Goal: Task Accomplishment & Management: Complete application form

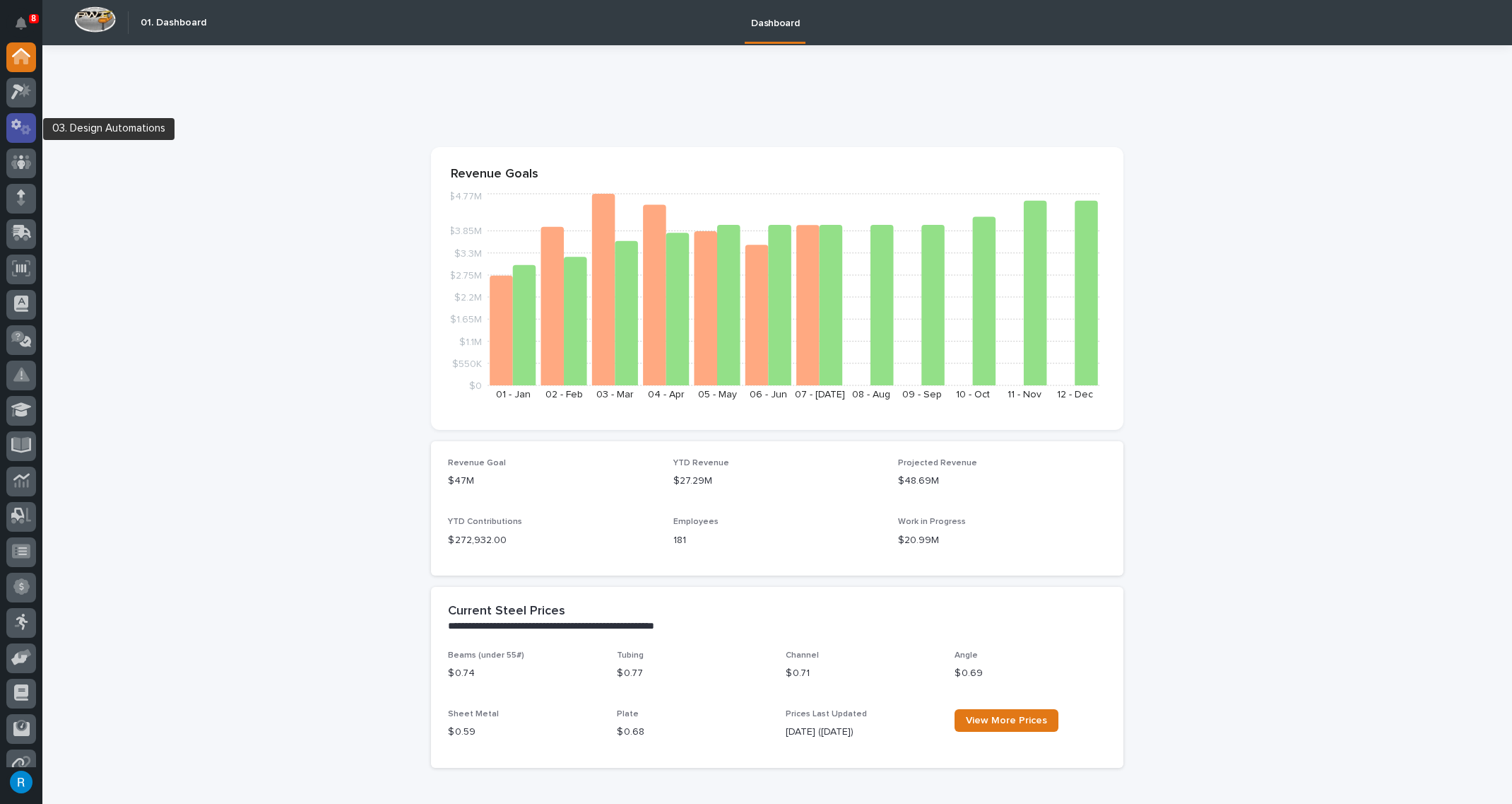
click at [15, 128] on icon at bounding box center [16, 124] width 10 height 11
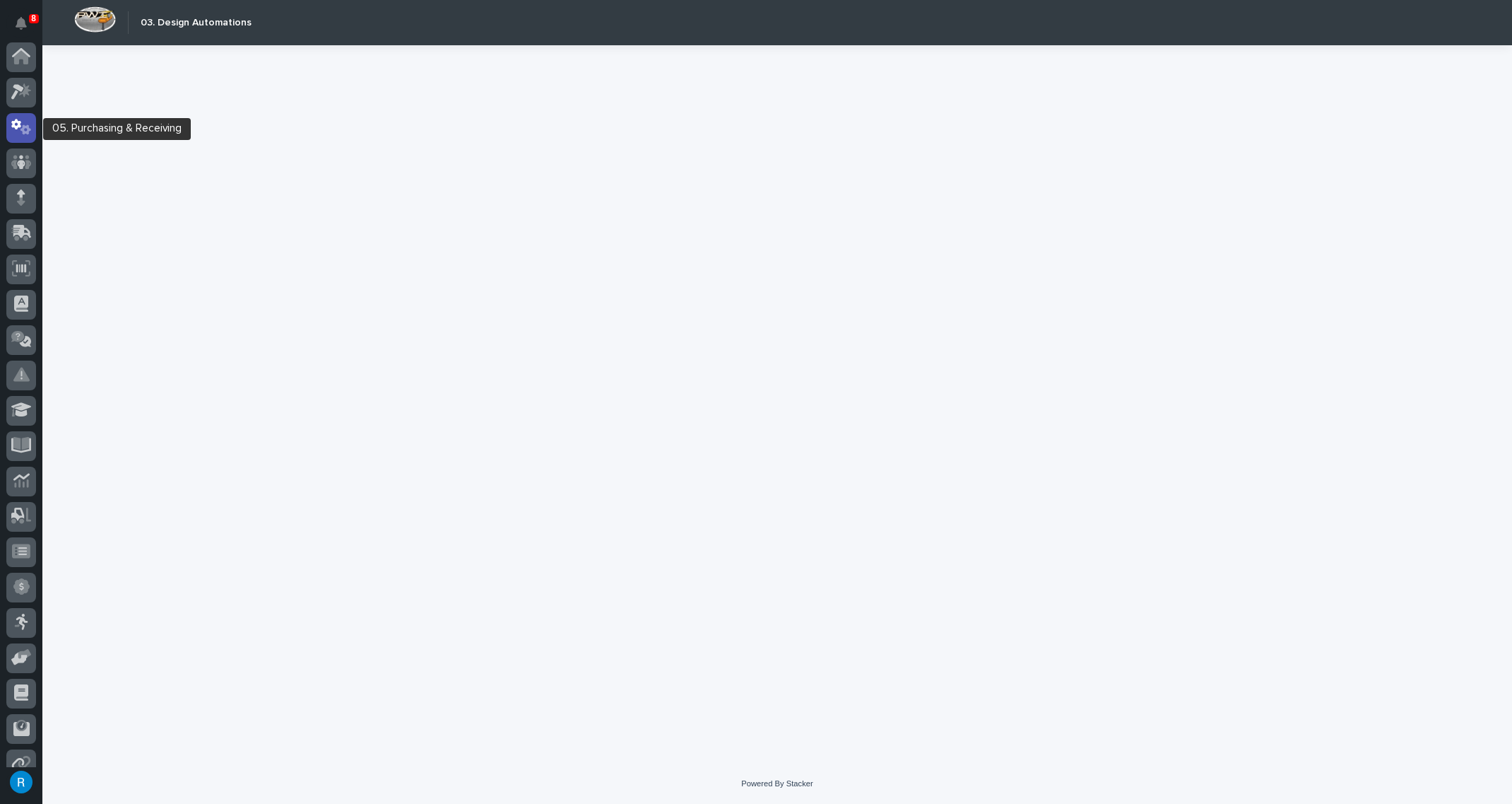
scroll to position [70, 0]
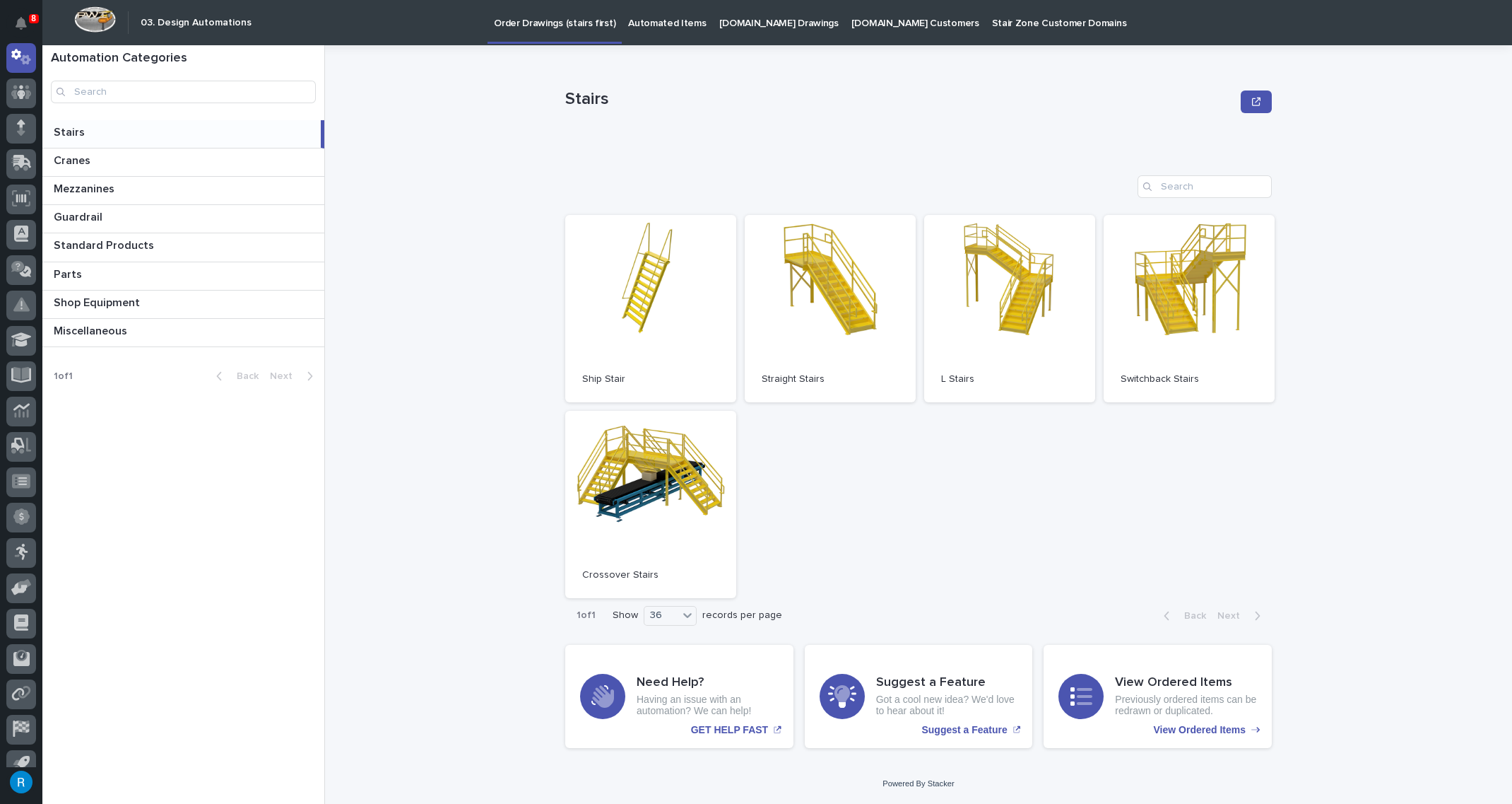
click at [729, 21] on p "[DOMAIN_NAME] Drawings" at bounding box center [778, 15] width 119 height 30
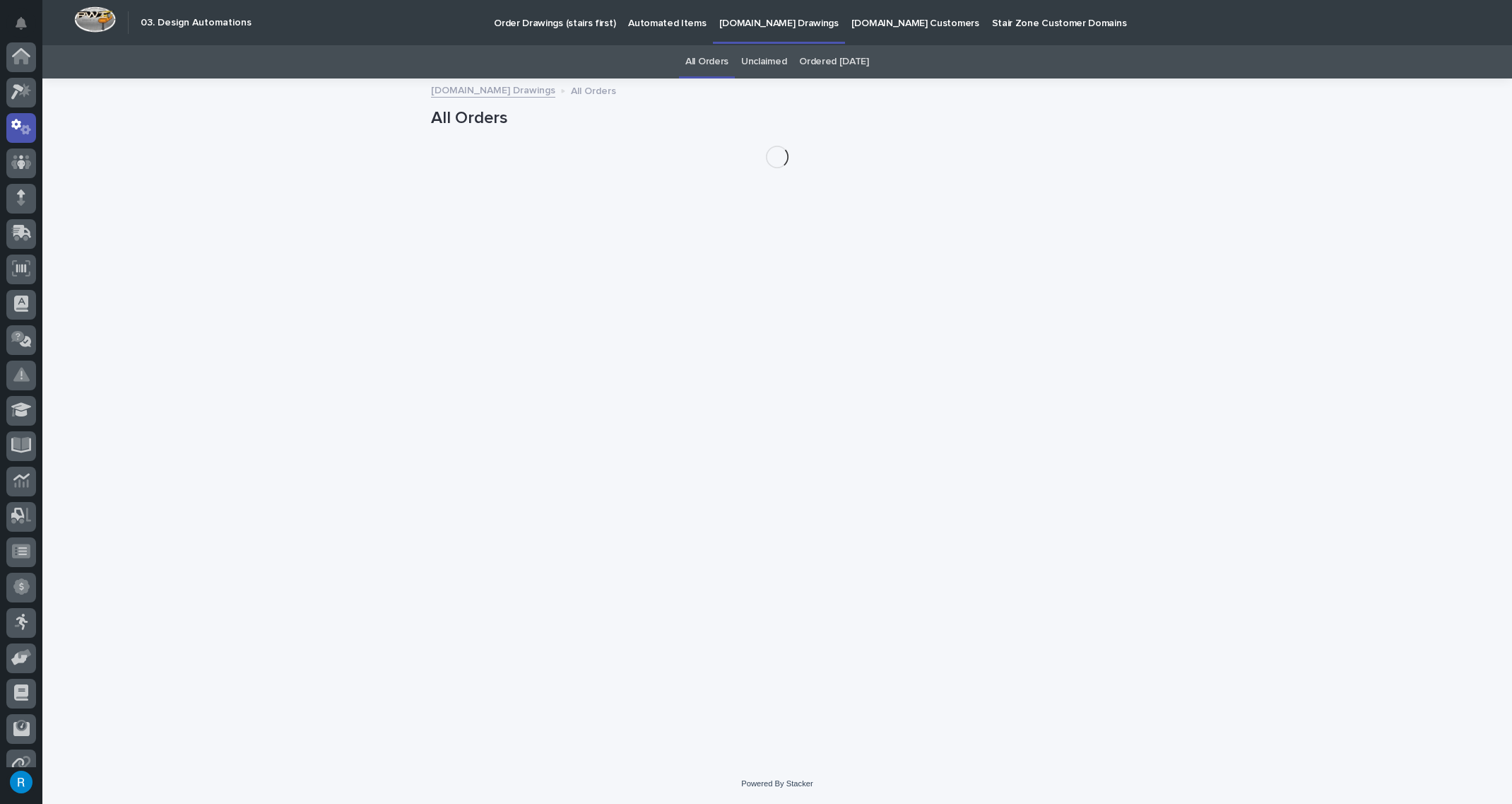
scroll to position [70, 0]
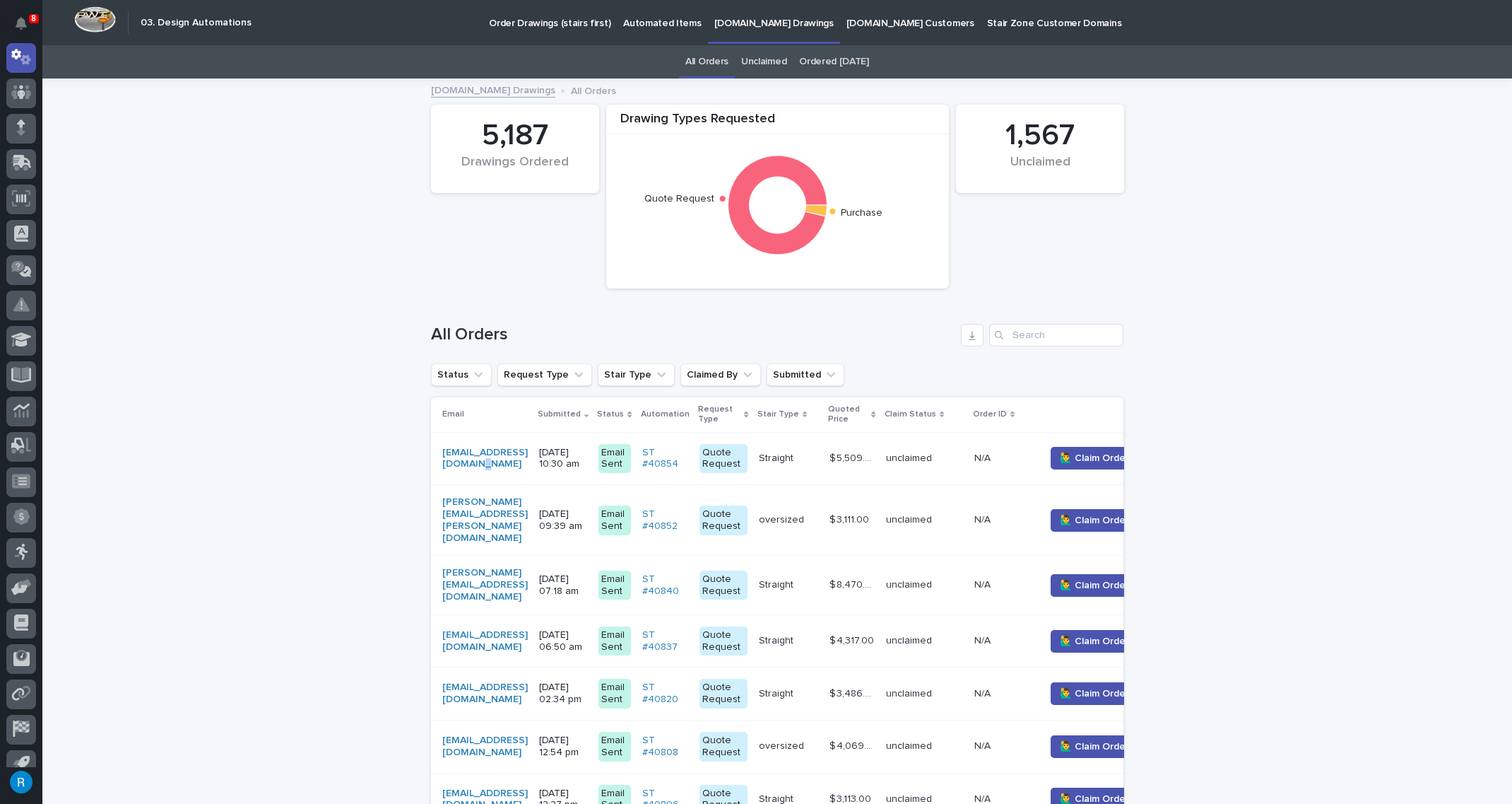
click at [534, 470] on td "[EMAIL_ADDRESS][DOMAIN_NAME]" at bounding box center [482, 458] width 102 height 53
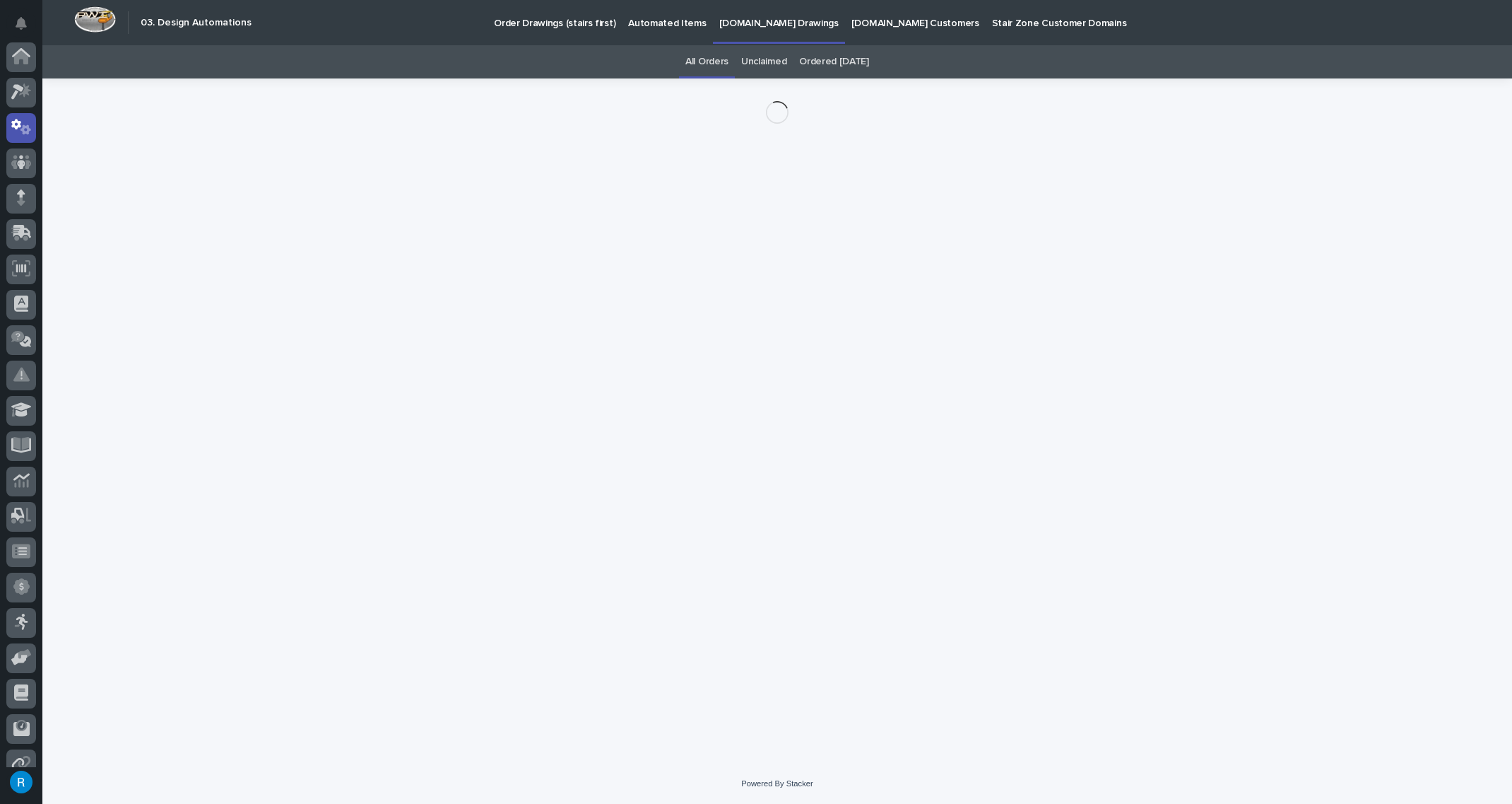
scroll to position [70, 0]
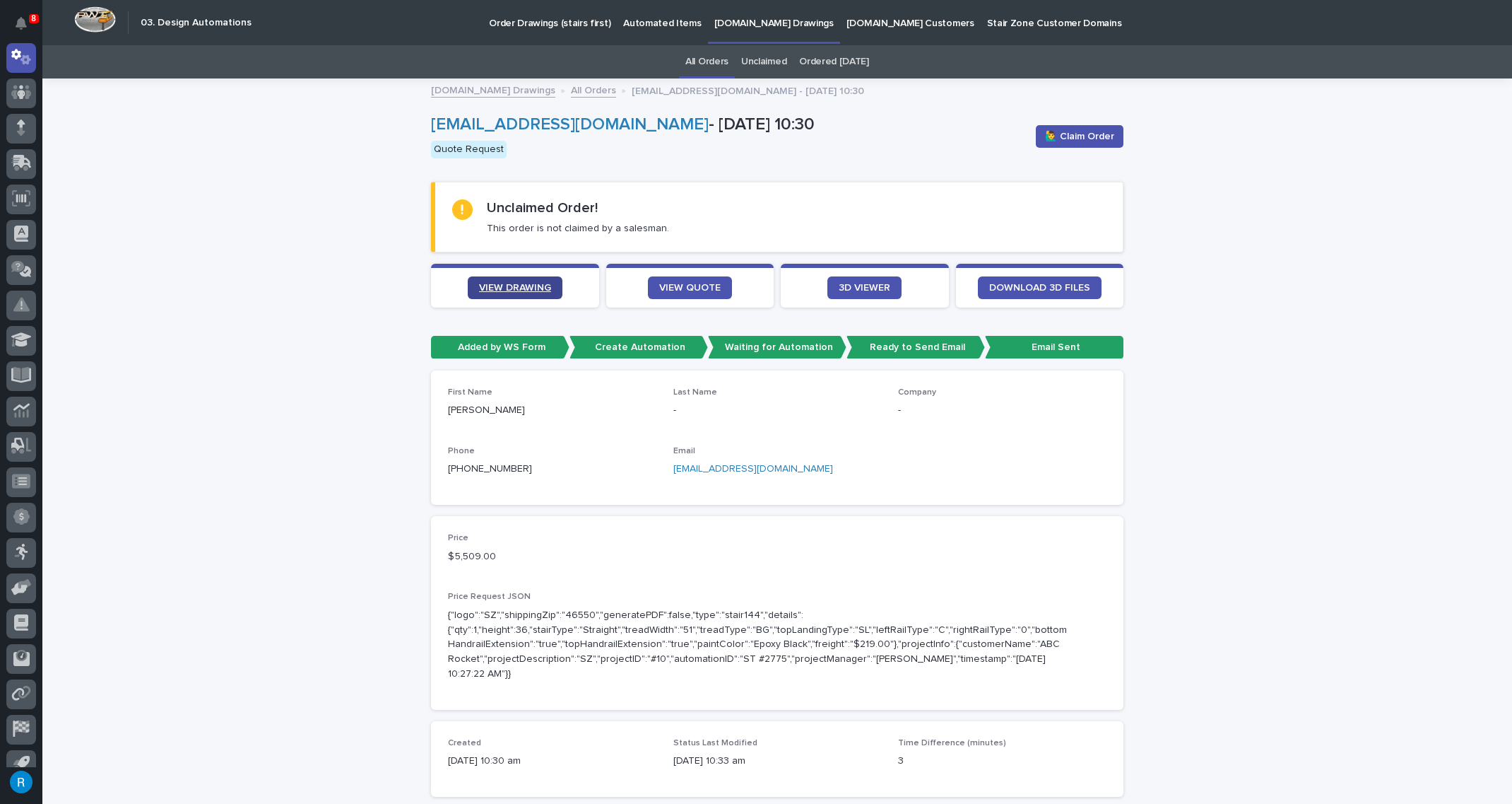
click at [499, 285] on span "VIEW DRAWING" at bounding box center [515, 288] width 72 height 10
click at [679, 285] on span "VIEW QUOTE" at bounding box center [690, 288] width 62 height 10
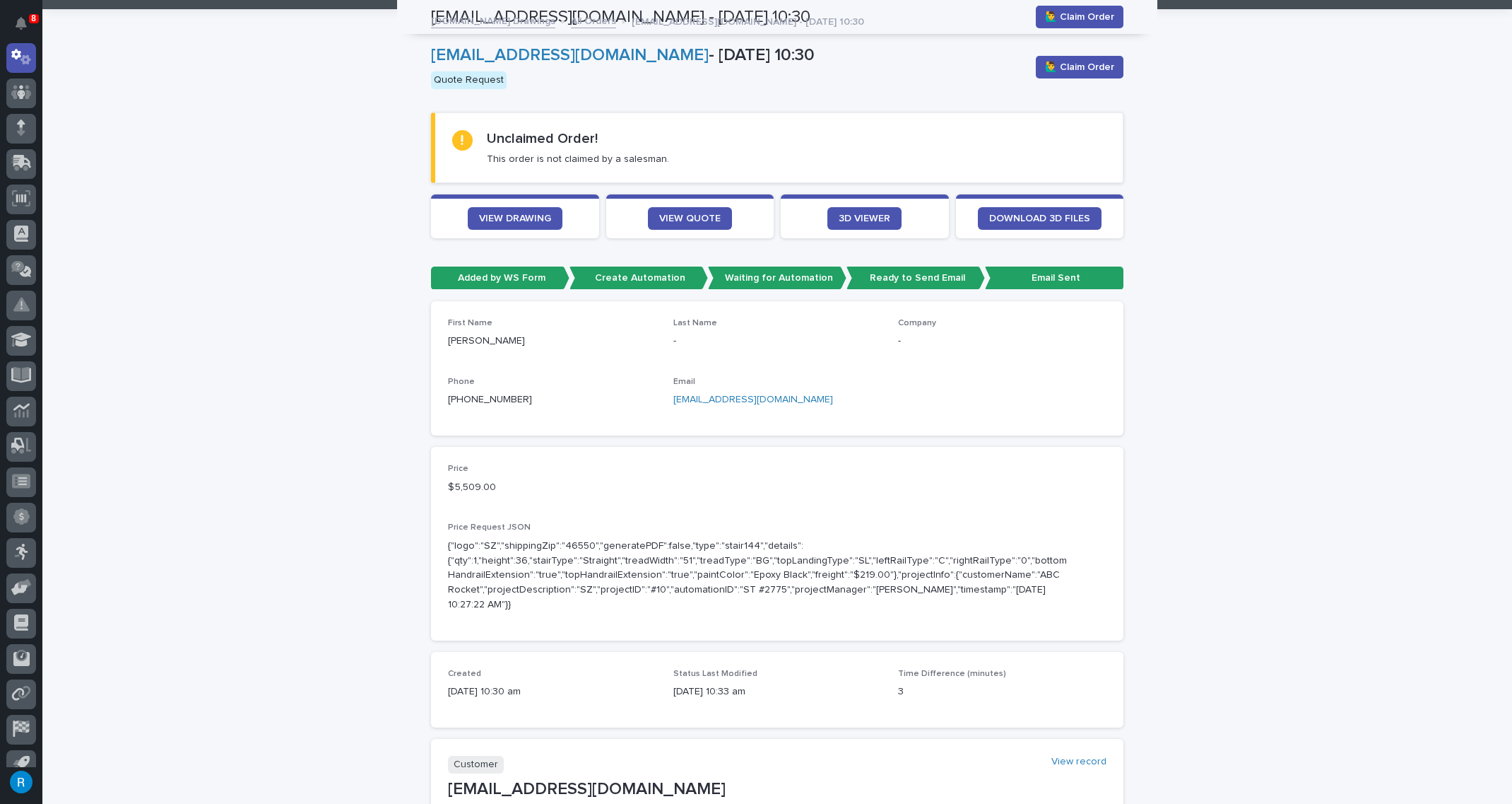
scroll to position [0, 0]
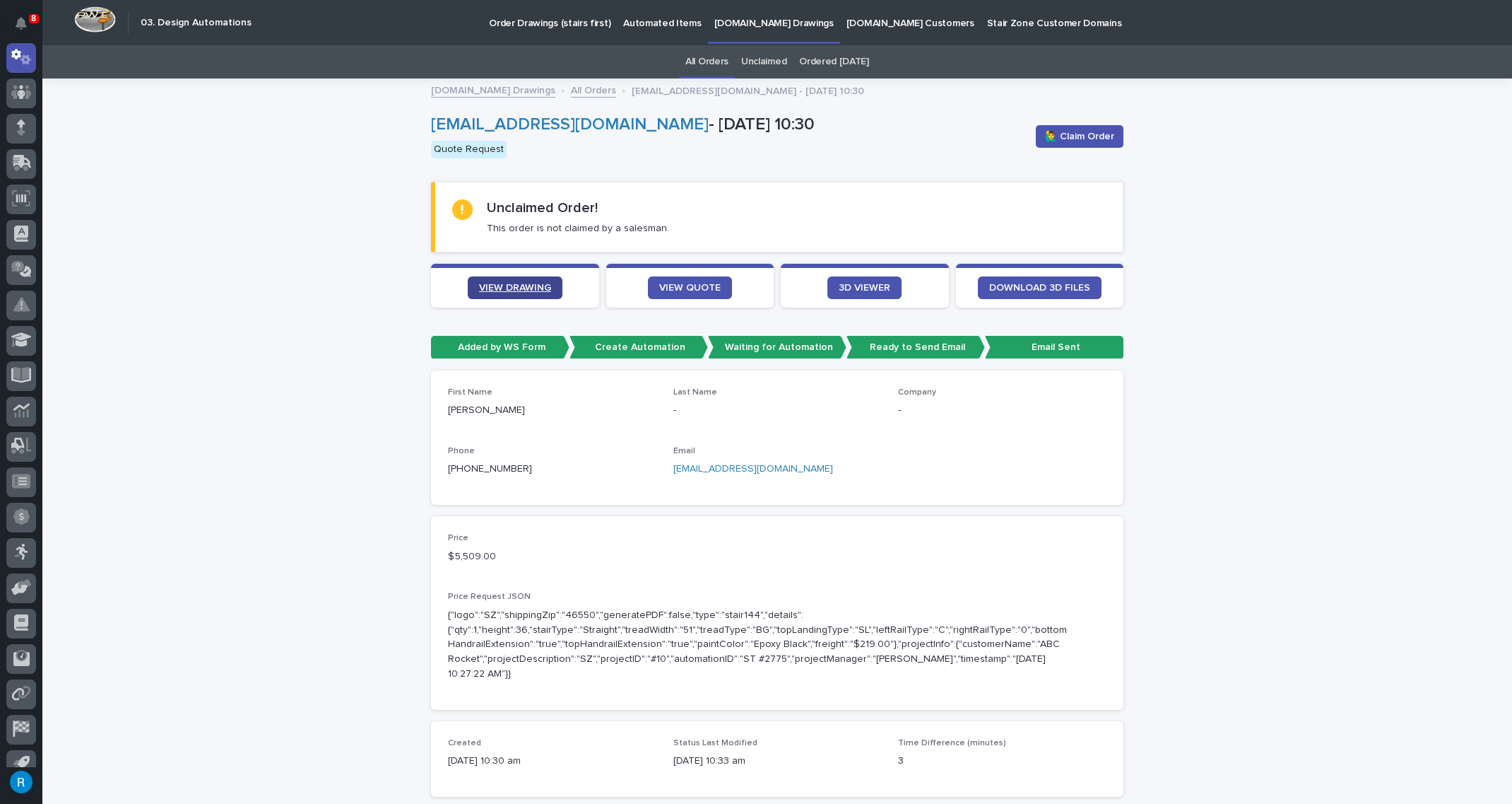
click at [498, 283] on span "VIEW DRAWING" at bounding box center [515, 288] width 72 height 10
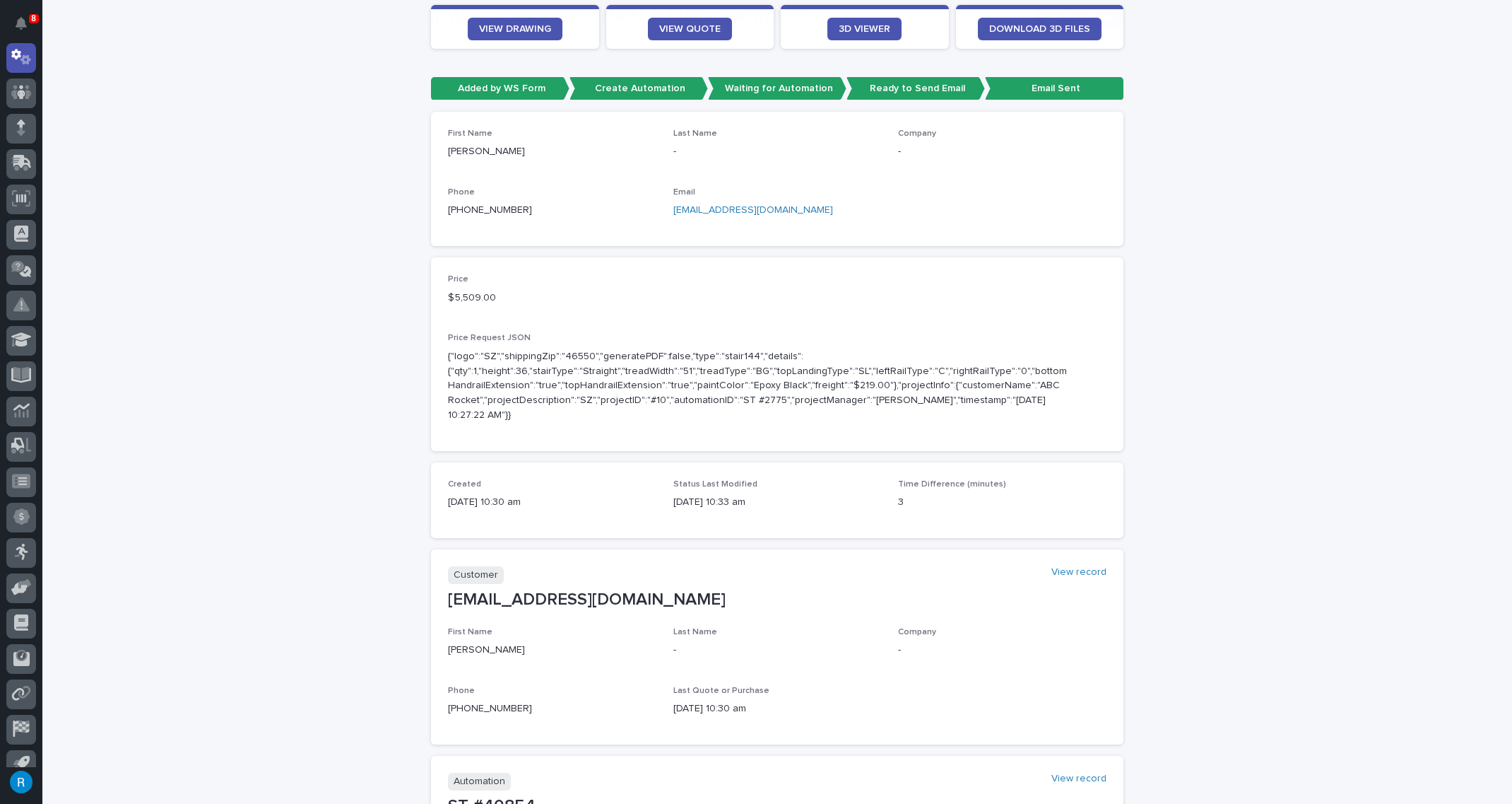
scroll to position [385, 0]
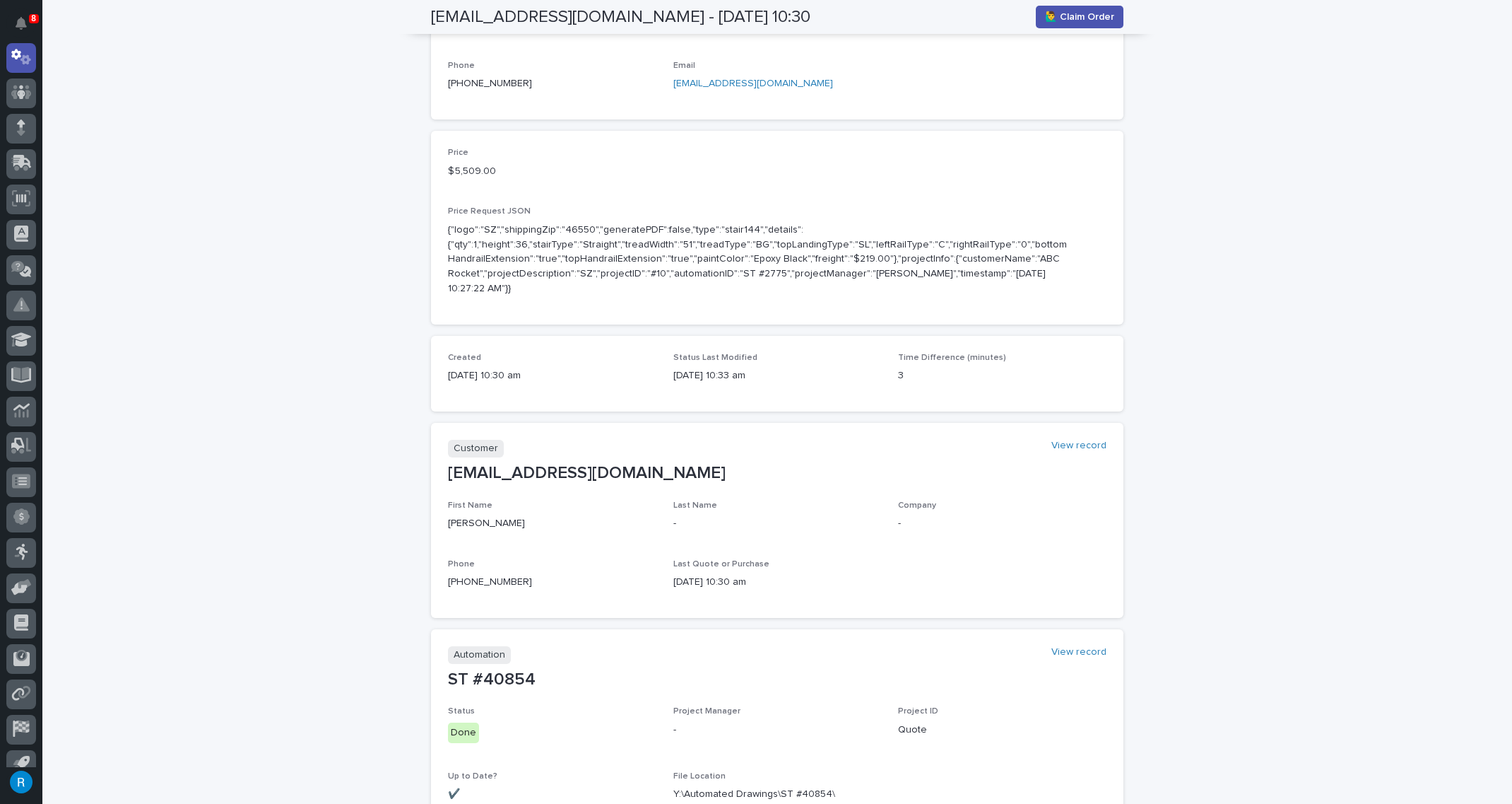
drag, startPoint x: 830, startPoint y: 80, endPoint x: 665, endPoint y: 87, distance: 165.1
click at [665, 87] on div "First Name Cole Last Name - Company - Phone +1 (859) 354-7575 Email premierpowd…" at bounding box center [777, 52] width 658 height 100
copy link "[EMAIL_ADDRESS][DOMAIN_NAME]"
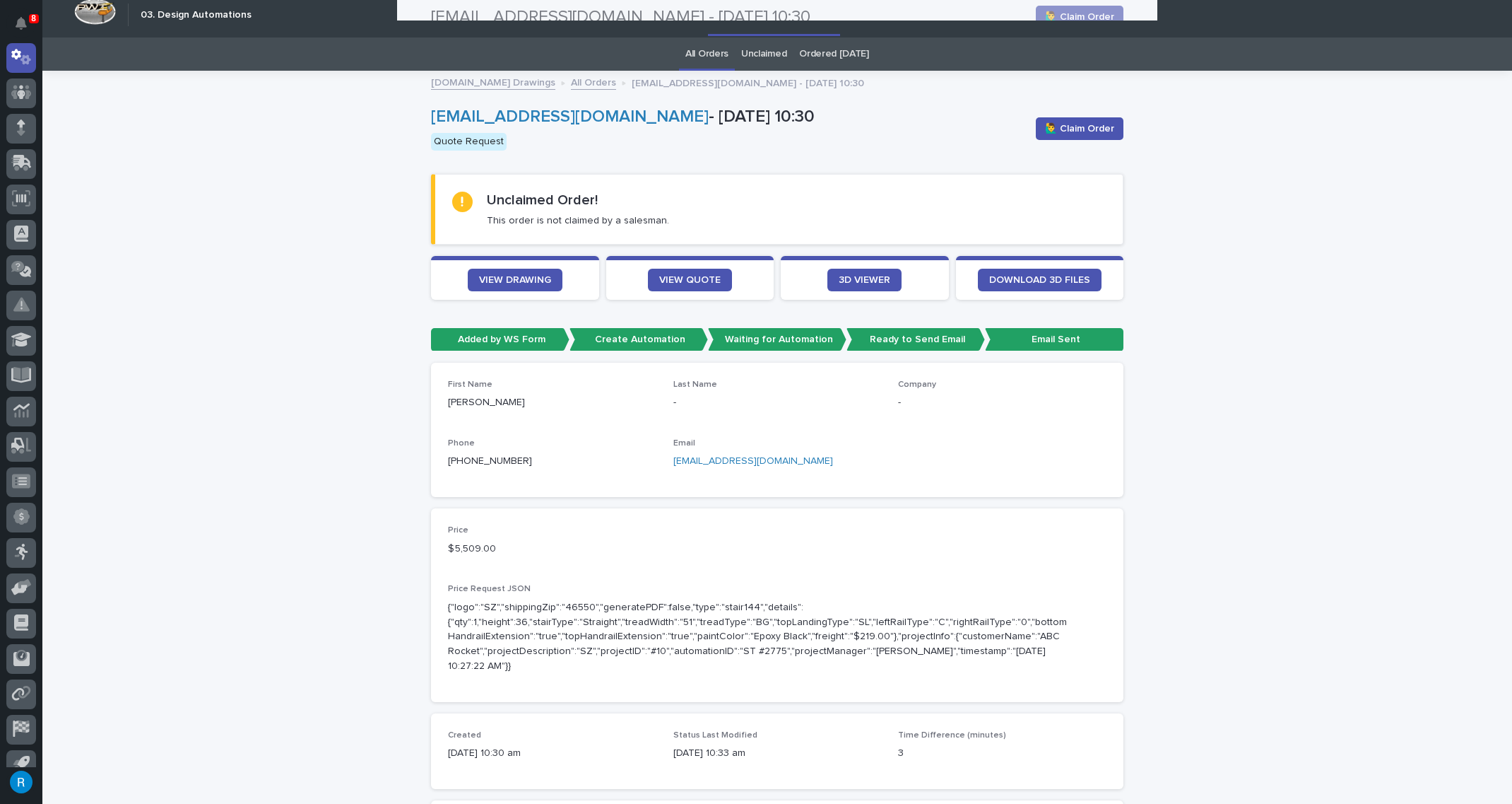
scroll to position [0, 0]
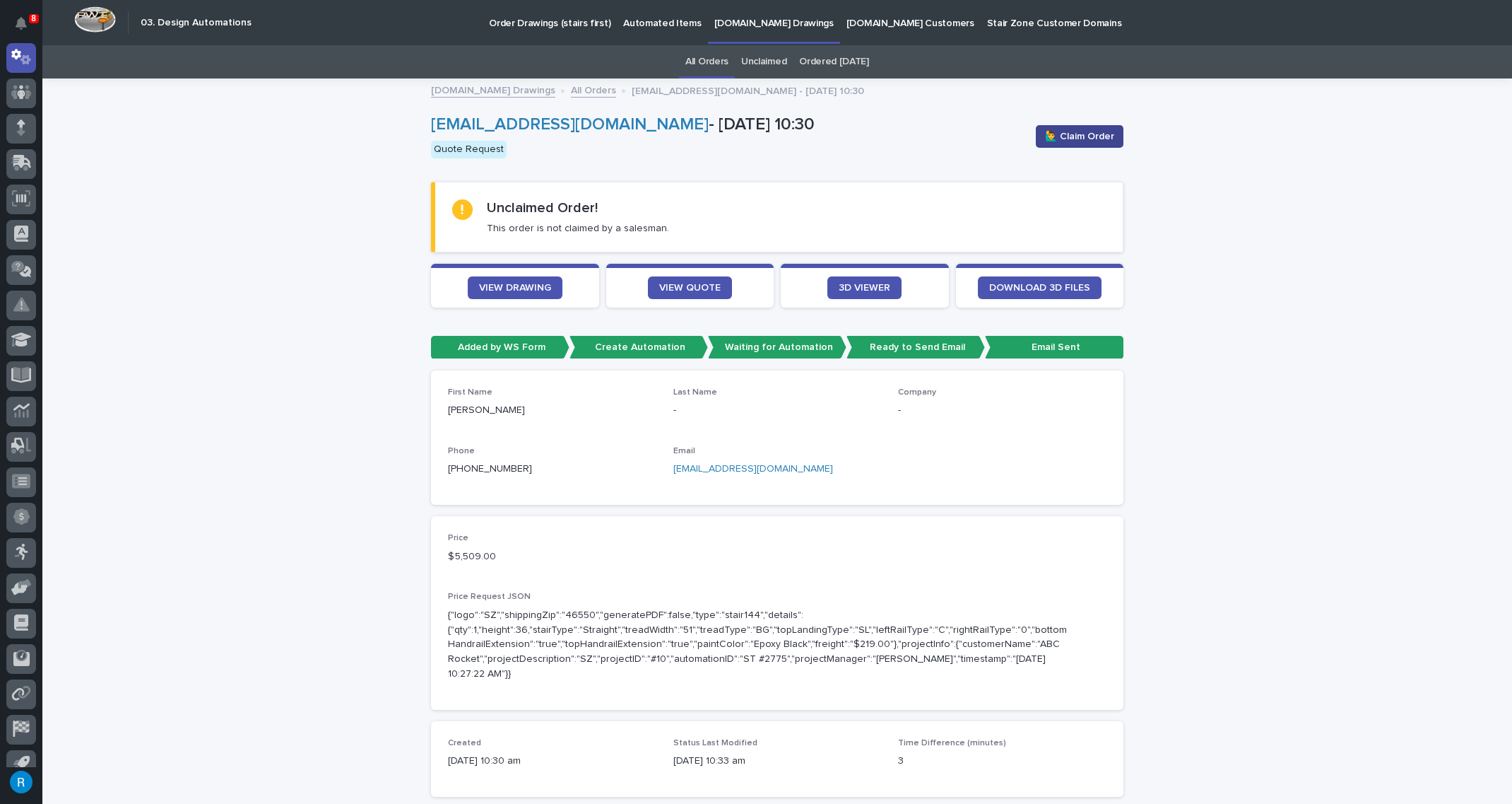
click at [1078, 137] on span "🙋‍♂️ Claim Order" at bounding box center [1079, 136] width 69 height 14
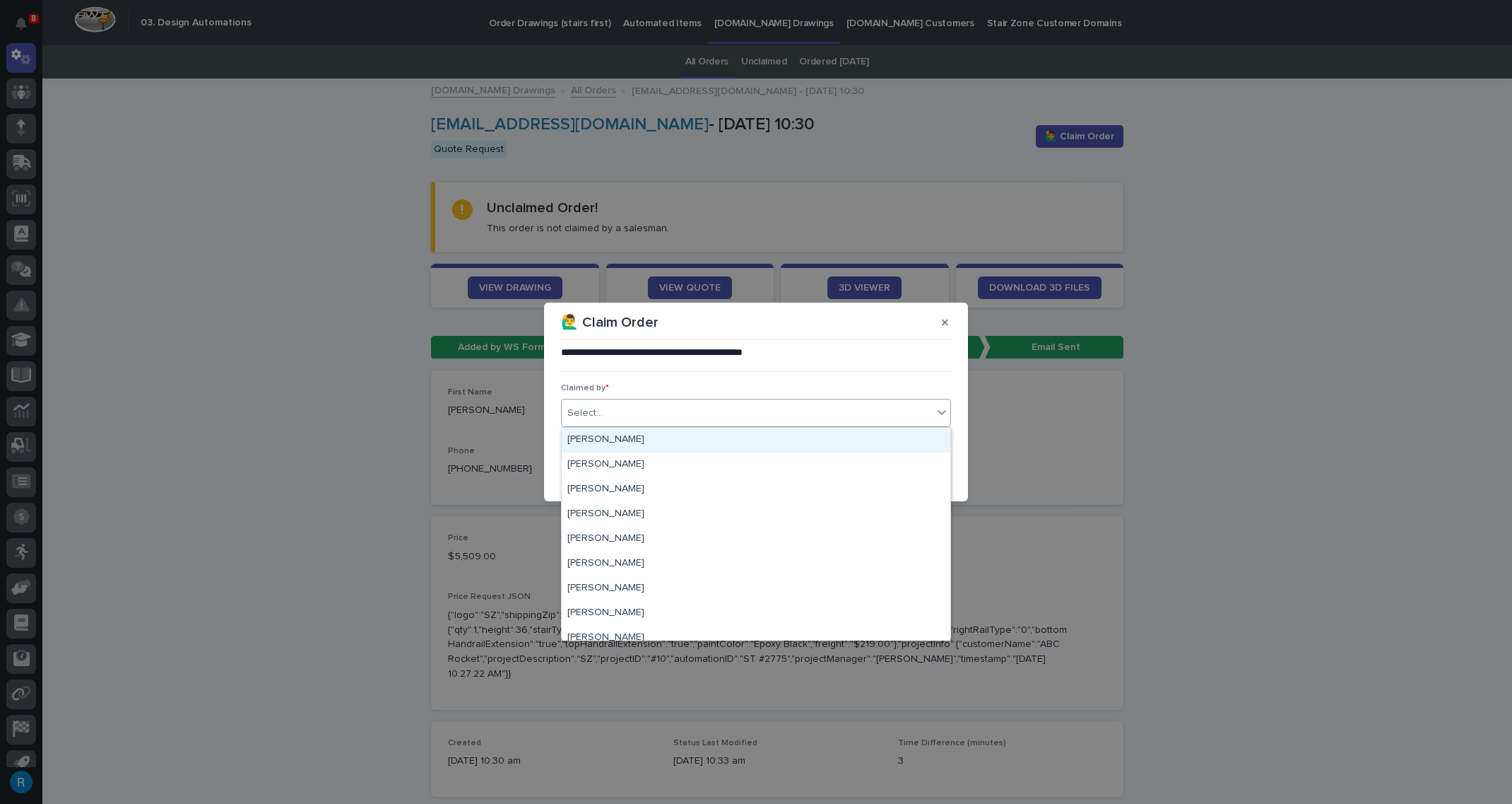
click at [587, 415] on div "Select..." at bounding box center [584, 413] width 35 height 15
click at [949, 324] on button "button" at bounding box center [945, 323] width 24 height 23
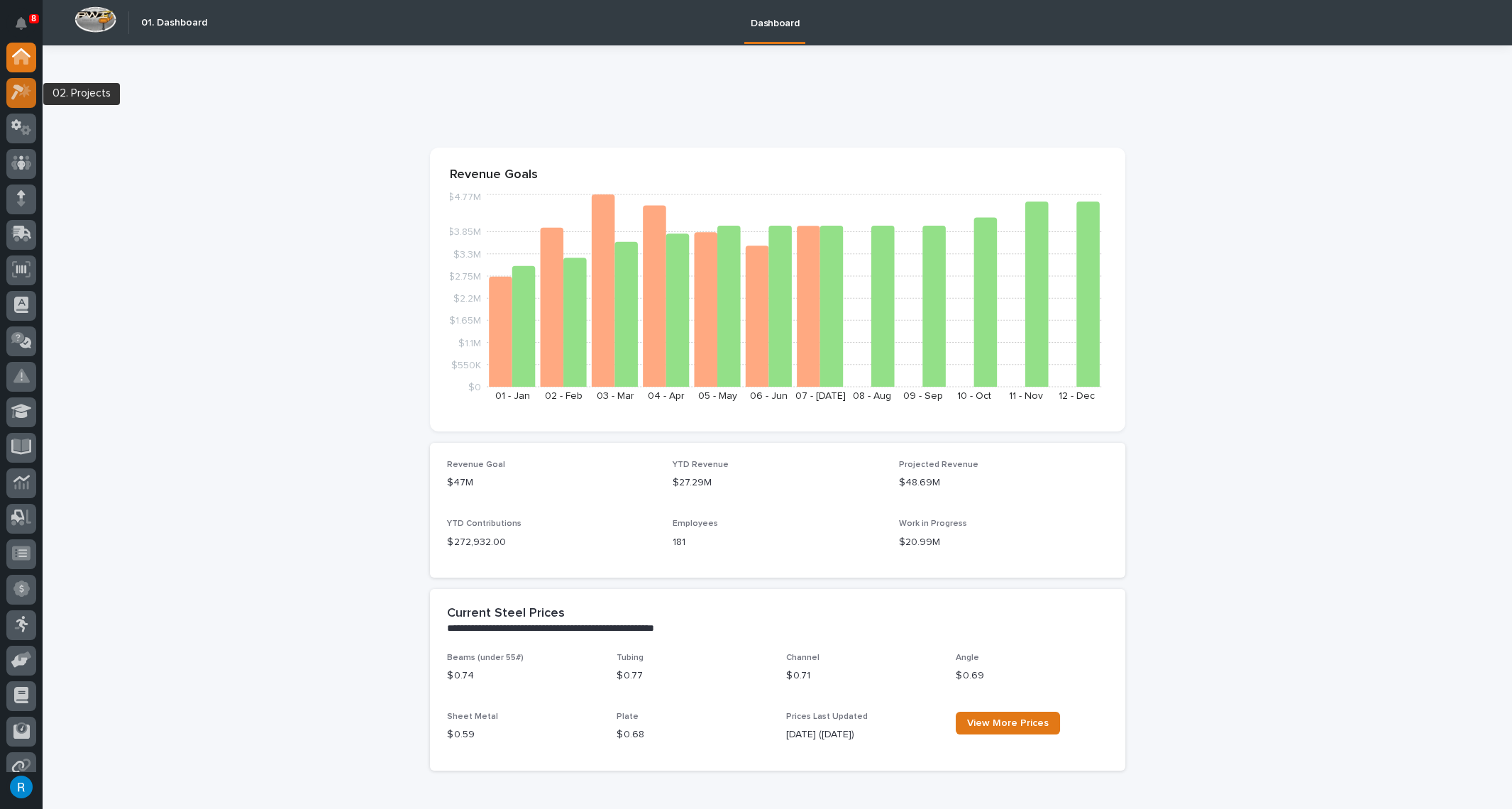
click at [19, 93] on icon at bounding box center [21, 92] width 20 height 16
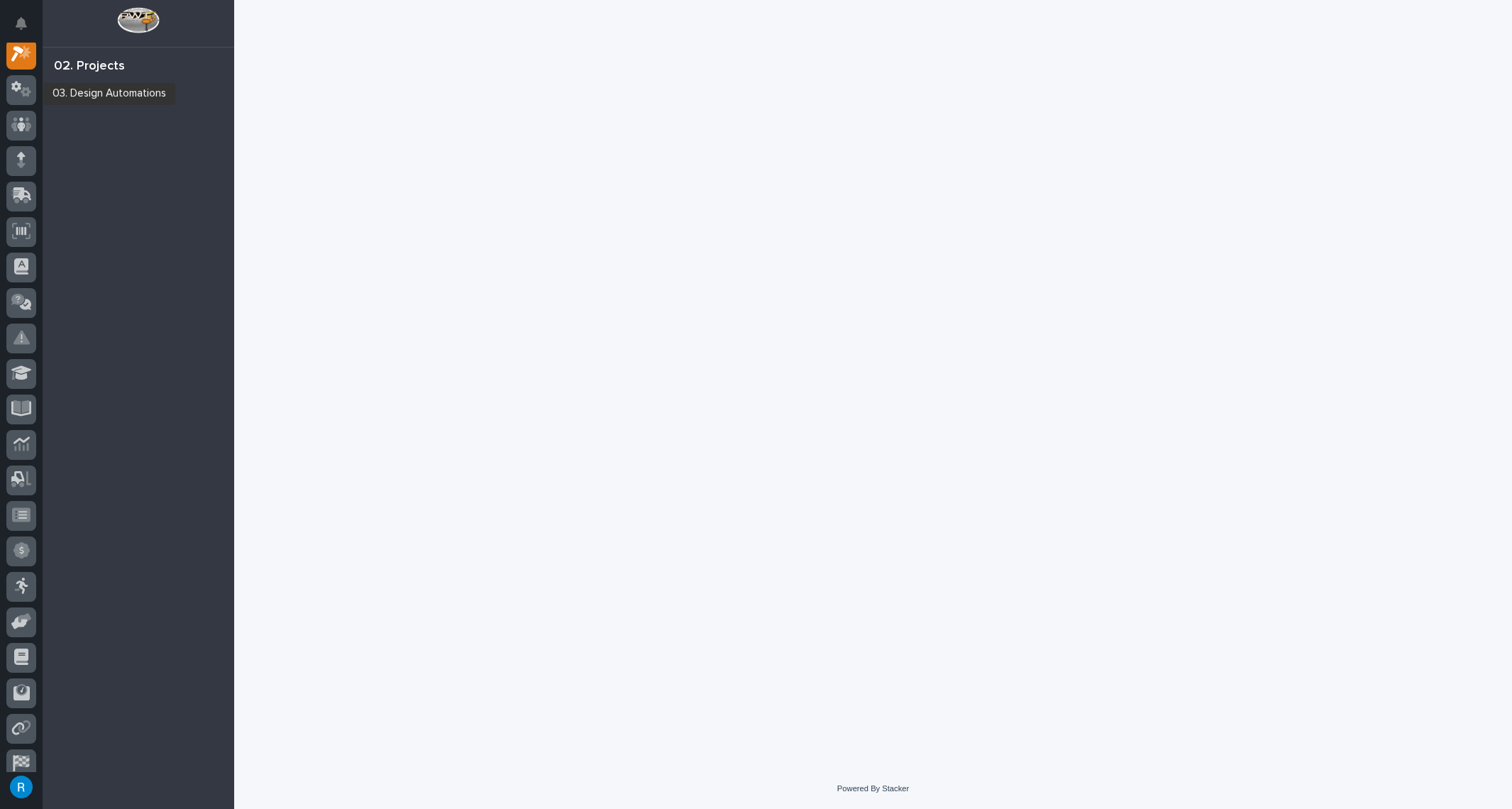
scroll to position [35, 0]
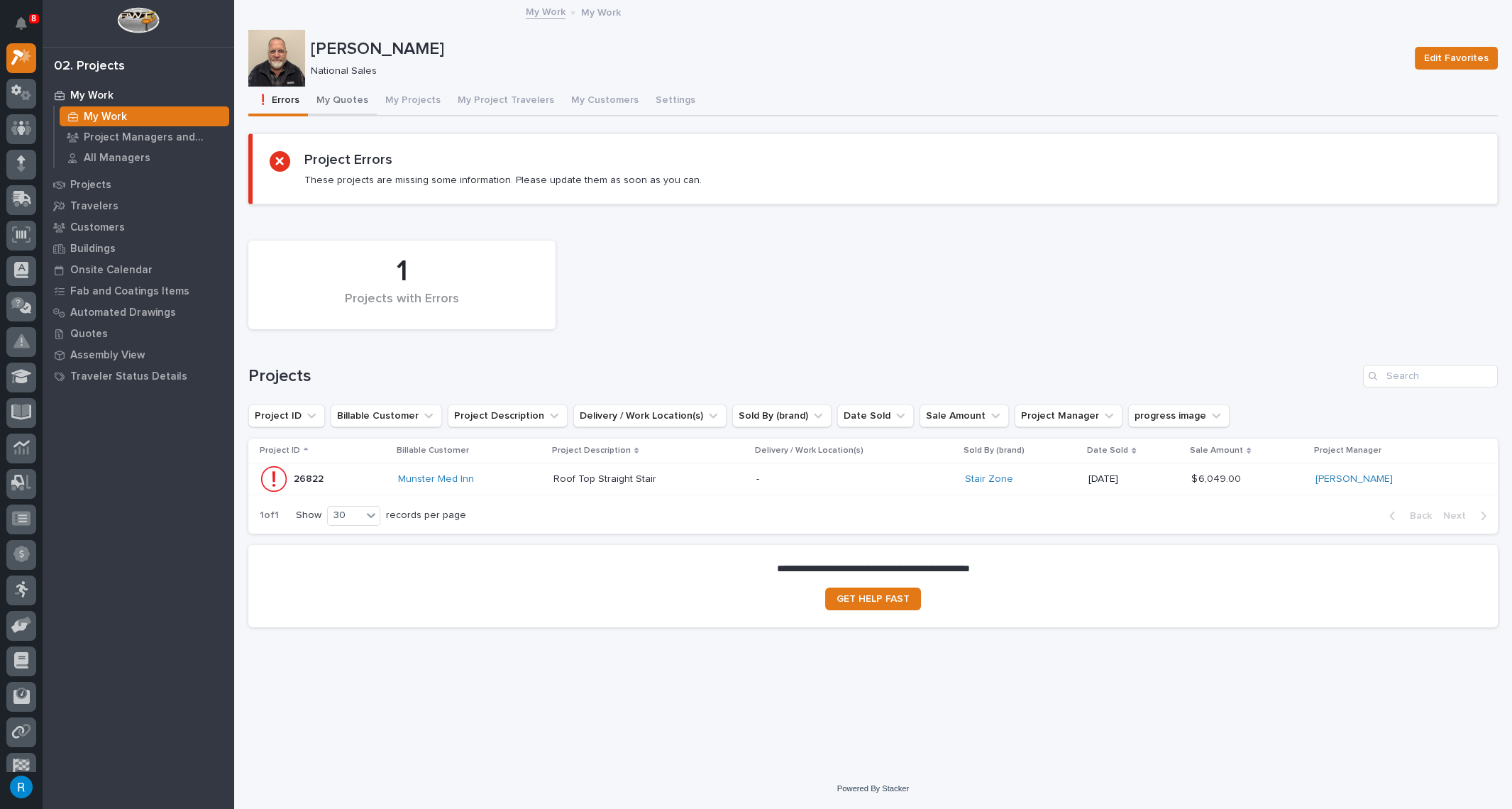
click at [330, 99] on button "My Quotes" at bounding box center [342, 101] width 69 height 30
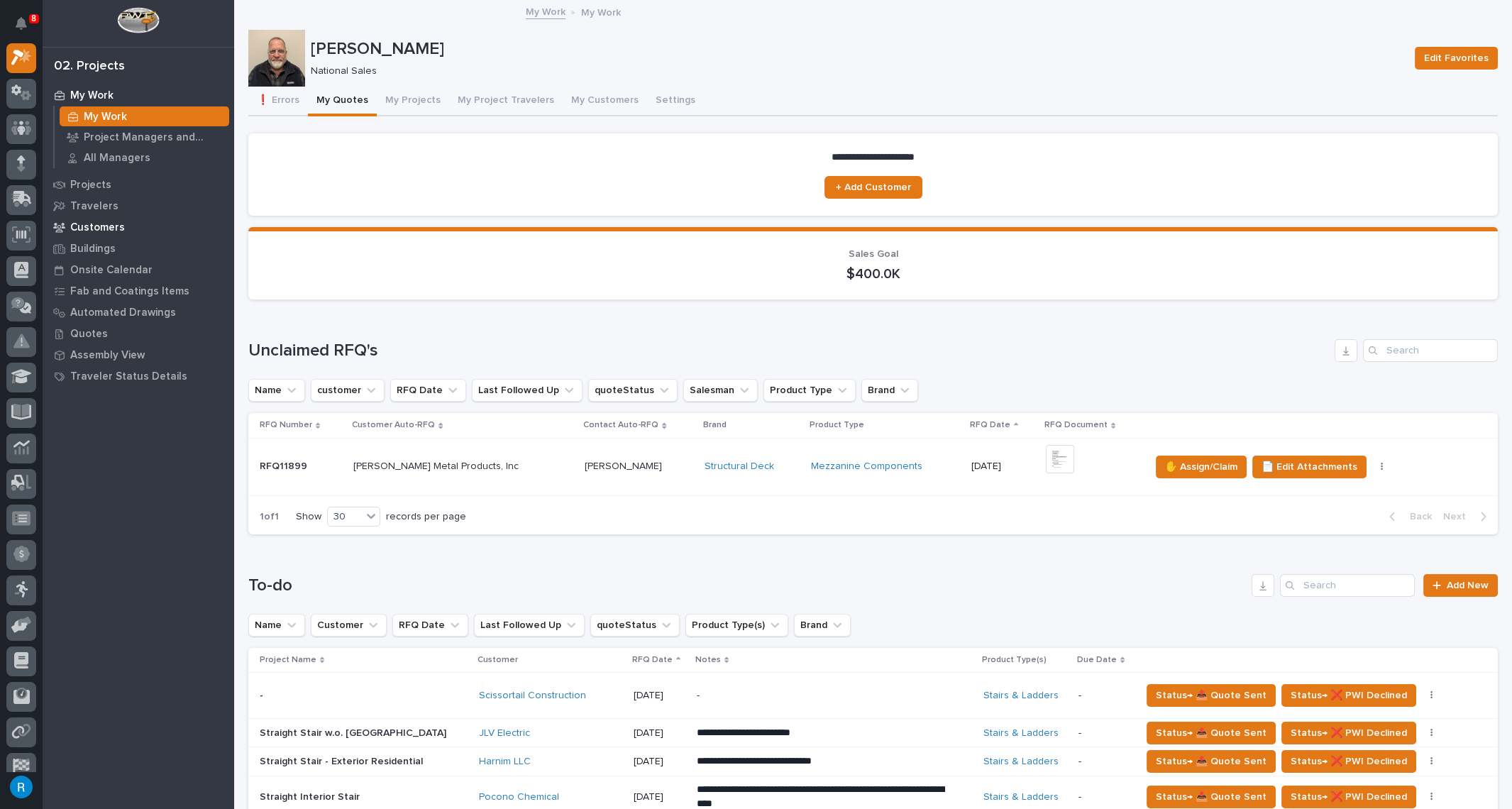
click at [82, 220] on div "Customers" at bounding box center [139, 227] width 184 height 20
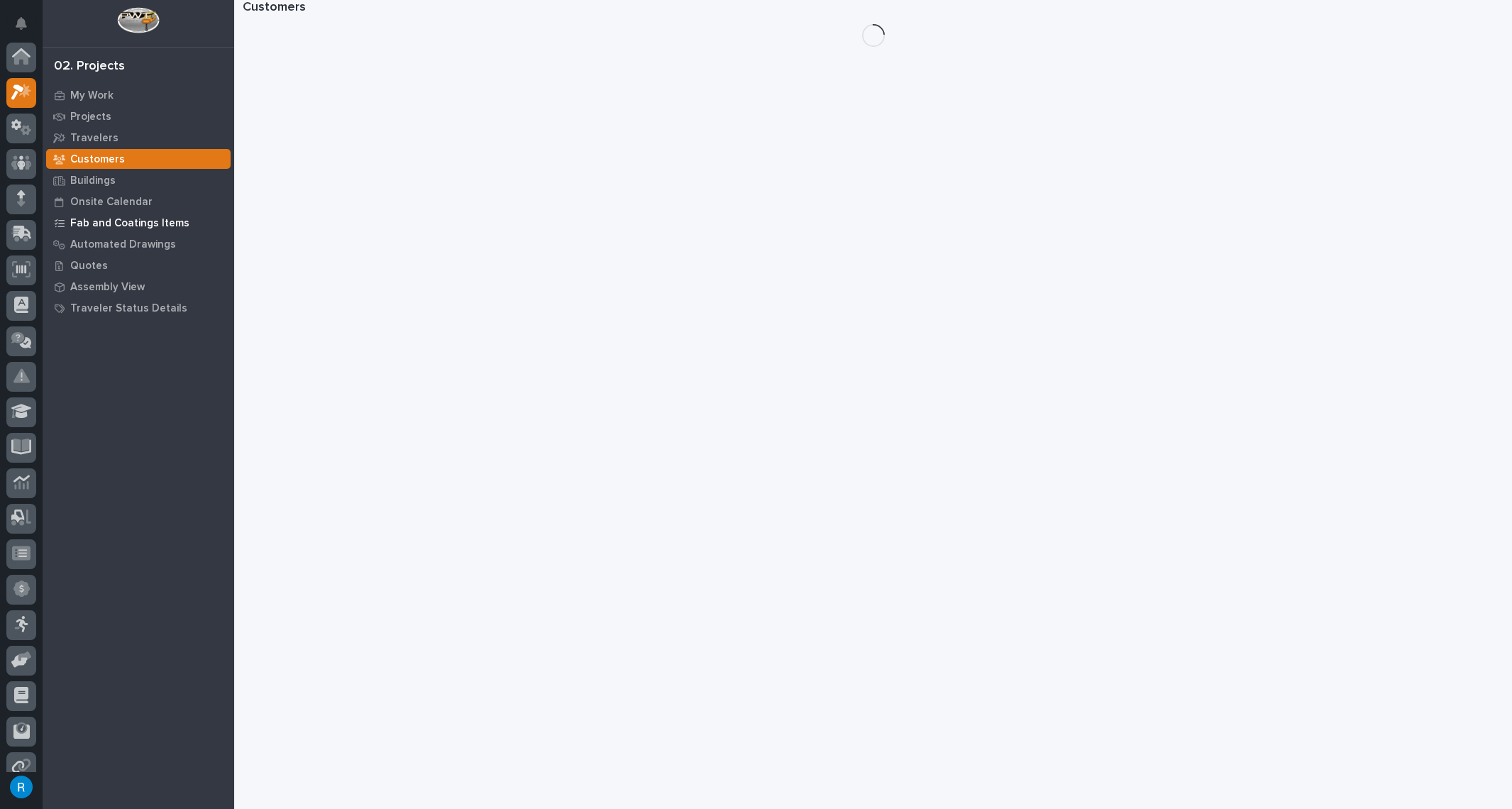
scroll to position [35, 0]
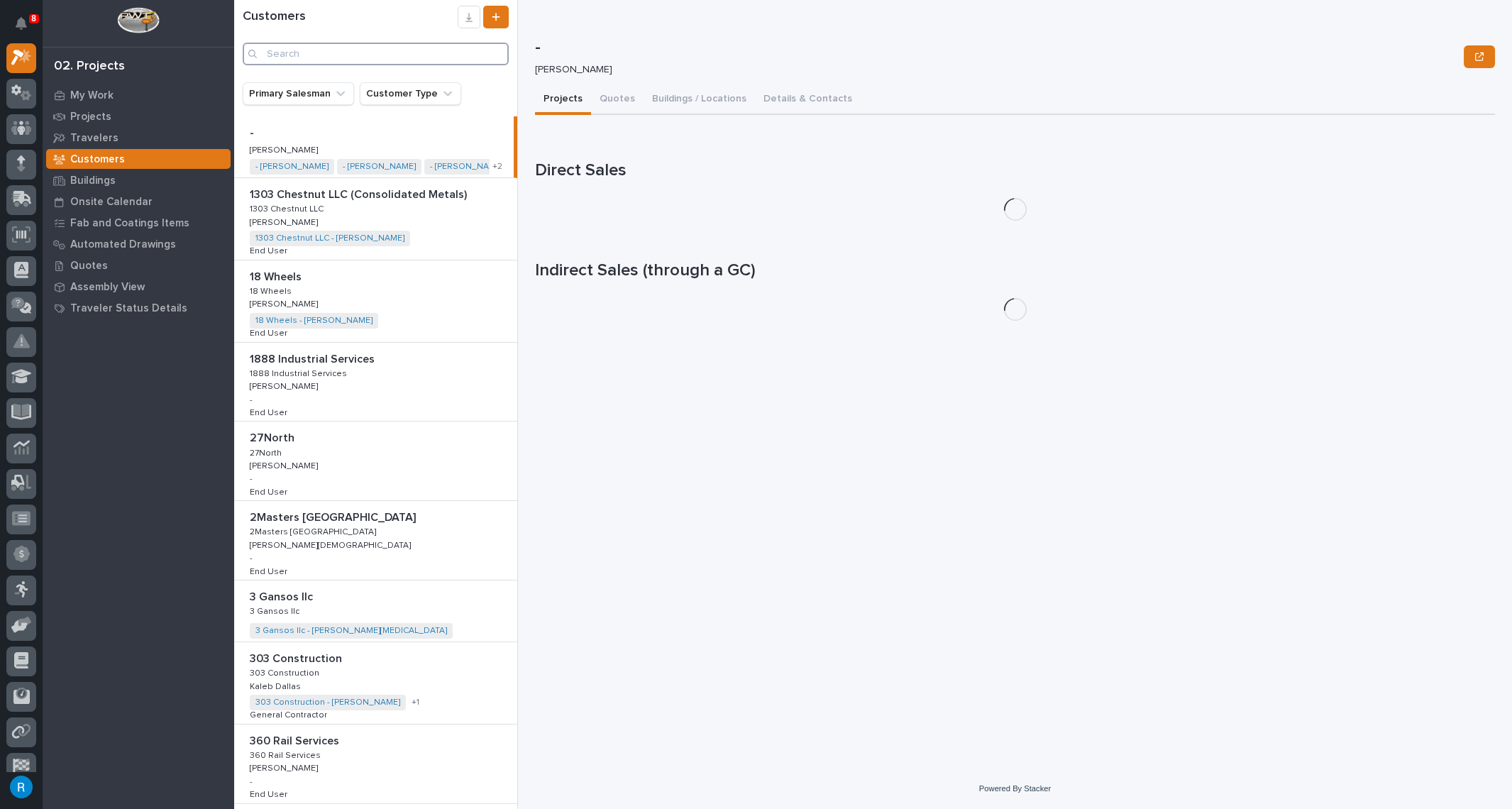
click at [305, 54] on input "Search" at bounding box center [375, 54] width 266 height 23
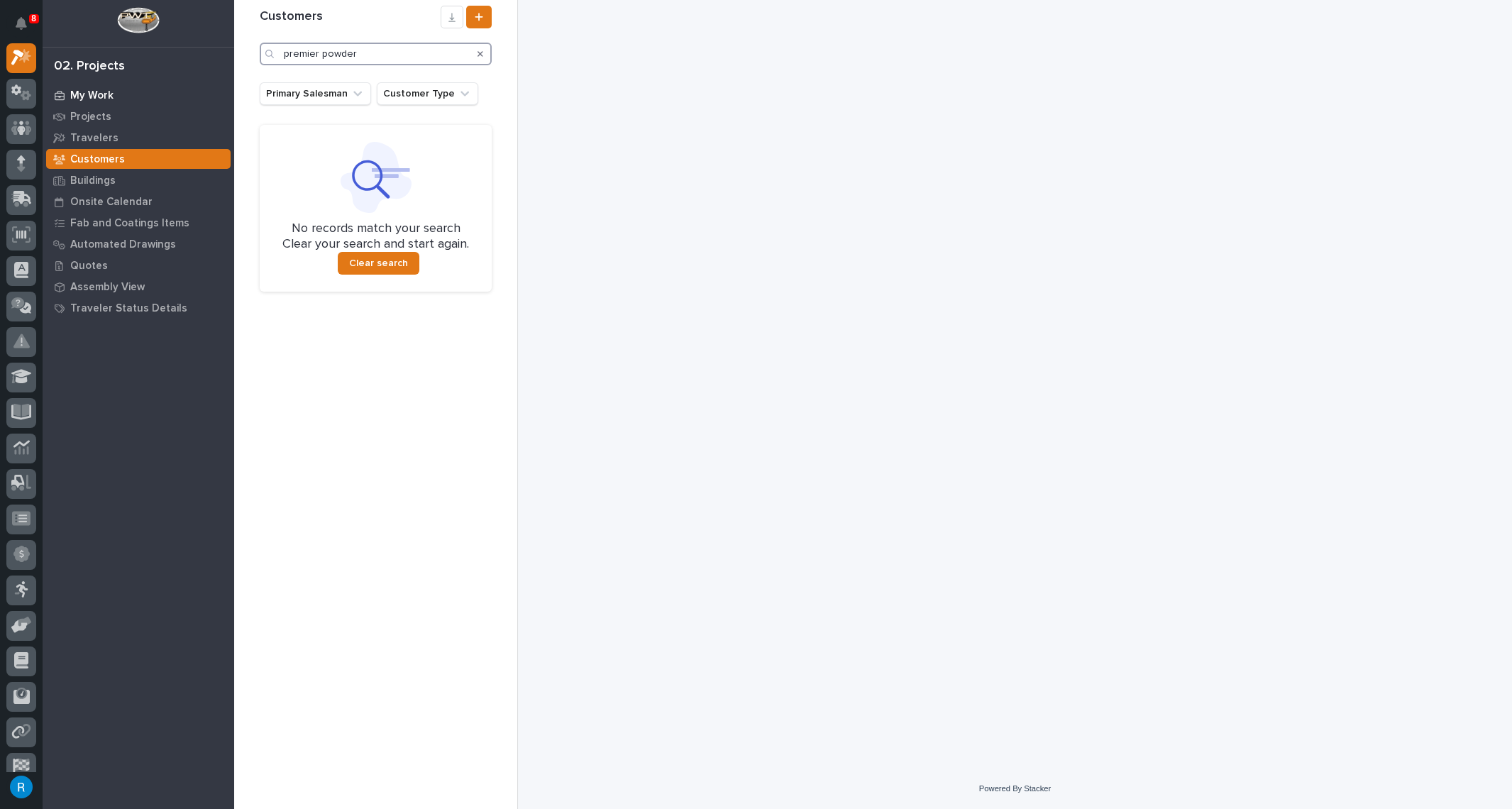
type input "premier powder"
click at [86, 93] on p "My Work" at bounding box center [91, 96] width 43 height 13
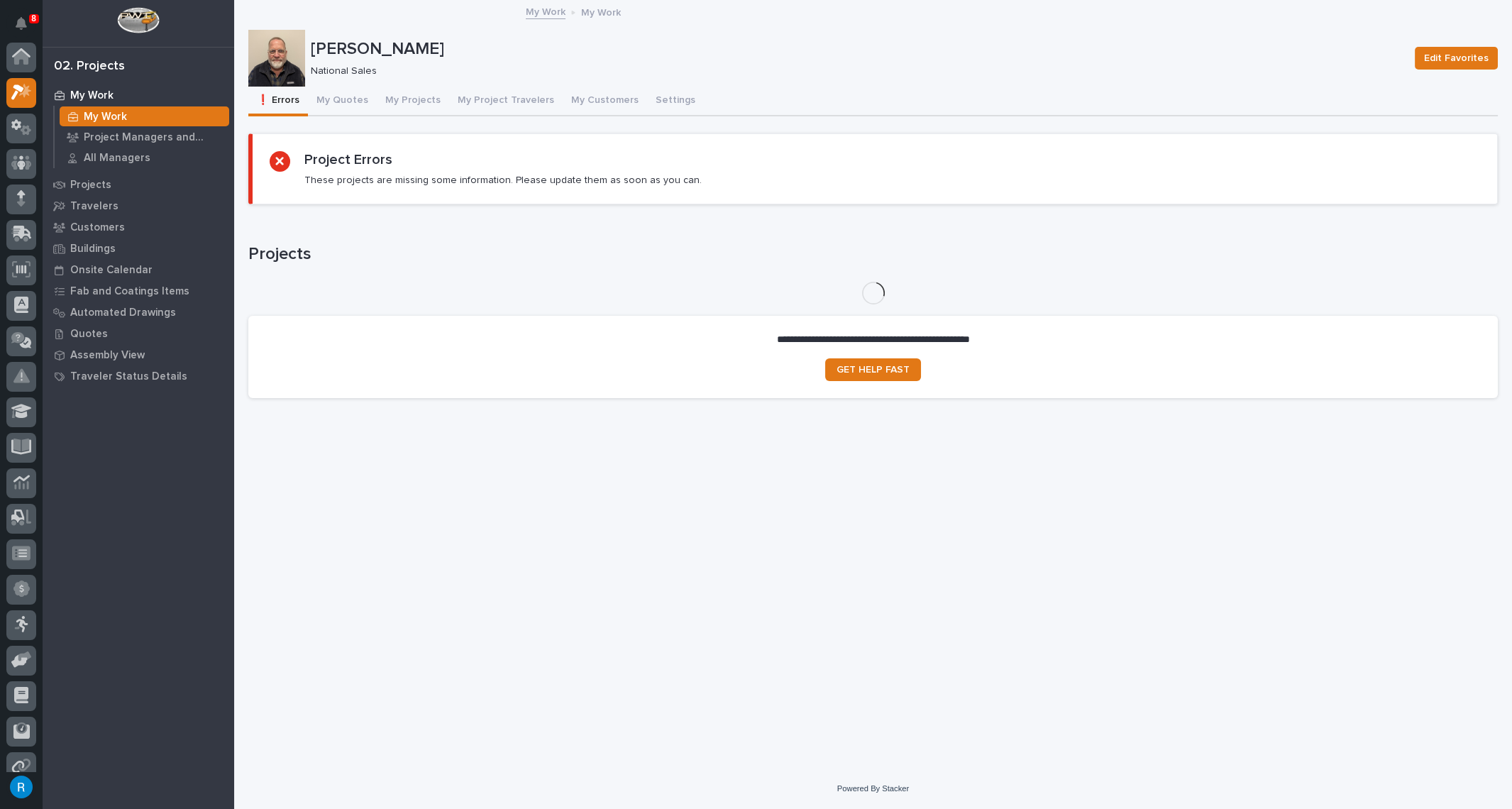
scroll to position [35, 0]
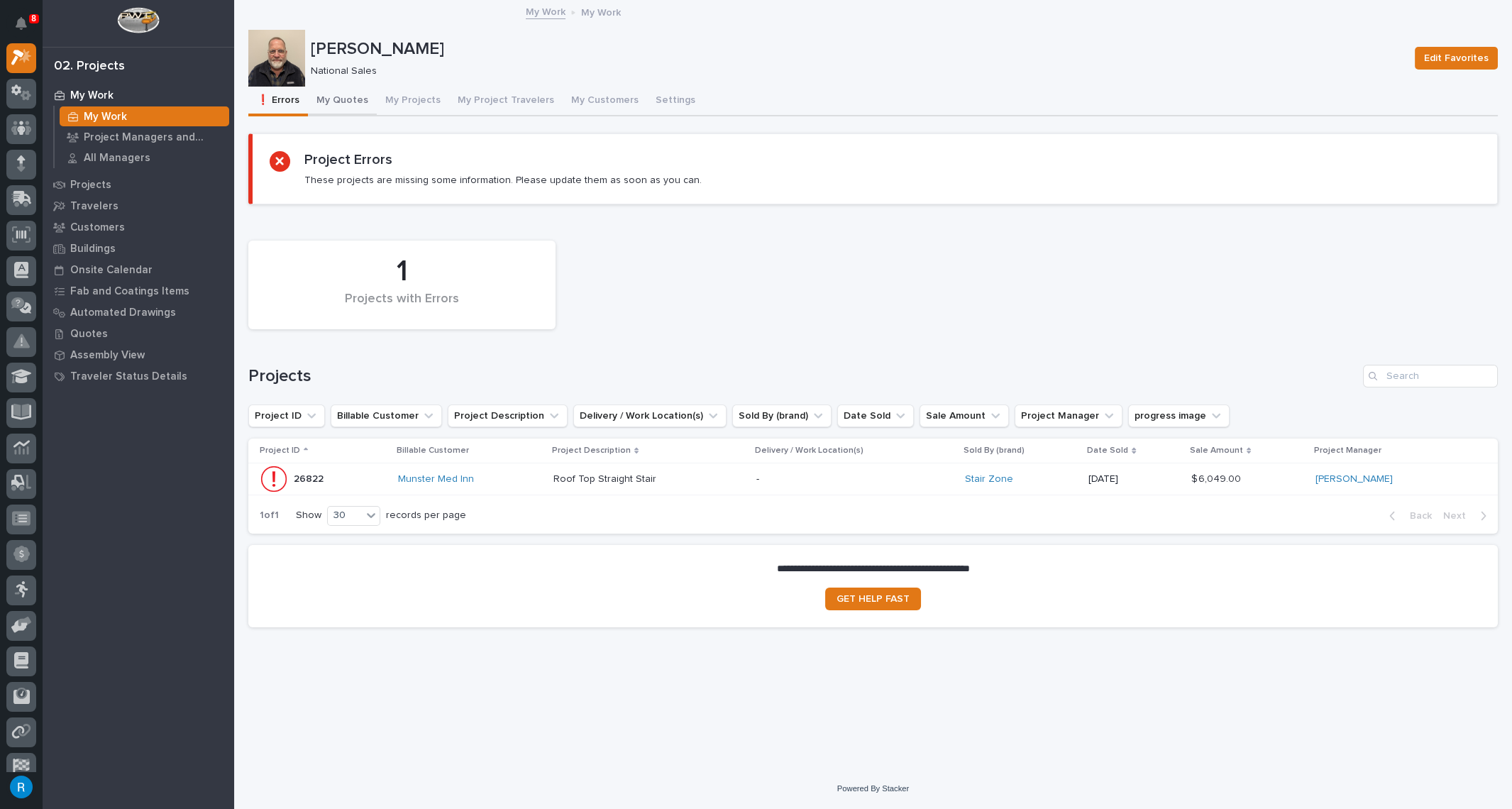
click at [340, 100] on button "My Quotes" at bounding box center [342, 101] width 69 height 30
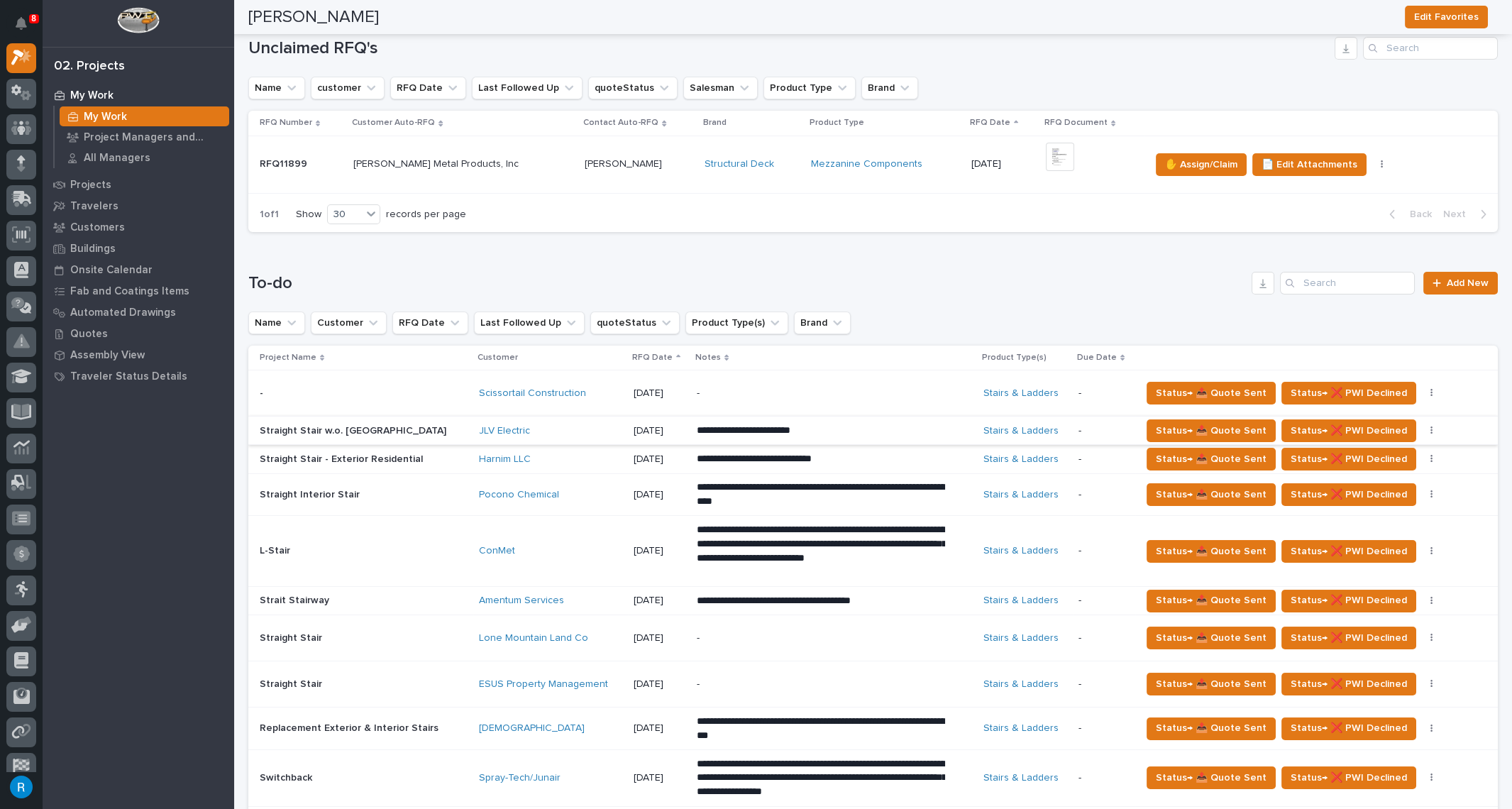
scroll to position [322, 0]
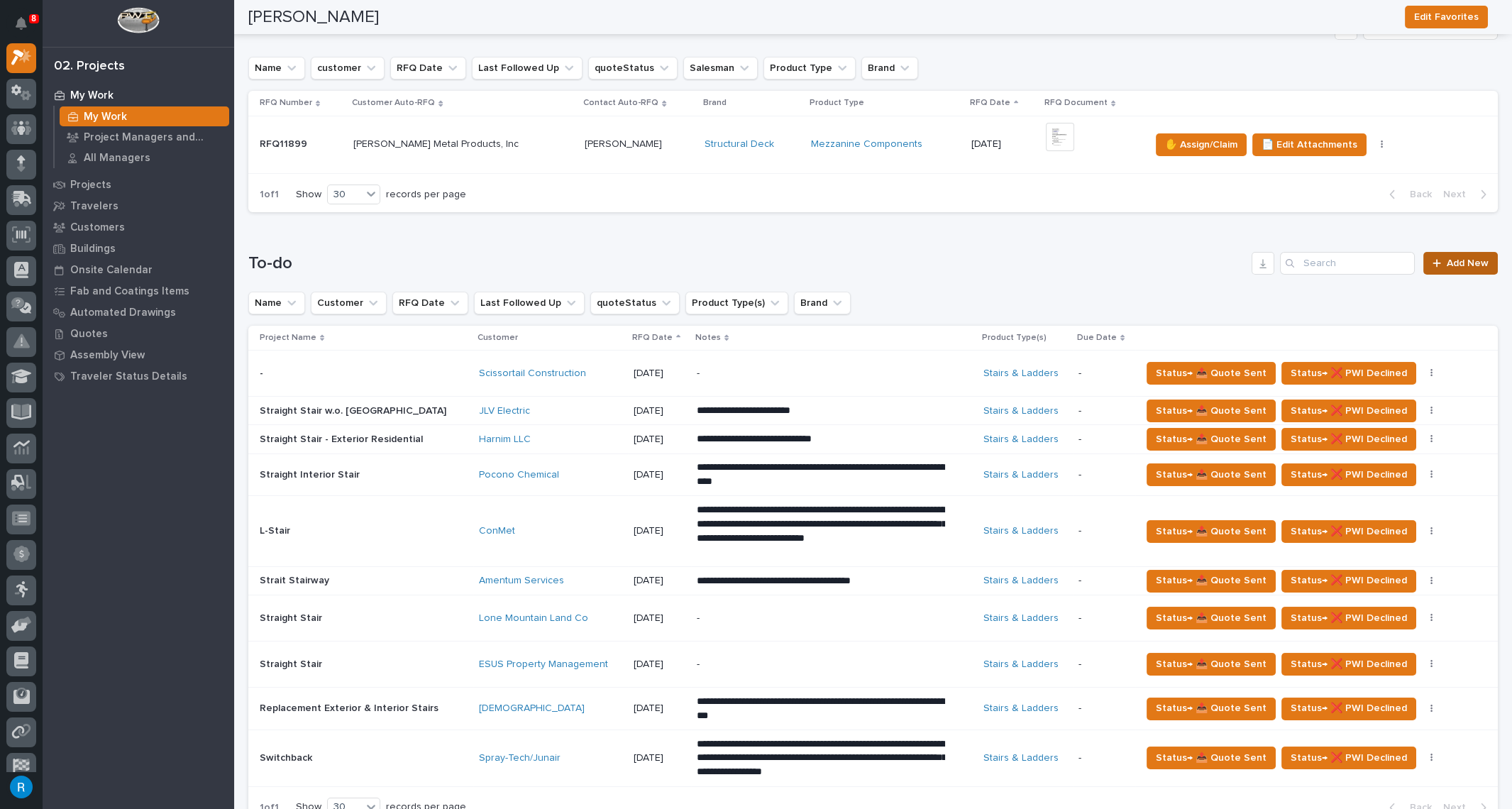
click at [1459, 263] on span "Add New" at bounding box center [1467, 264] width 42 height 10
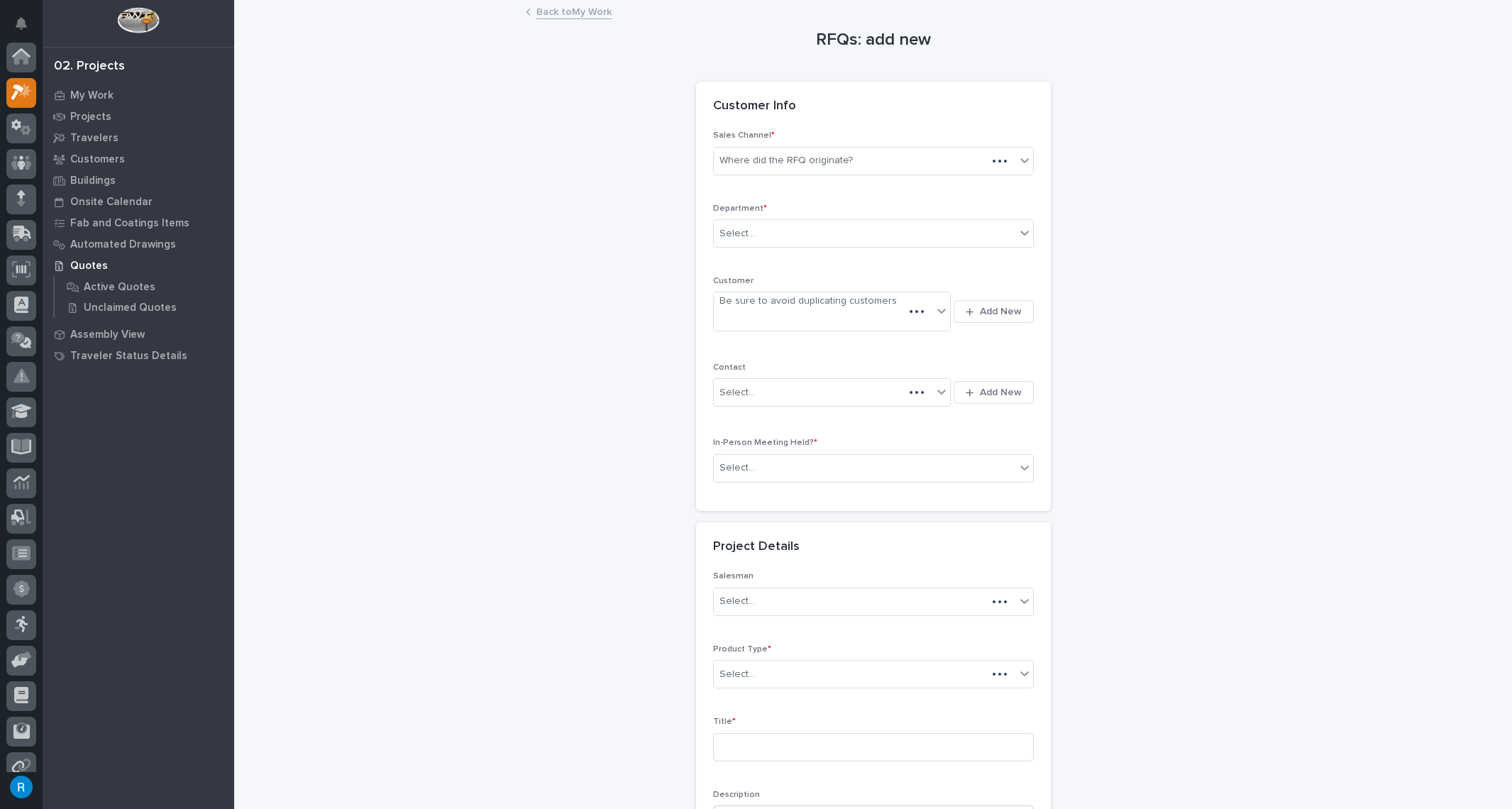
scroll to position [35, 0]
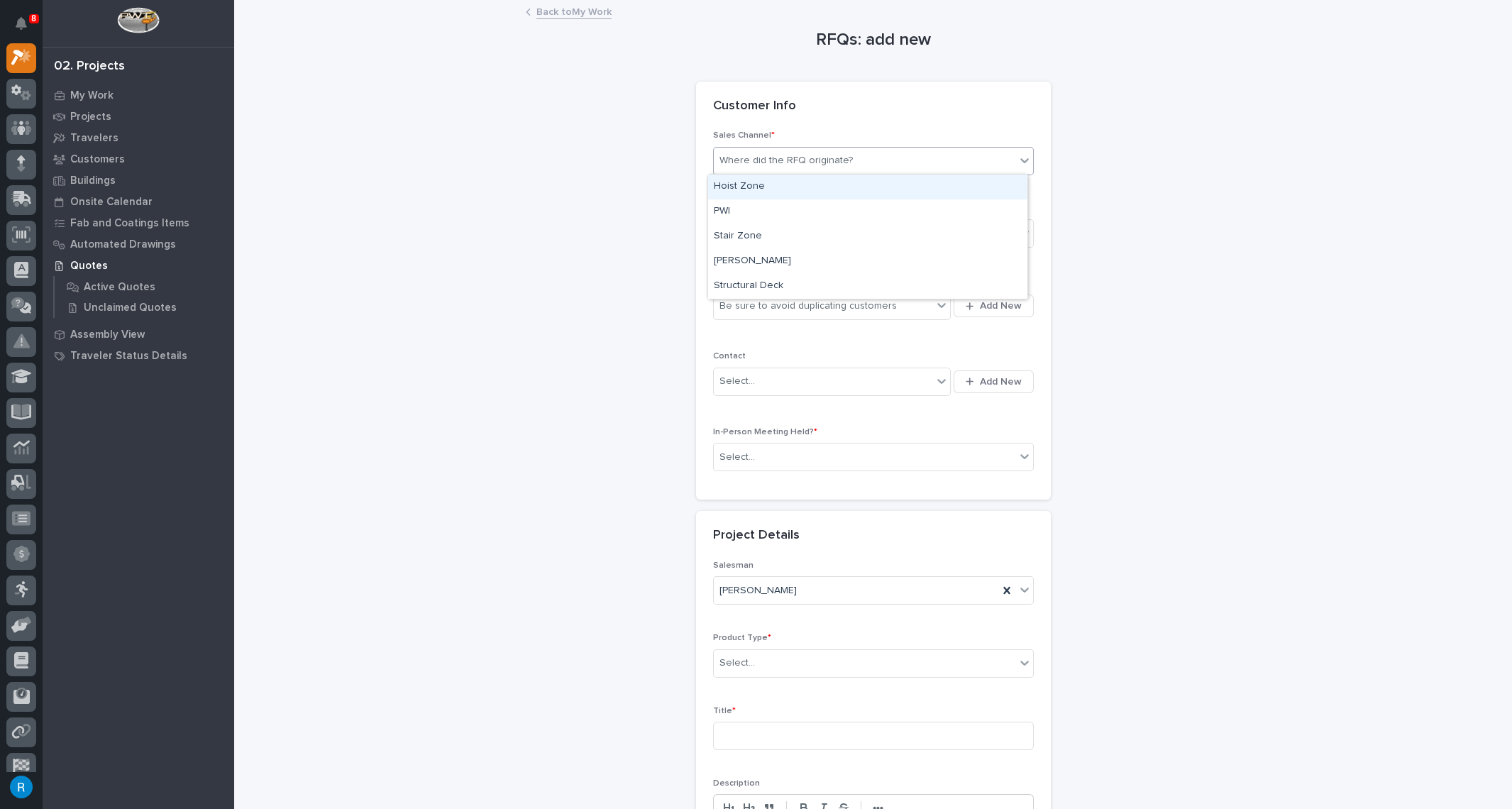
click at [761, 162] on div "Where did the RFQ originate?" at bounding box center [786, 161] width 133 height 15
click at [723, 211] on div "PWI" at bounding box center [867, 211] width 319 height 24
click at [743, 159] on div "PWI" at bounding box center [856, 161] width 285 height 24
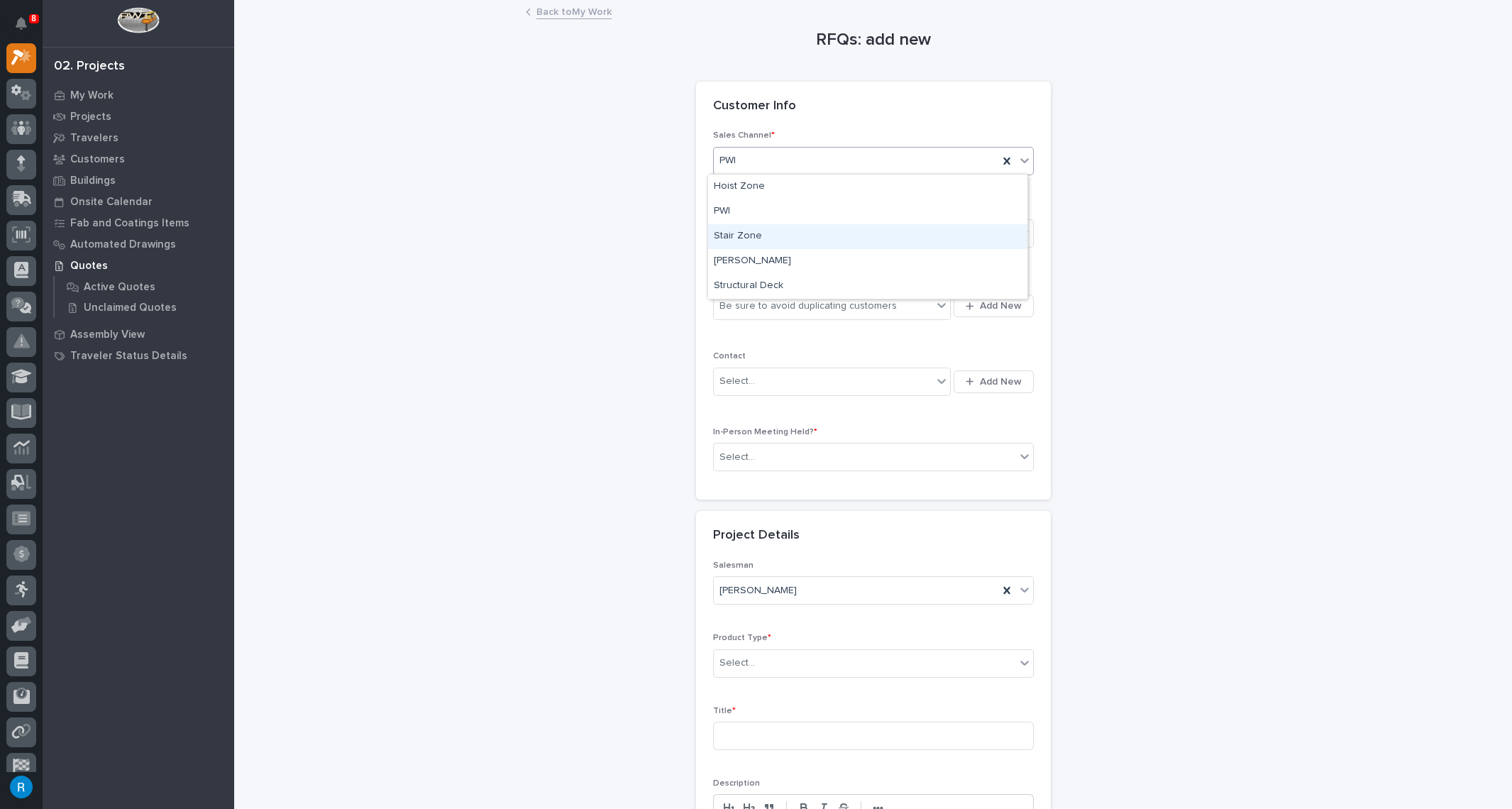
click at [738, 242] on div "Stair Zone" at bounding box center [867, 237] width 319 height 24
click at [738, 239] on div "Select..." at bounding box center [865, 233] width 302 height 24
click at [732, 260] on span "National Sales" at bounding box center [750, 258] width 72 height 16
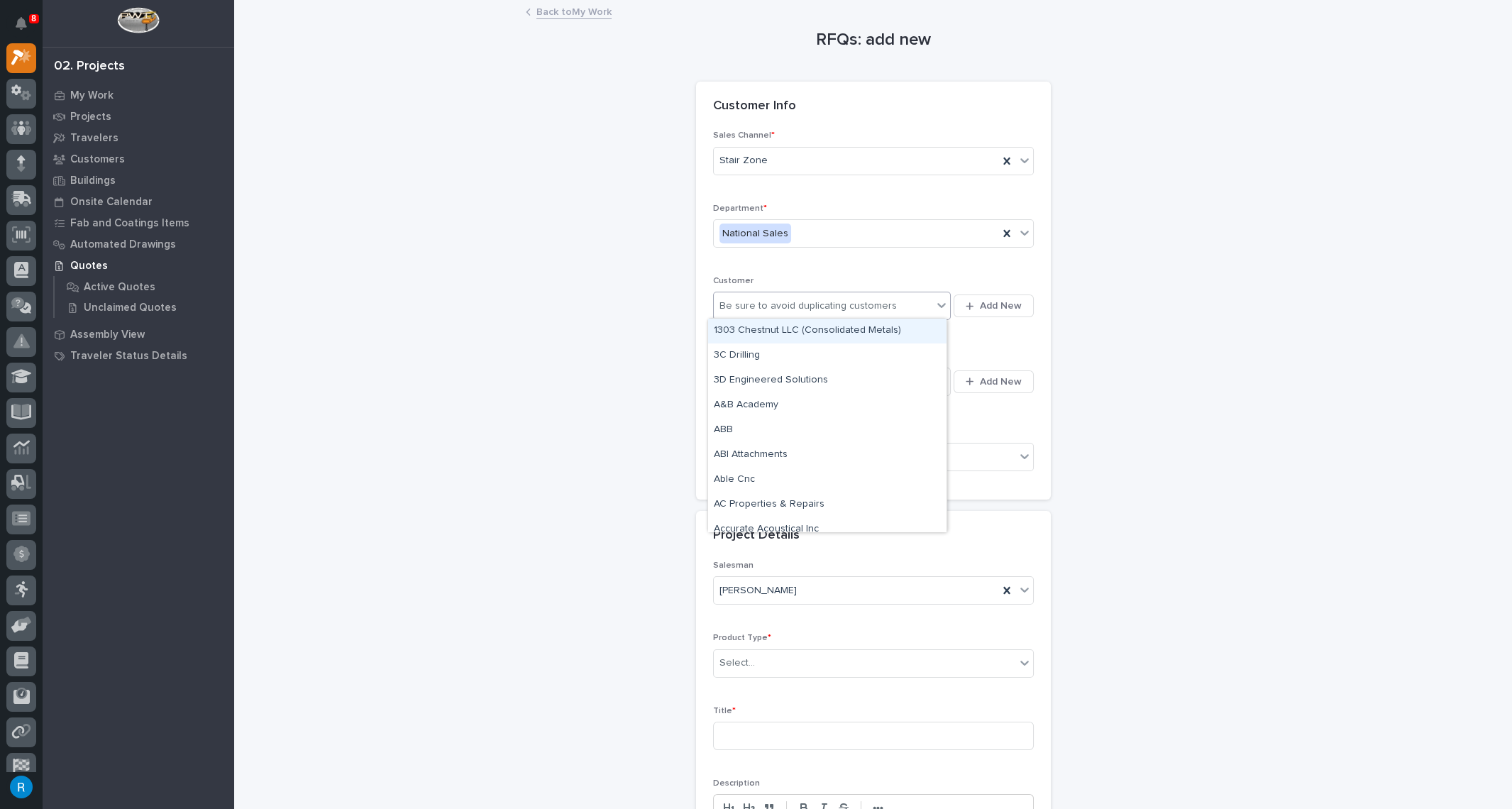
click at [902, 303] on div "Be sure to avoid duplicating customers" at bounding box center [823, 306] width 219 height 24
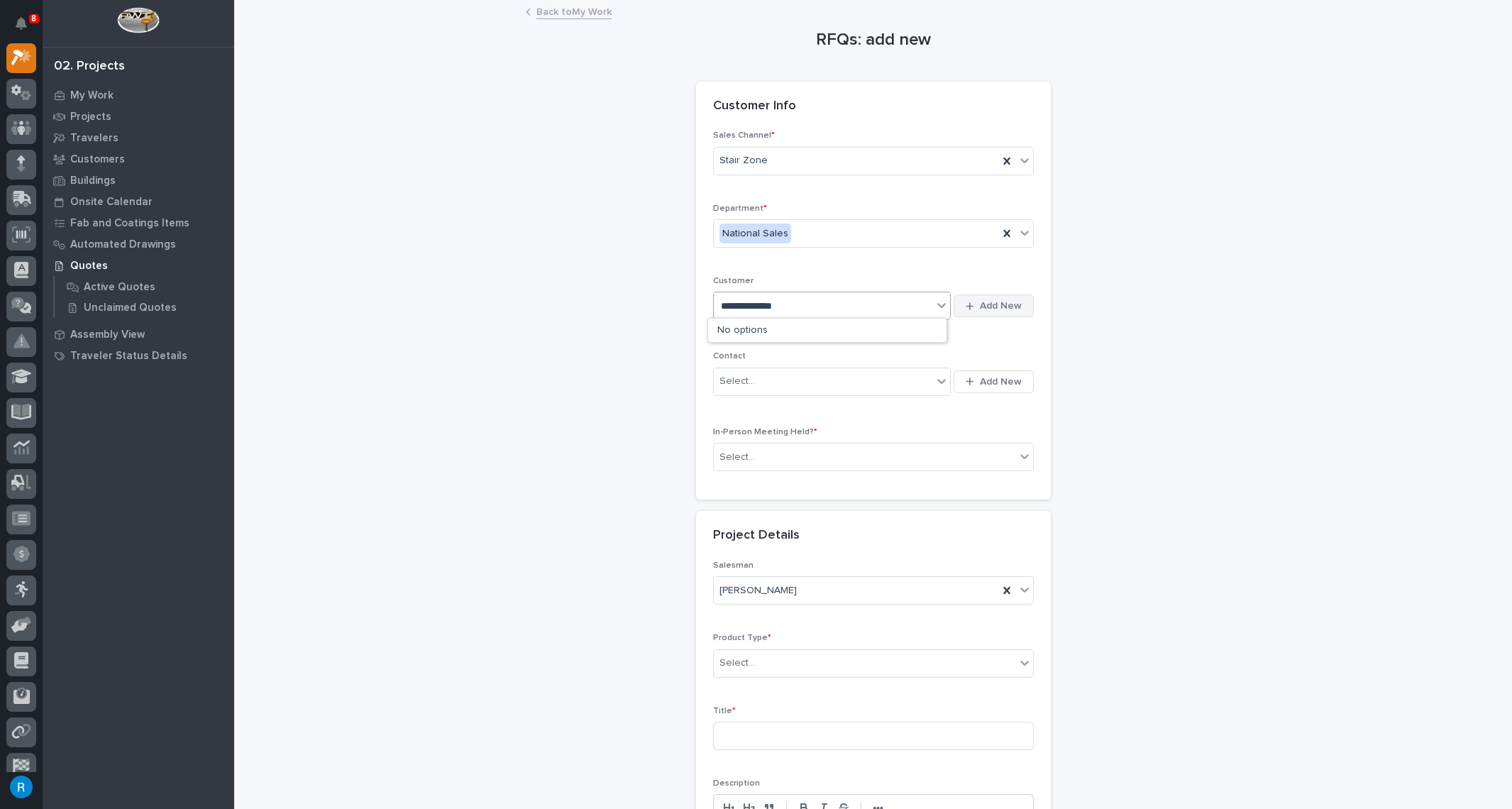
type input "**********"
click at [998, 307] on span "Add New" at bounding box center [1000, 306] width 42 height 13
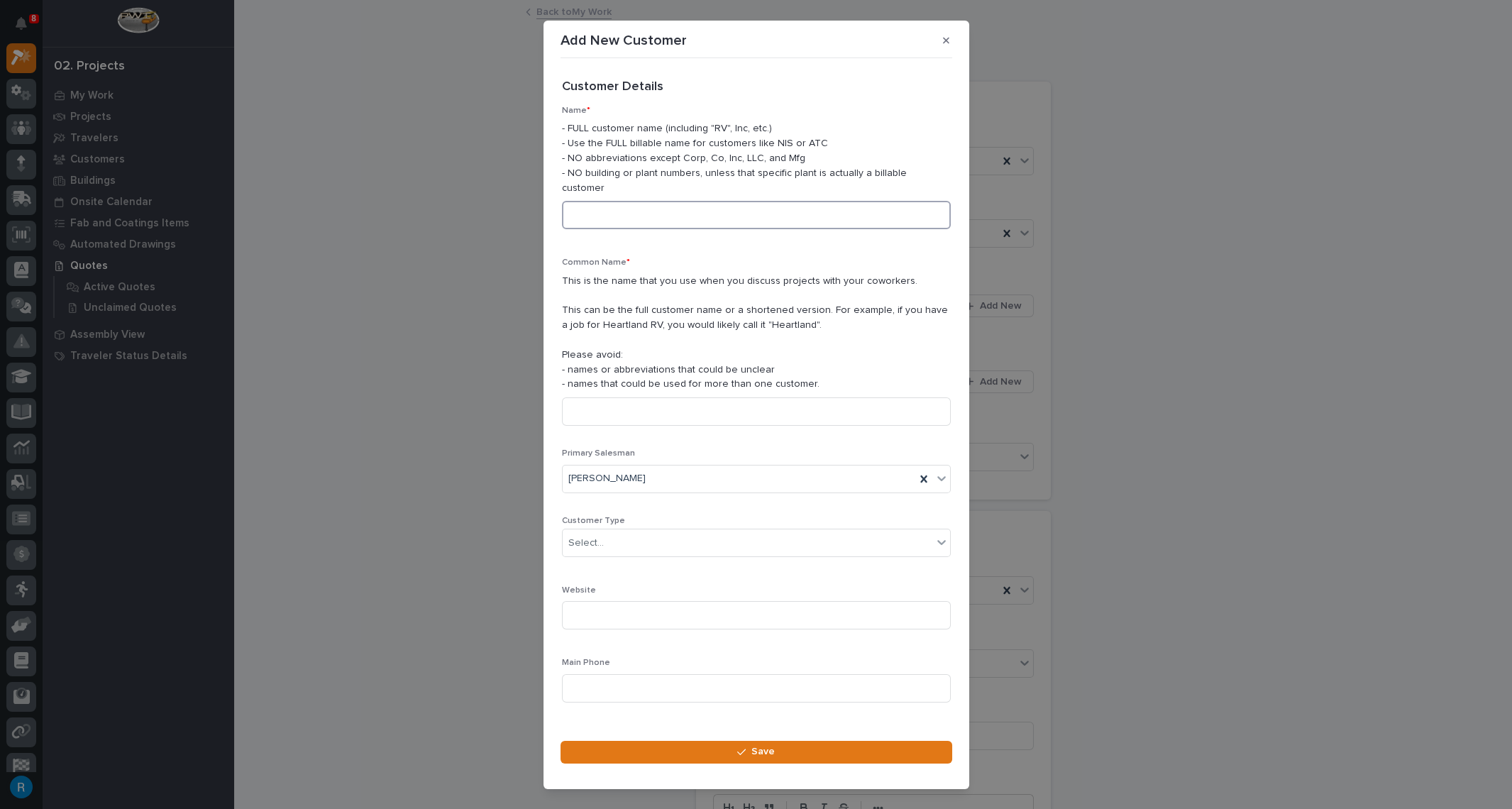
click at [579, 201] on input at bounding box center [756, 215] width 389 height 29
type input "Premier Powder Coating"
click at [874, 531] on div "Select..." at bounding box center [747, 543] width 370 height 24
click at [583, 576] on div "End User" at bounding box center [751, 580] width 378 height 24
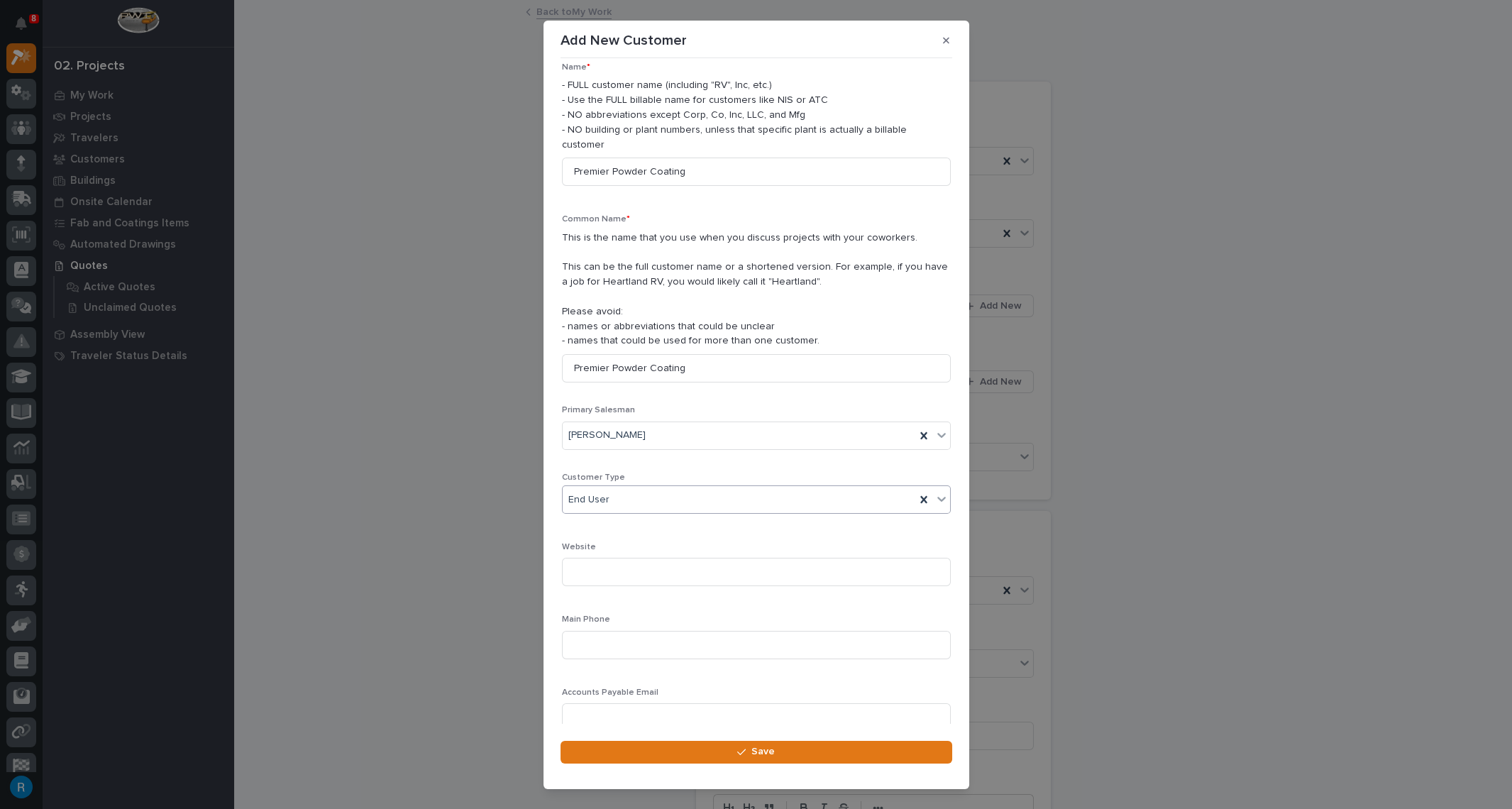
scroll to position [79, 0]
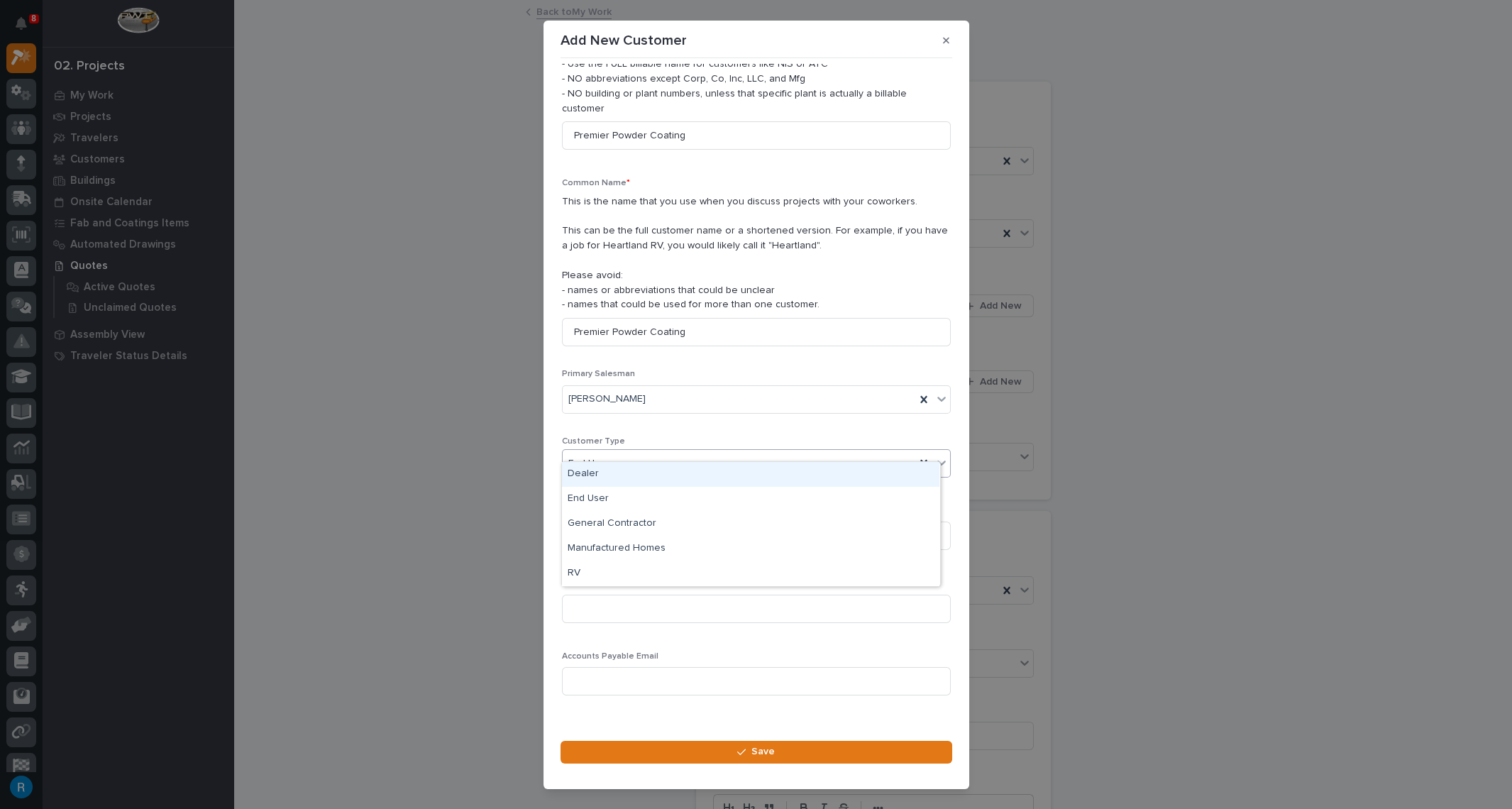
click at [862, 452] on div "End User" at bounding box center [739, 464] width 353 height 24
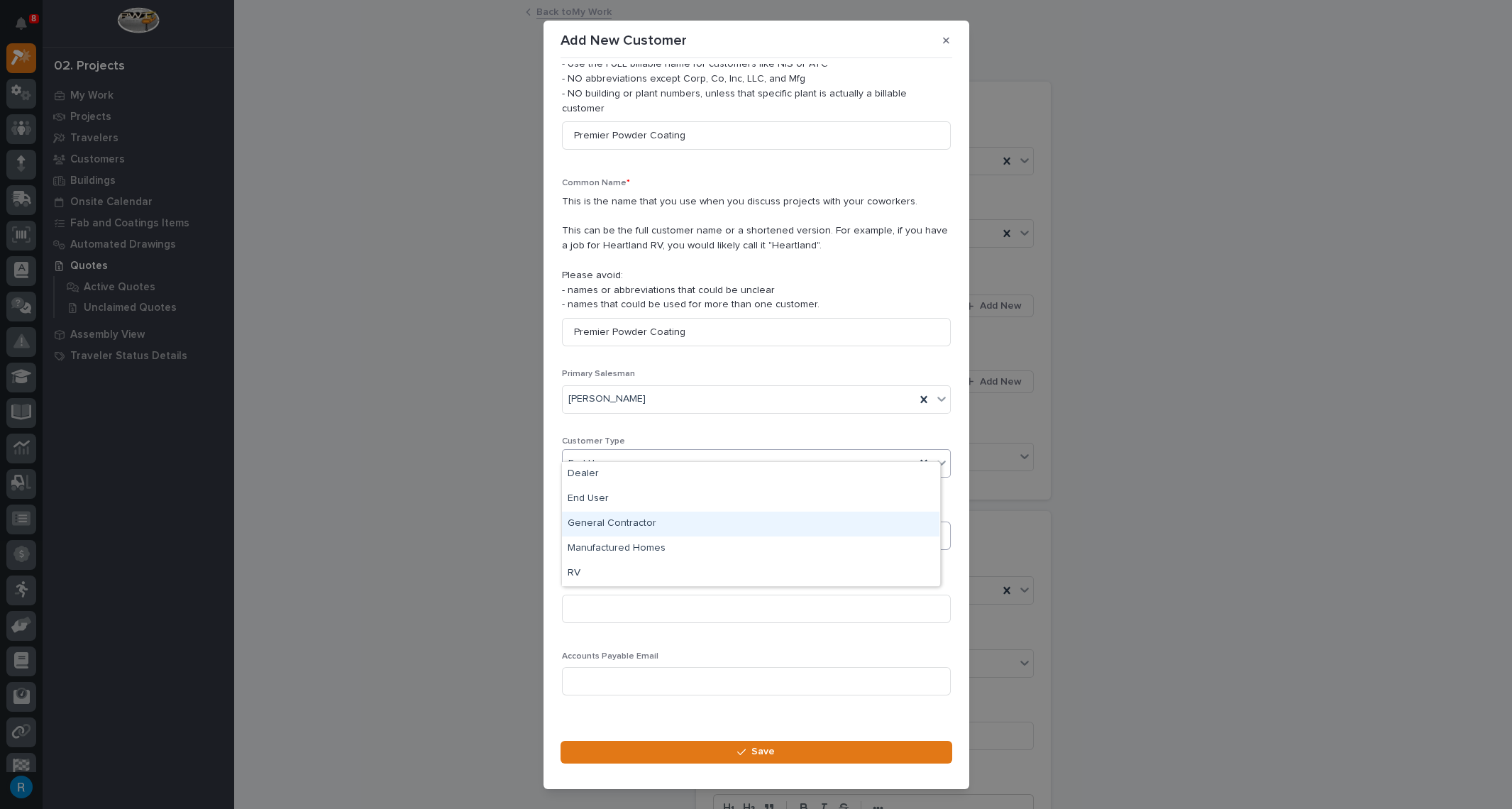
click at [623, 527] on div "General Contractor" at bounding box center [751, 524] width 378 height 24
click at [581, 595] on input at bounding box center [756, 609] width 389 height 29
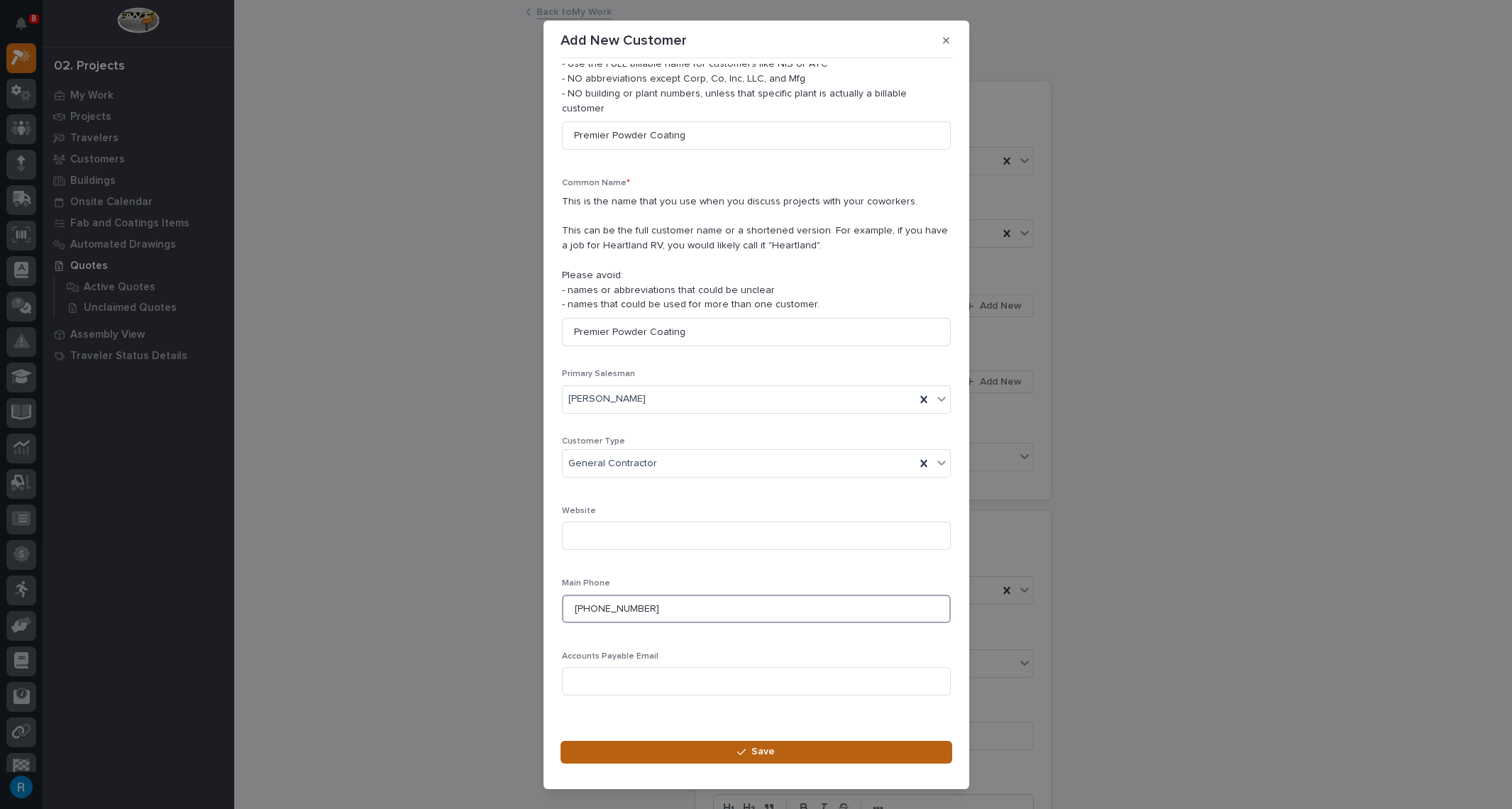
type input "859-354-7575"
click at [765, 752] on span "Save" at bounding box center [763, 752] width 24 height 13
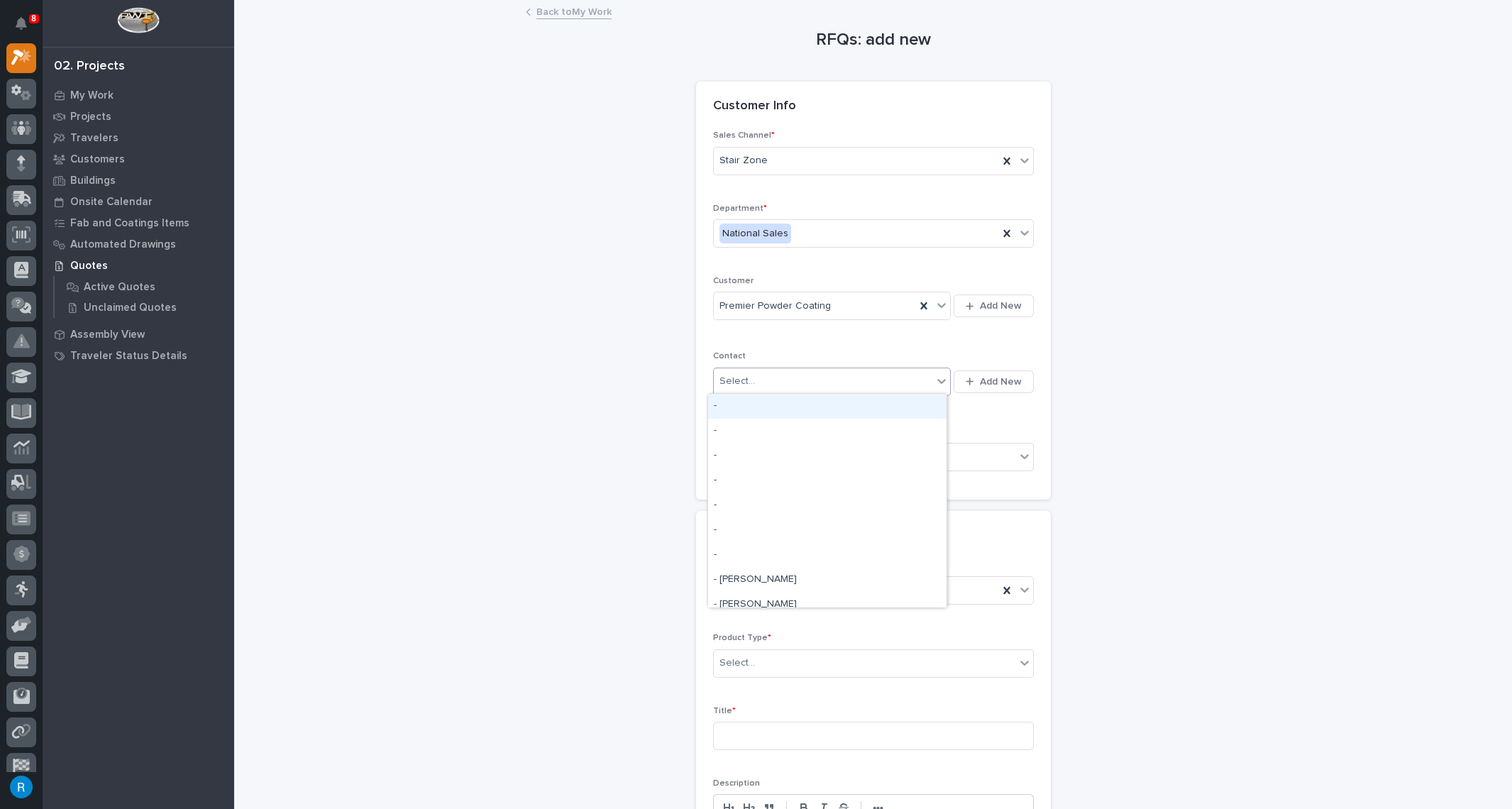
click at [746, 384] on div "Select..." at bounding box center [737, 381] width 35 height 15
click at [987, 376] on span "Add New" at bounding box center [1000, 382] width 42 height 13
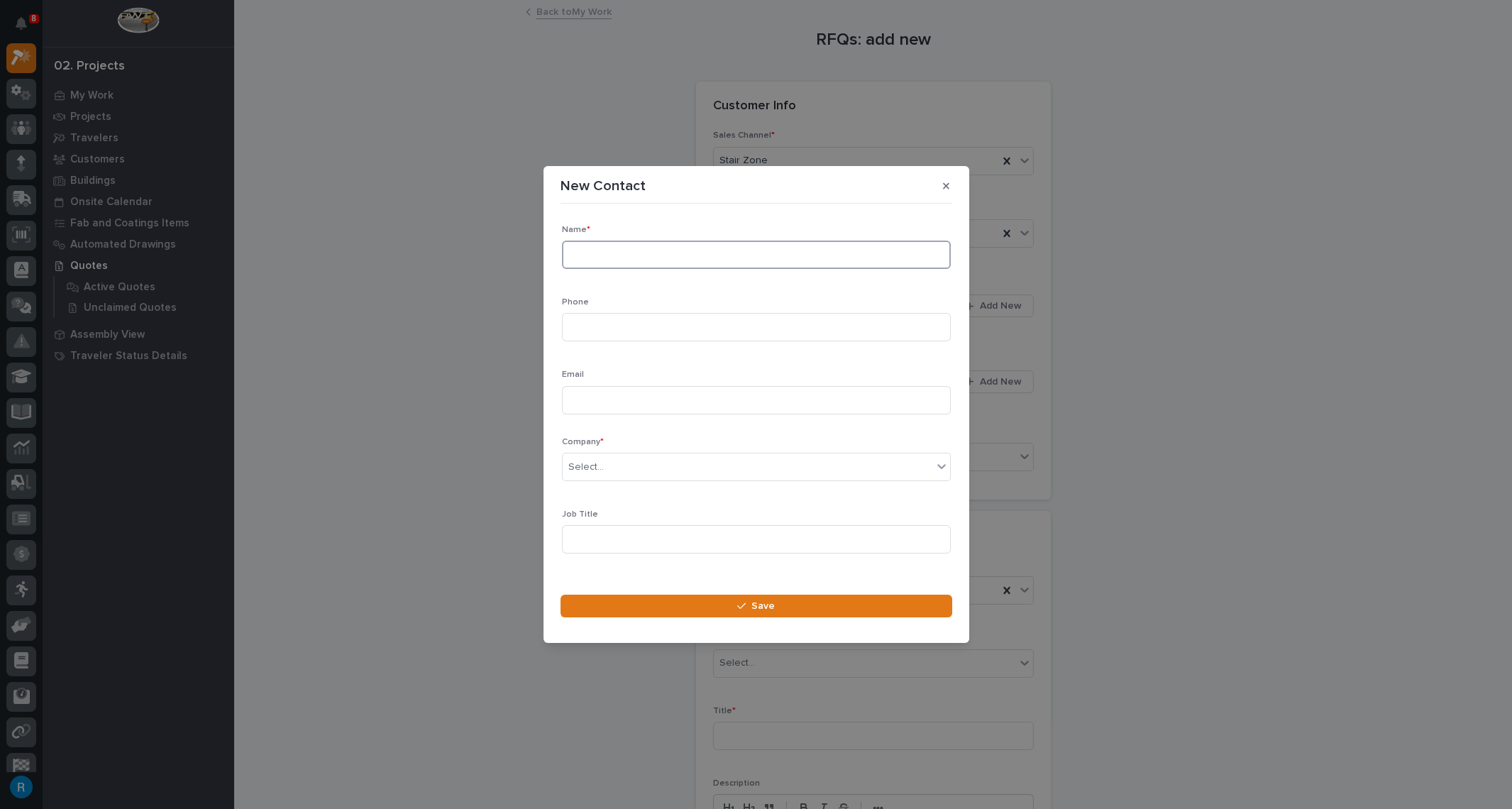
click at [592, 257] on input at bounding box center [756, 255] width 389 height 29
type input "Cole Robinson"
type input "859-354-7575"
click at [583, 391] on input at bounding box center [756, 400] width 389 height 29
type input "[EMAIL_ADDRESS][DOMAIN_NAME]"
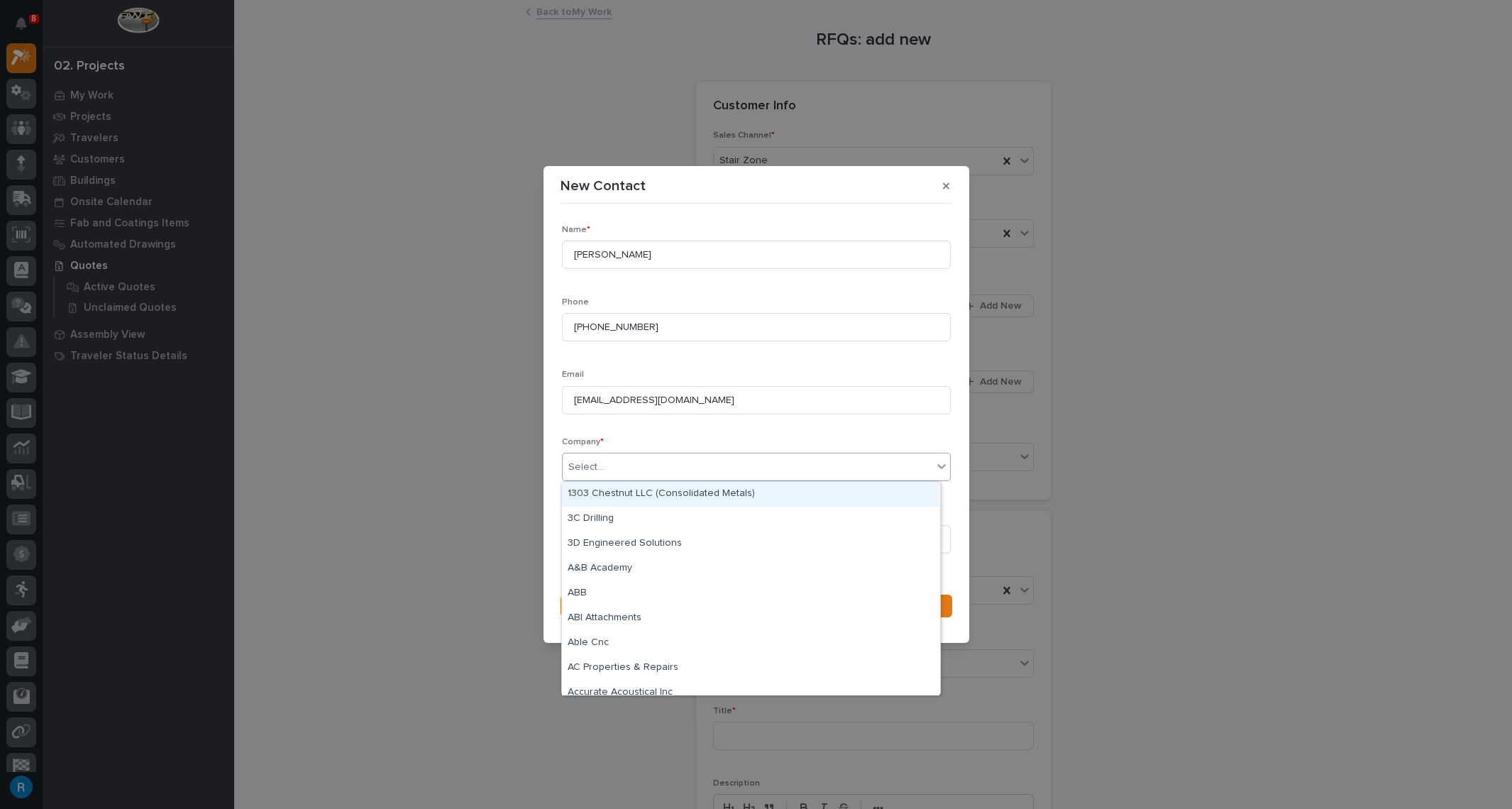
click at [622, 465] on div "Select..." at bounding box center [747, 467] width 370 height 24
type input "*******"
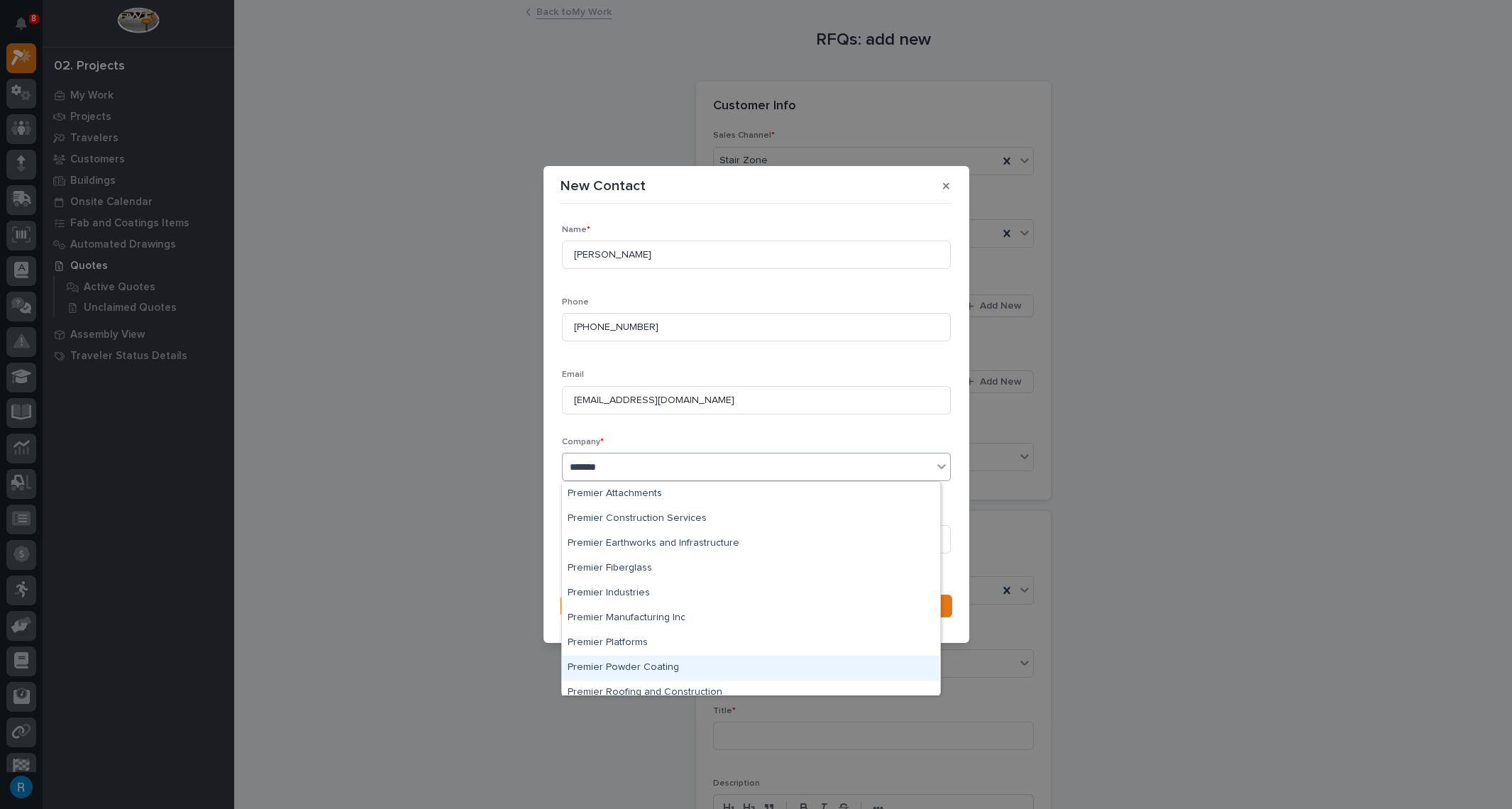
click at [619, 662] on div "Premier Powder Coating" at bounding box center [751, 669] width 378 height 24
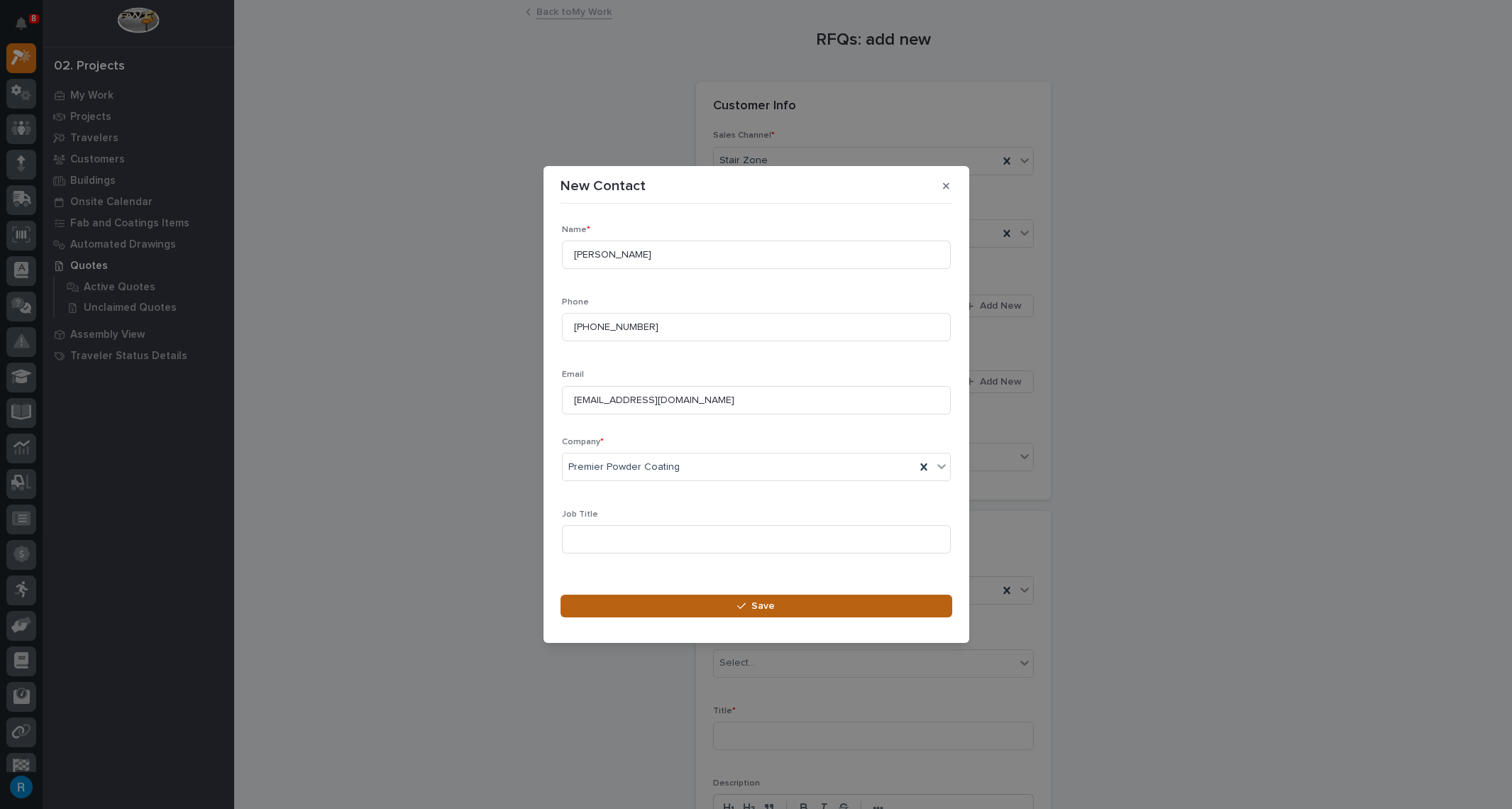
click at [756, 606] on span "Save" at bounding box center [763, 607] width 24 height 13
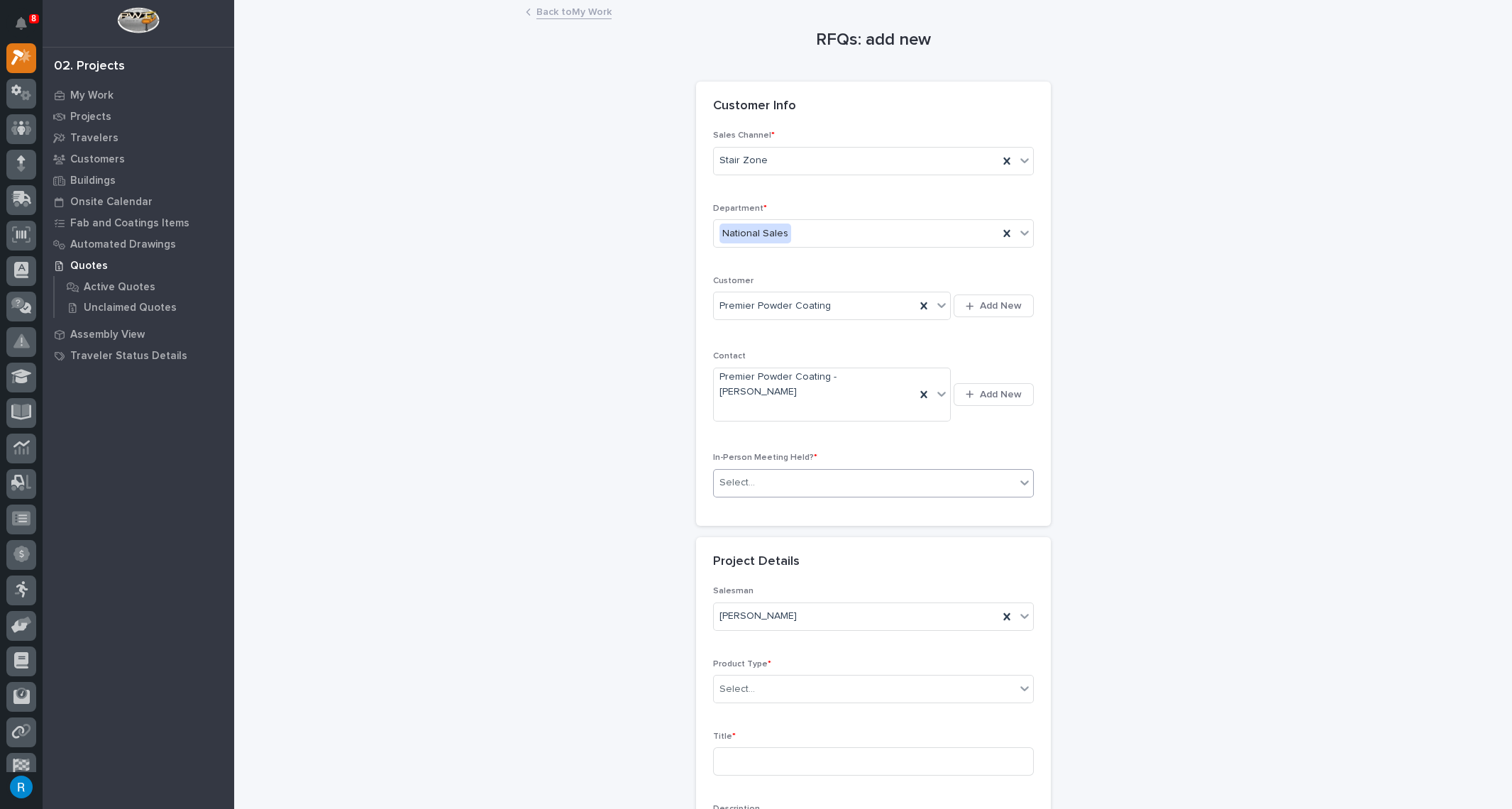
click at [840, 471] on div "Select..." at bounding box center [865, 482] width 302 height 24
click at [719, 509] on span "No" at bounding box center [723, 505] width 19 height 16
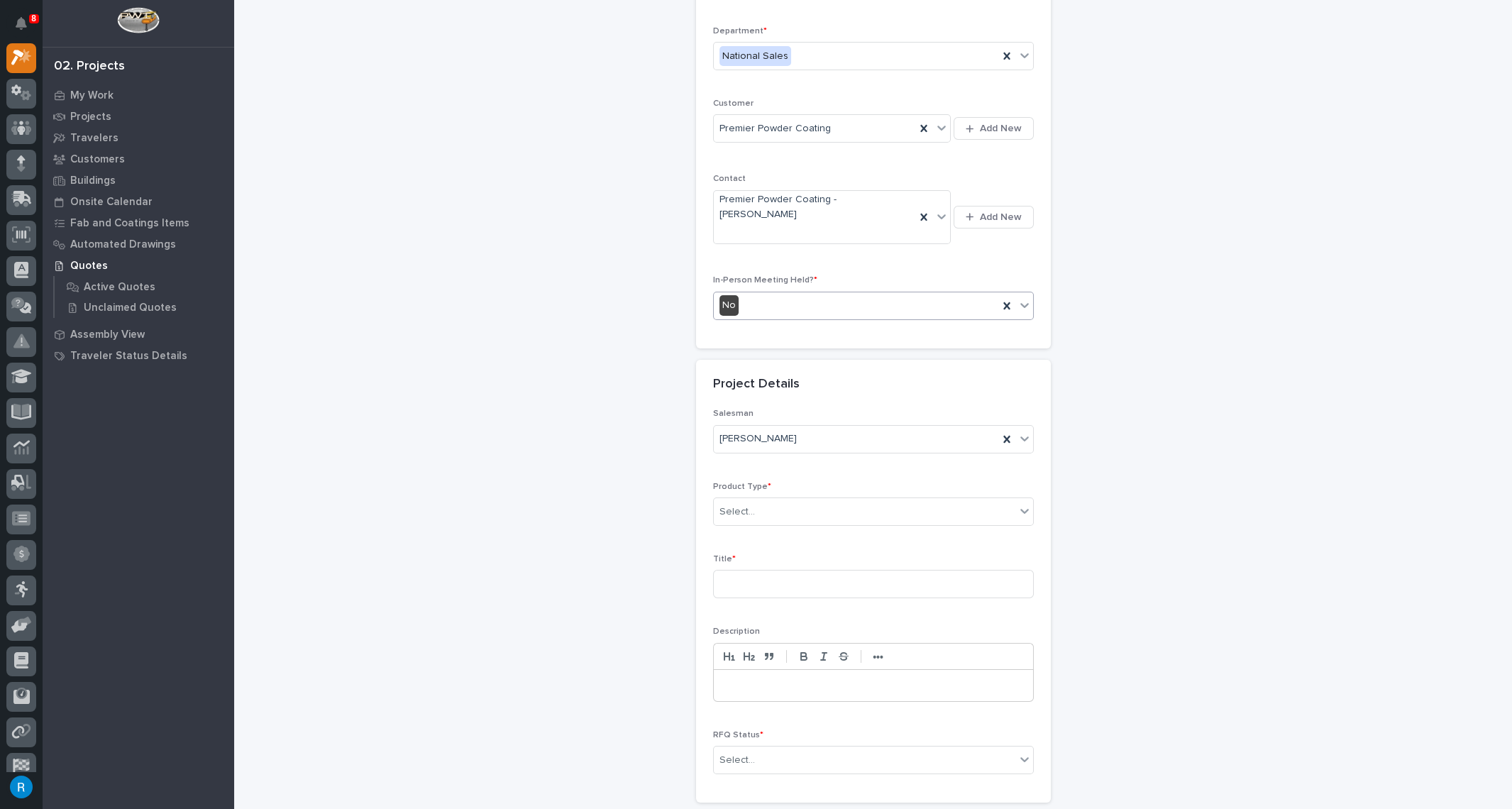
scroll to position [193, 0]
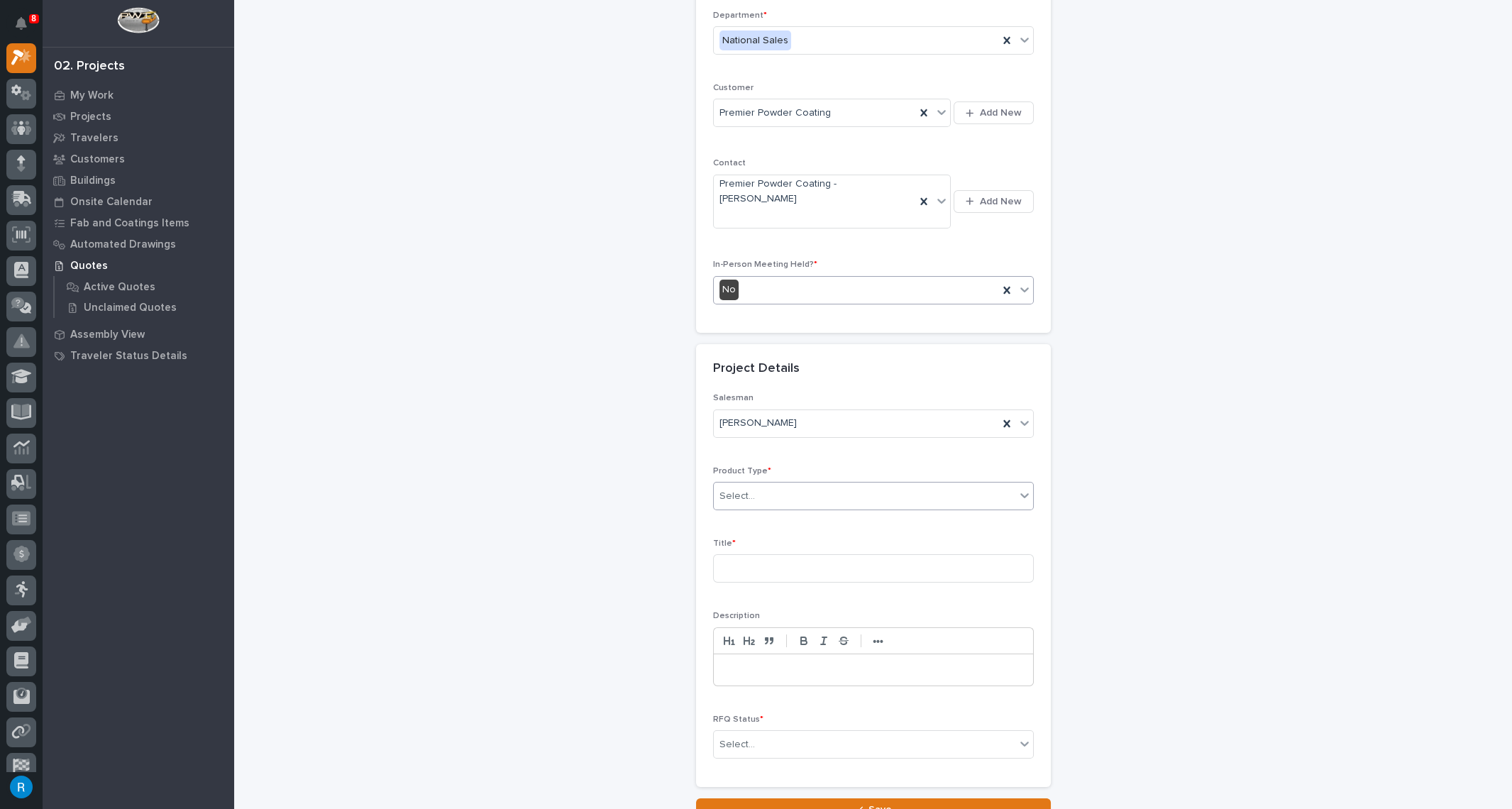
click at [767, 485] on div "Select..." at bounding box center [865, 496] width 302 height 24
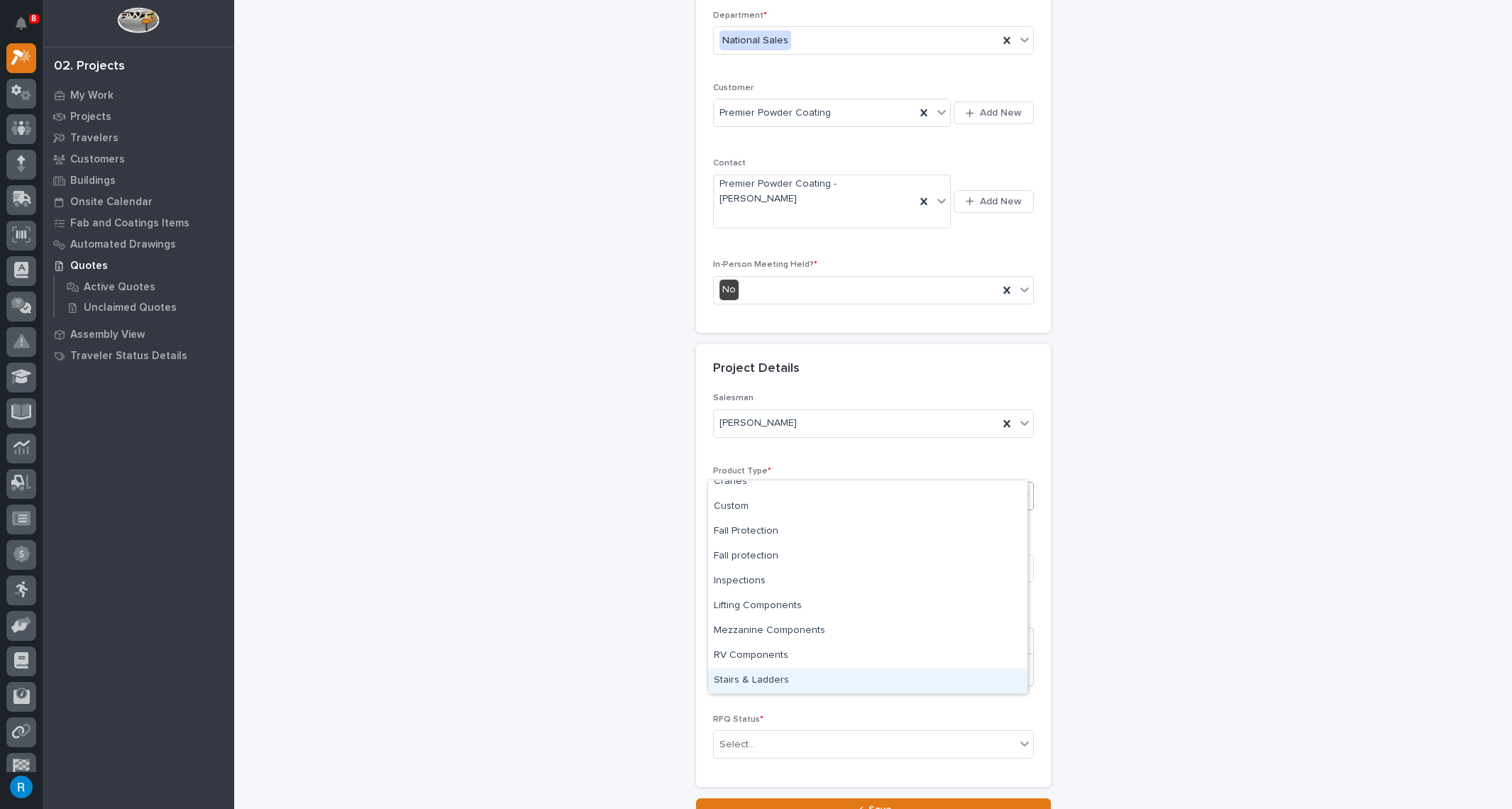
click at [752, 675] on div "Stairs & Ladders" at bounding box center [867, 681] width 319 height 24
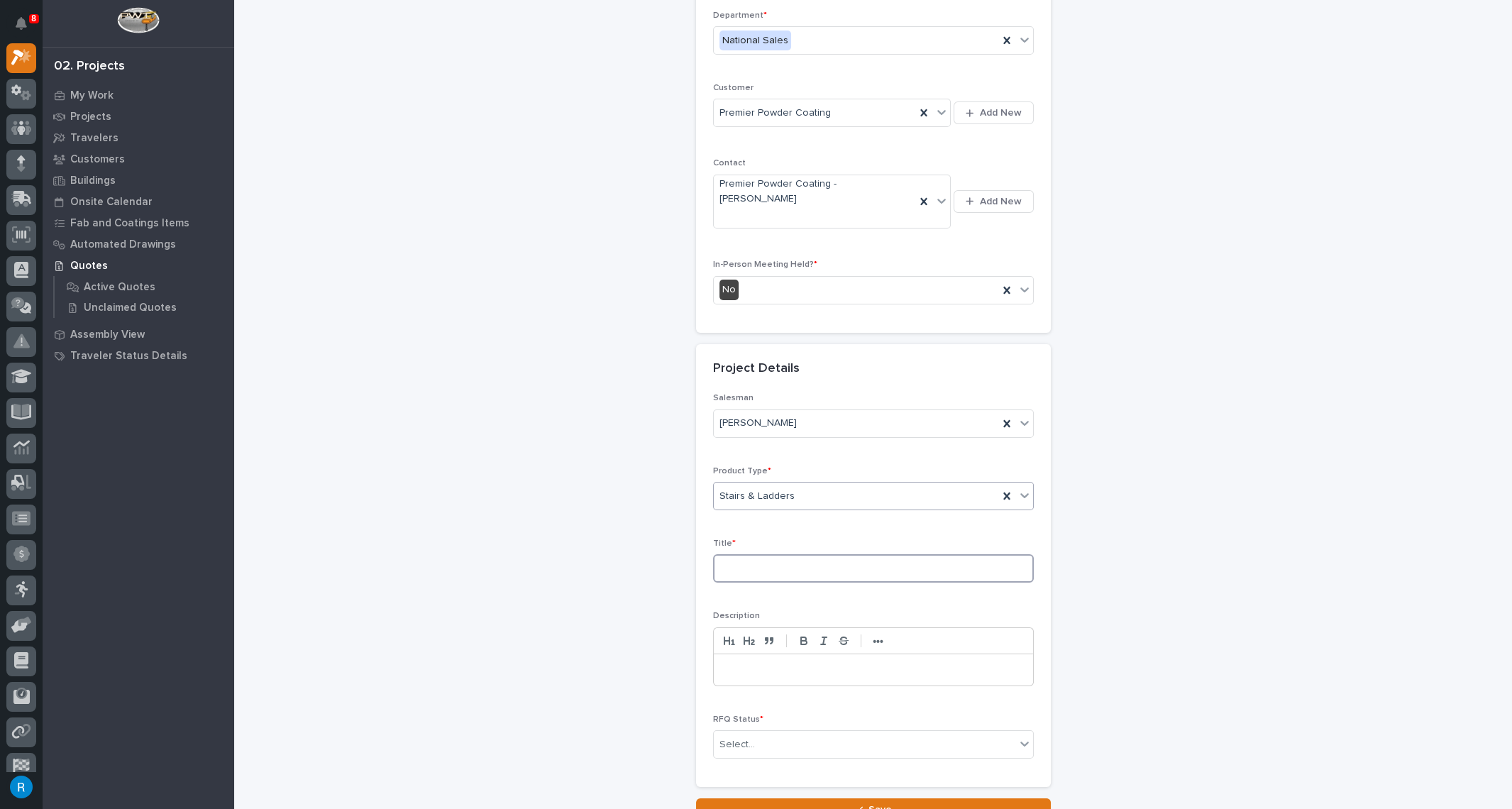
click at [728, 554] on input at bounding box center [873, 568] width 321 height 29
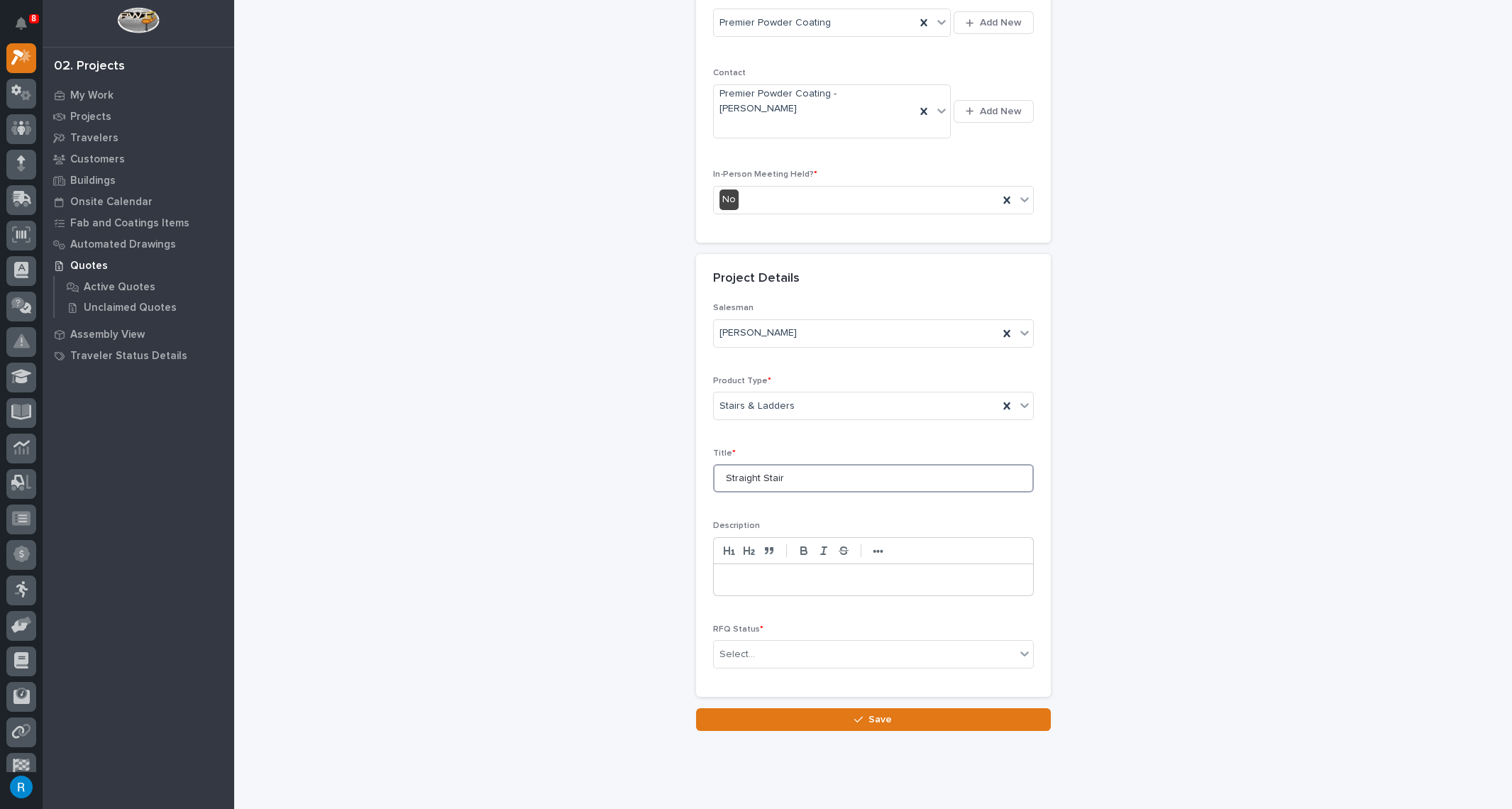
scroll to position [285, 0]
type input "Straight Stair"
click at [1002, 642] on div "Select..." at bounding box center [865, 653] width 302 height 24
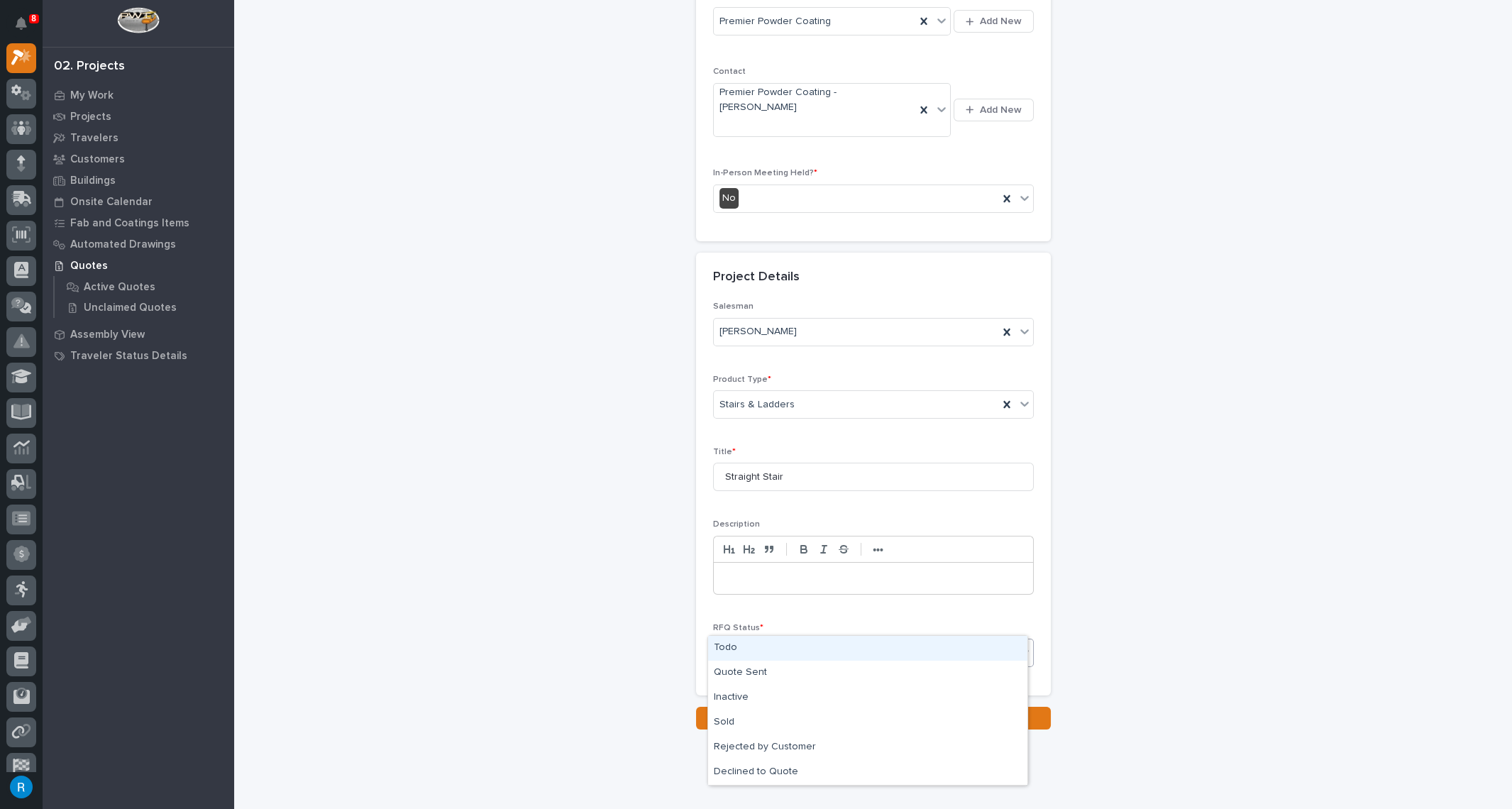
click at [726, 652] on div "Todo" at bounding box center [867, 648] width 319 height 24
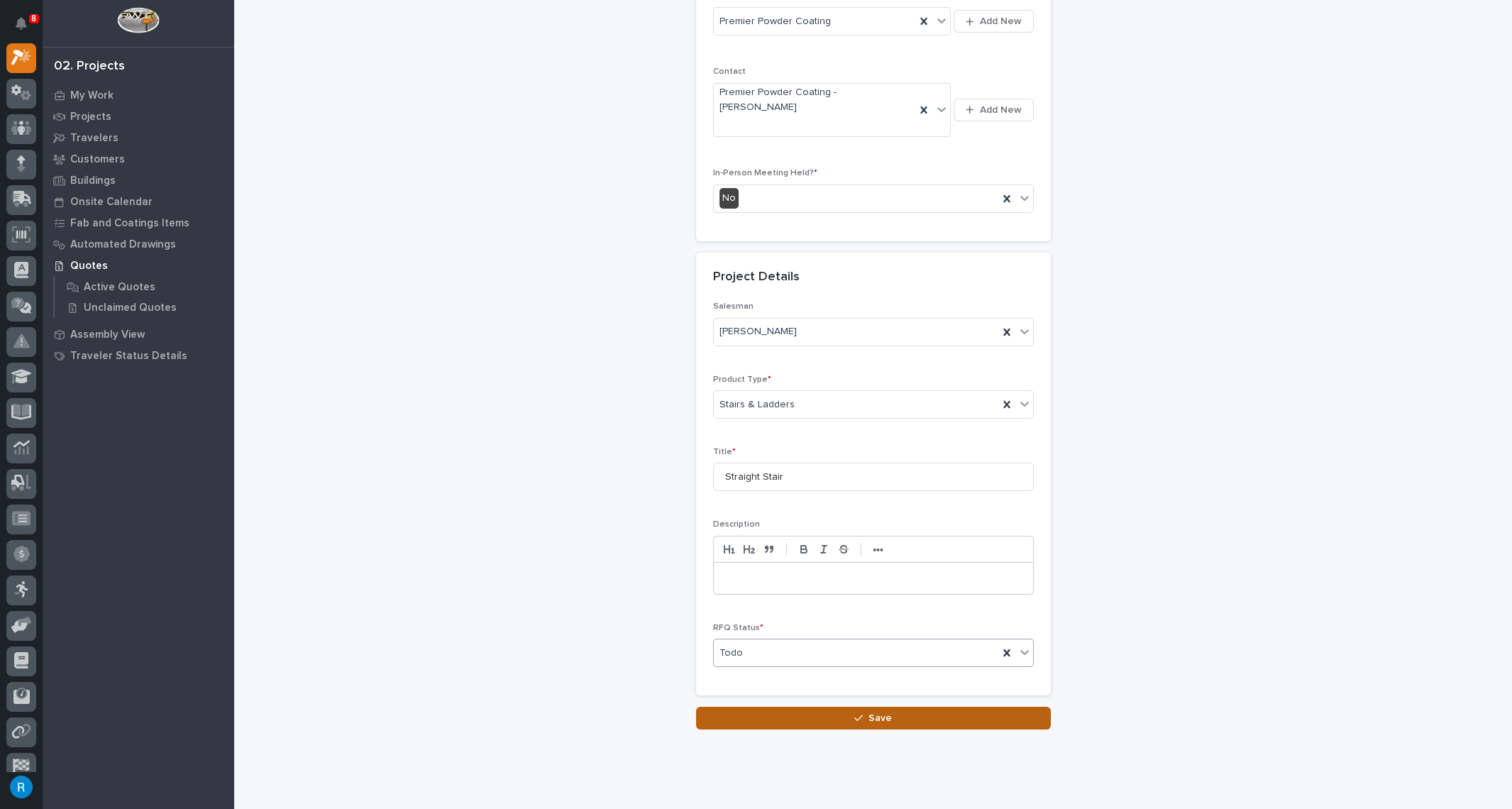
click at [862, 713] on div "button" at bounding box center [861, 718] width 14 height 10
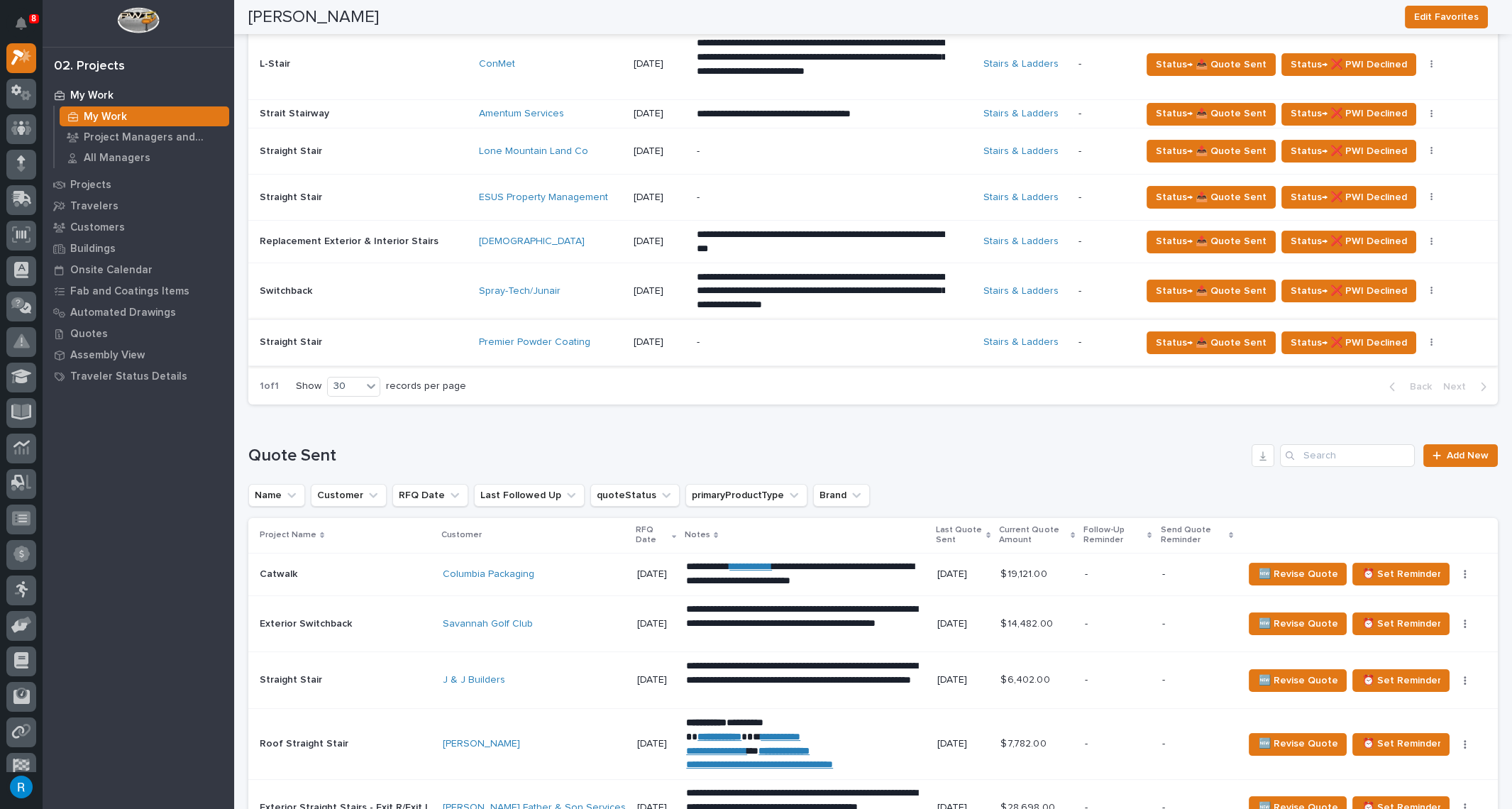
scroll to position [838, 0]
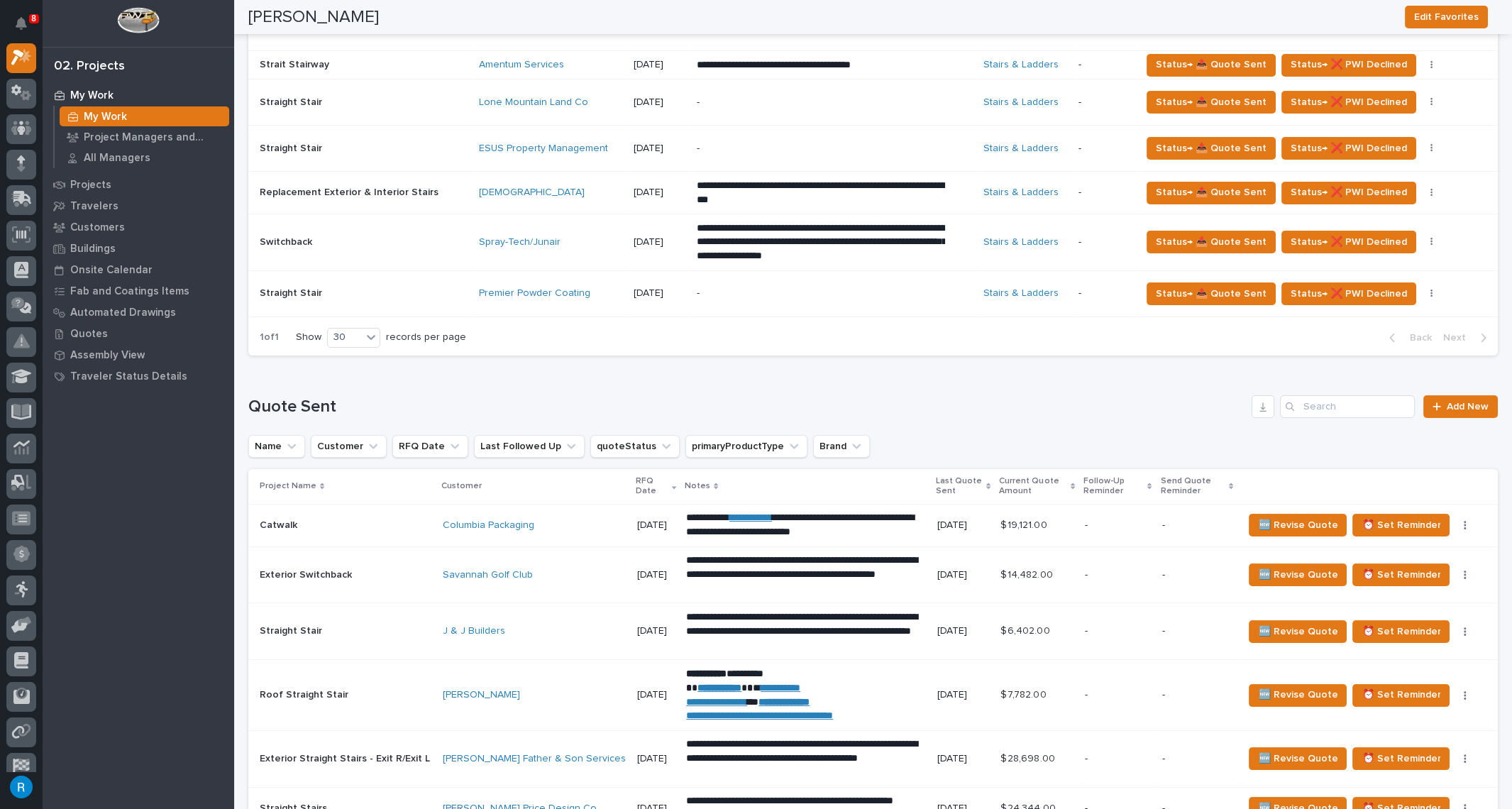
click at [776, 296] on div "-" at bounding box center [821, 293] width 248 height 32
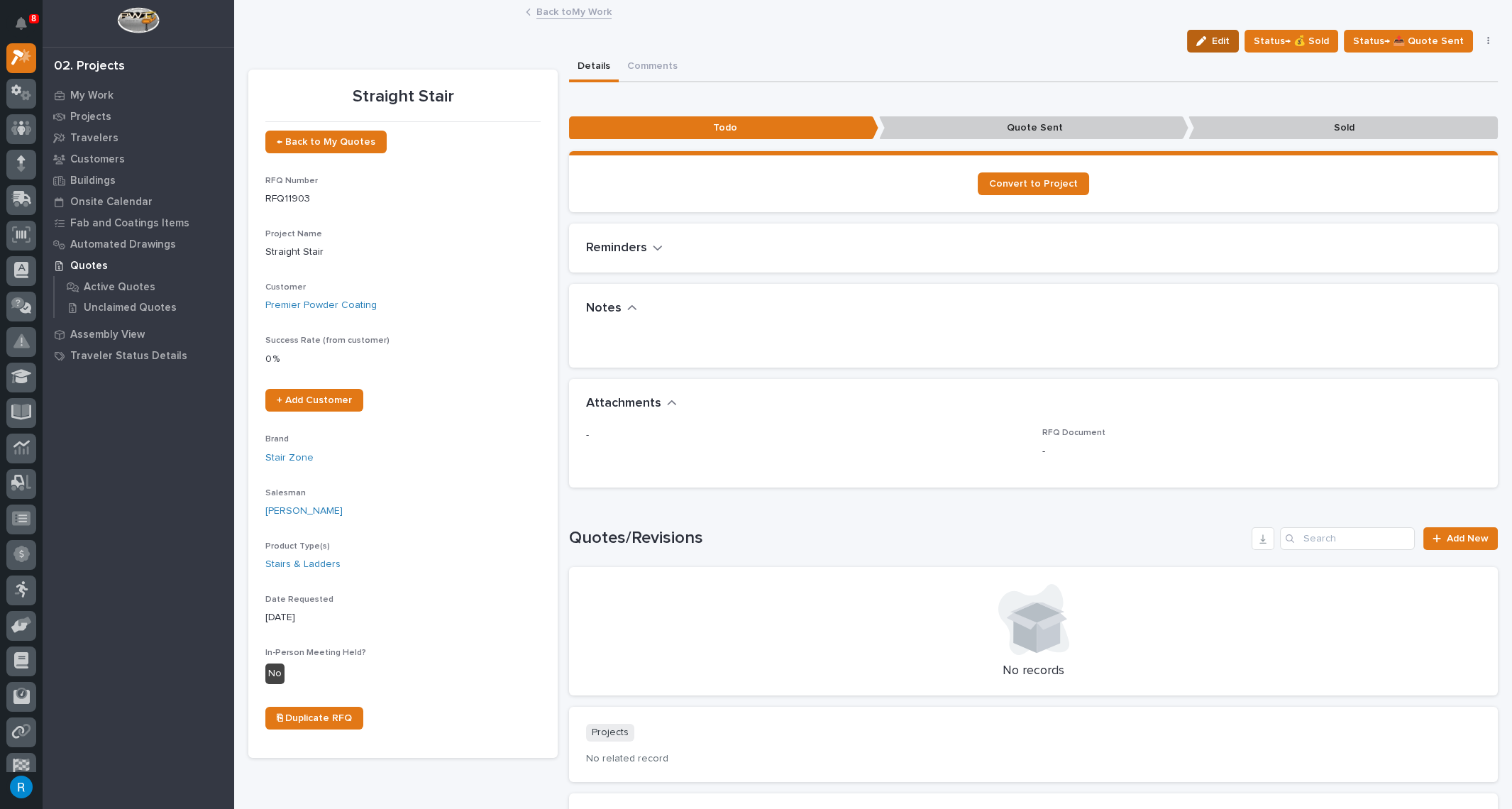
click at [1226, 42] on span "Edit" at bounding box center [1221, 42] width 18 height 13
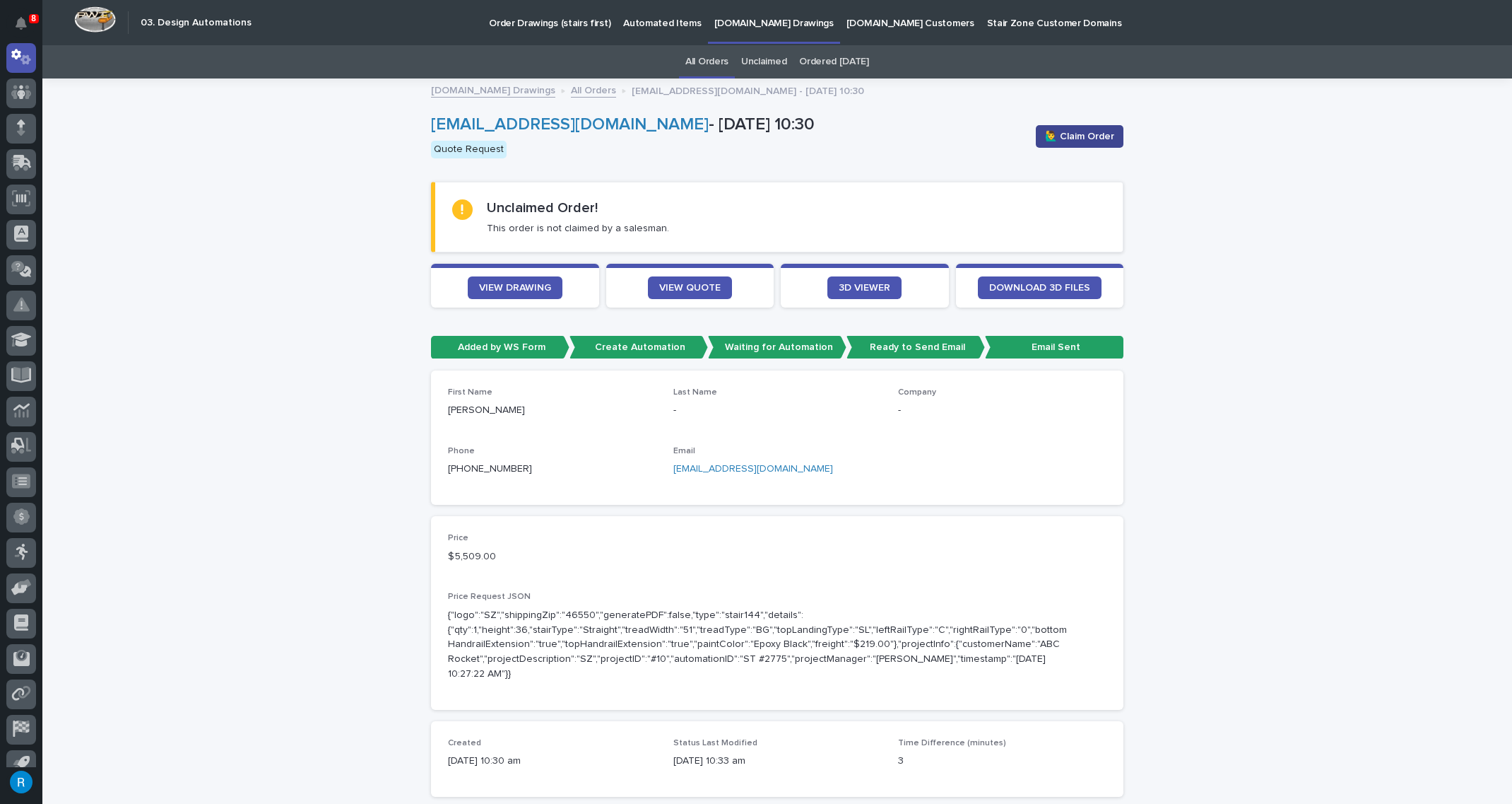
click at [1081, 138] on span "🙋‍♂️ Claim Order" at bounding box center [1079, 136] width 69 height 14
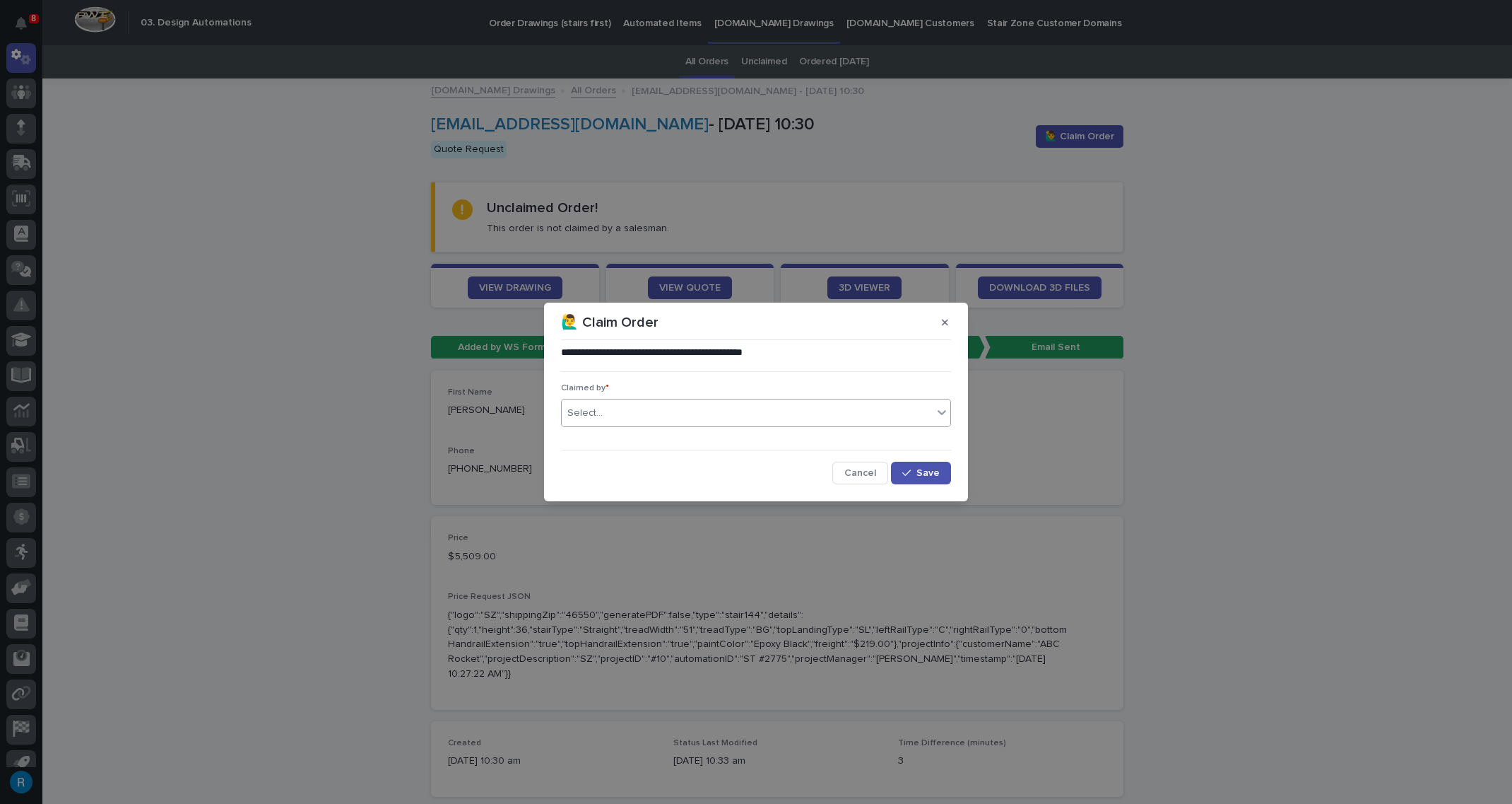
click at [599, 415] on div "Select..." at bounding box center [584, 413] width 35 height 15
type input "*****"
click at [609, 436] on div "[PERSON_NAME]" at bounding box center [756, 440] width 388 height 24
click at [924, 474] on span "Save" at bounding box center [928, 473] width 24 height 10
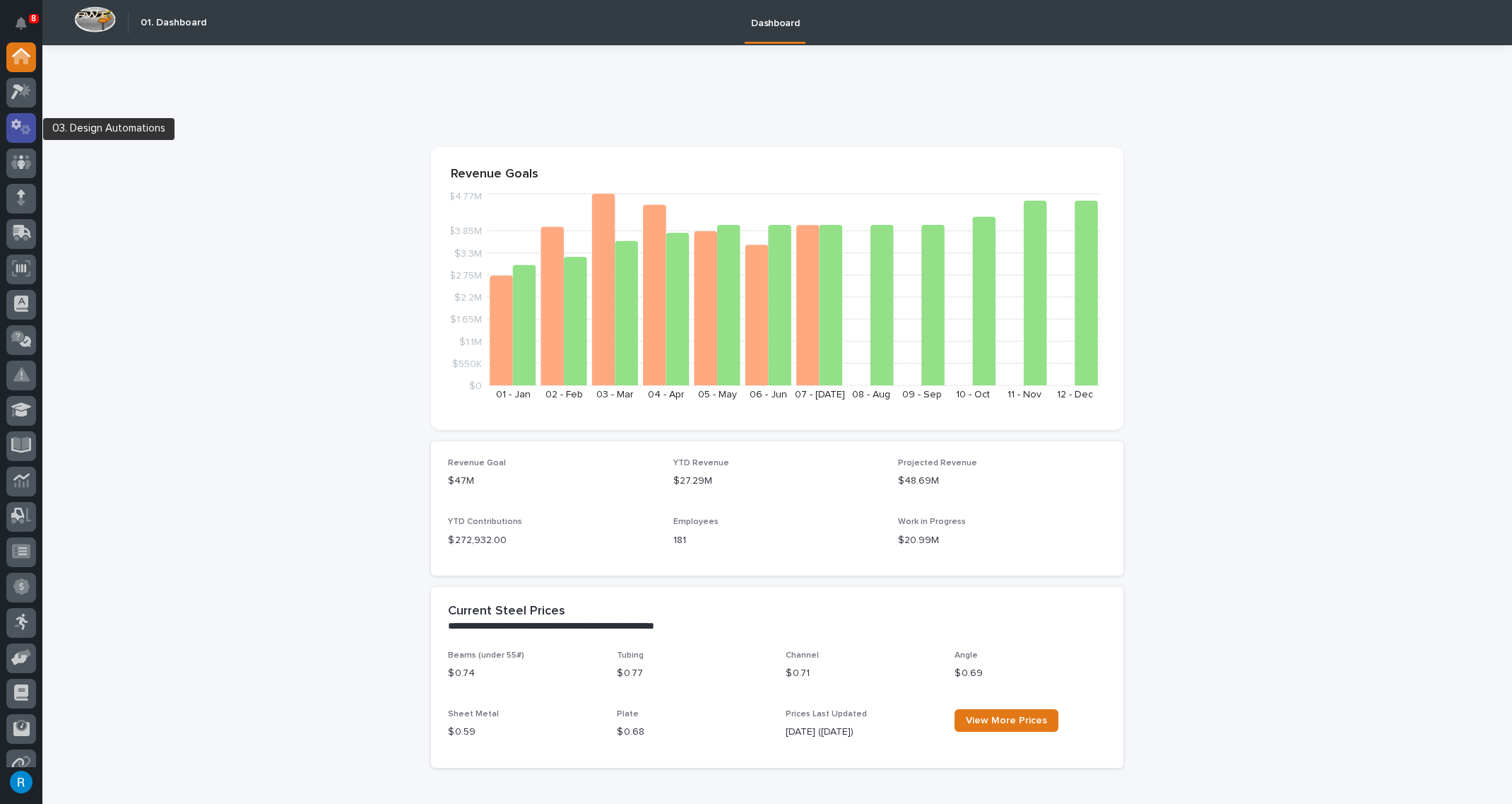
click at [14, 116] on div at bounding box center [21, 128] width 30 height 30
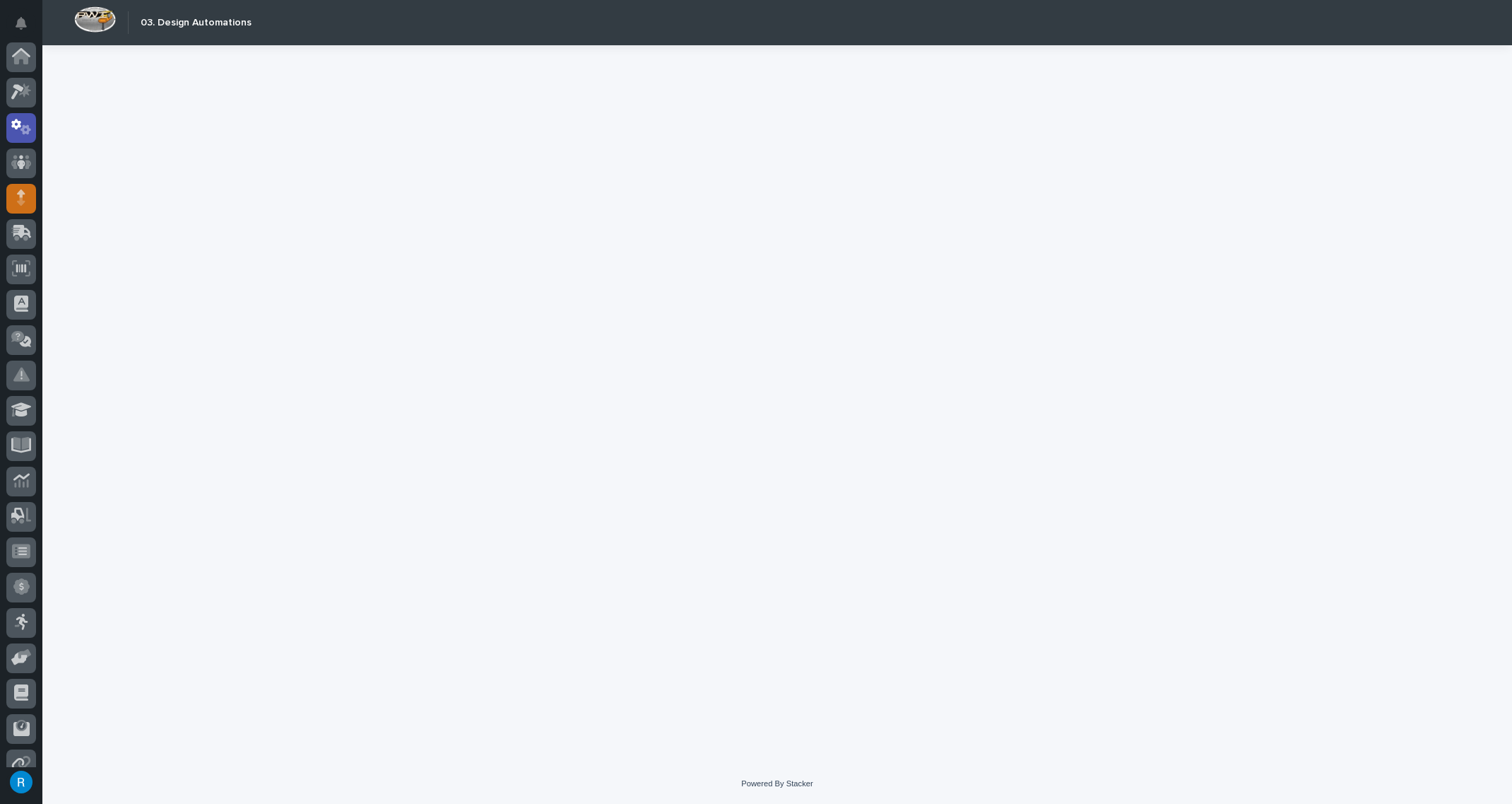
scroll to position [70, 0]
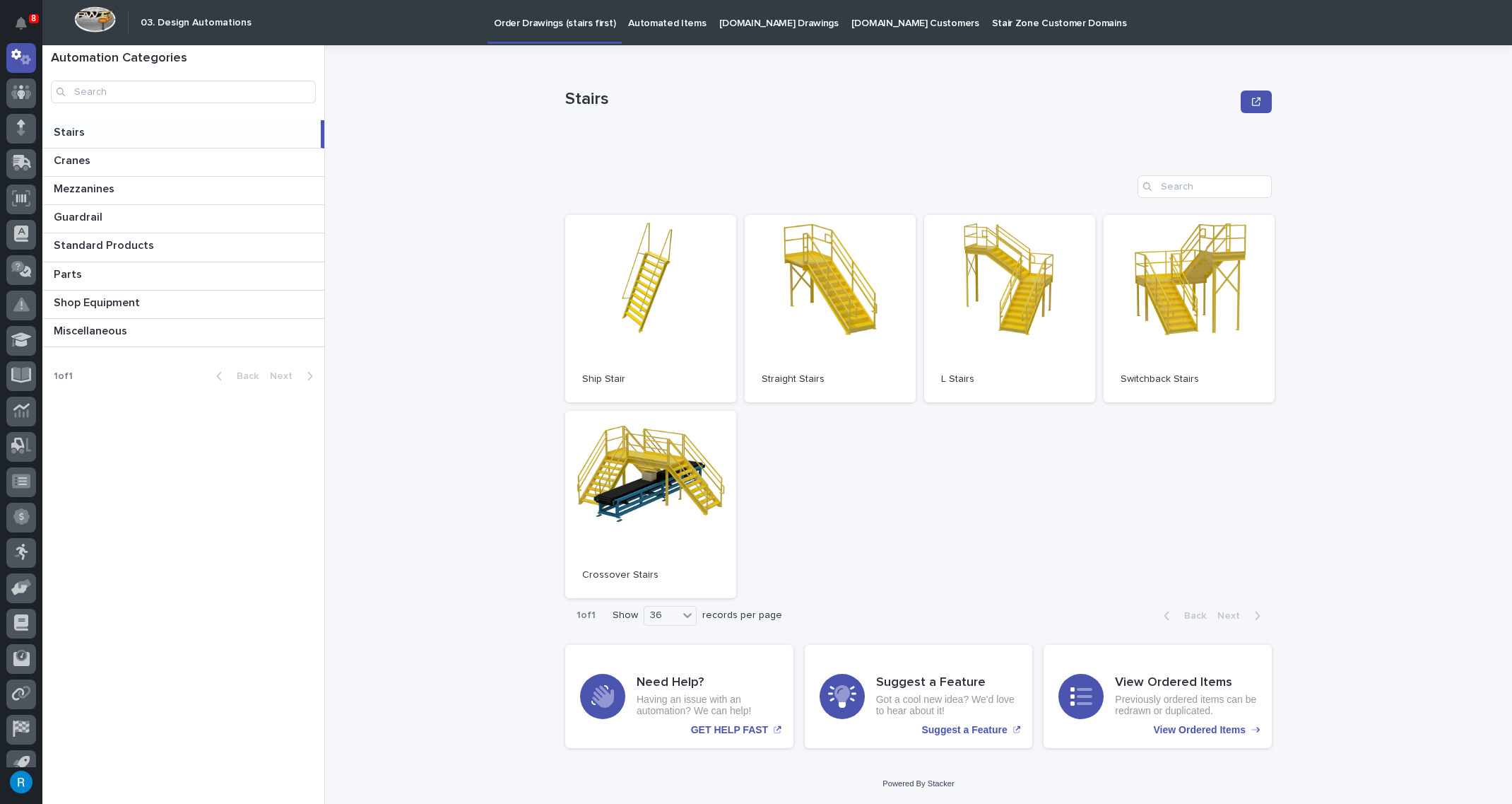
click at [753, 20] on p "[DOMAIN_NAME] Drawings" at bounding box center [778, 15] width 119 height 30
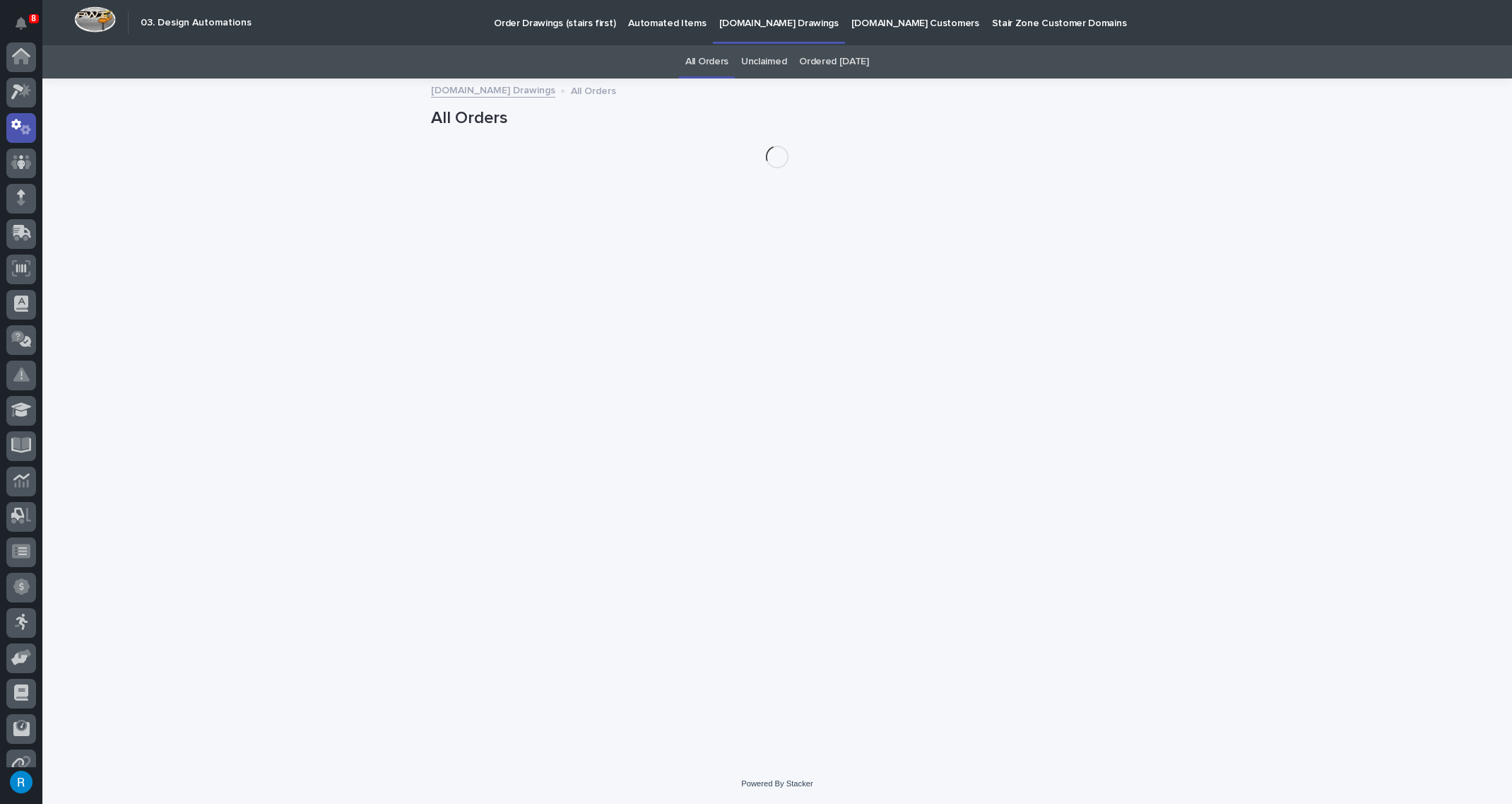
scroll to position [70, 0]
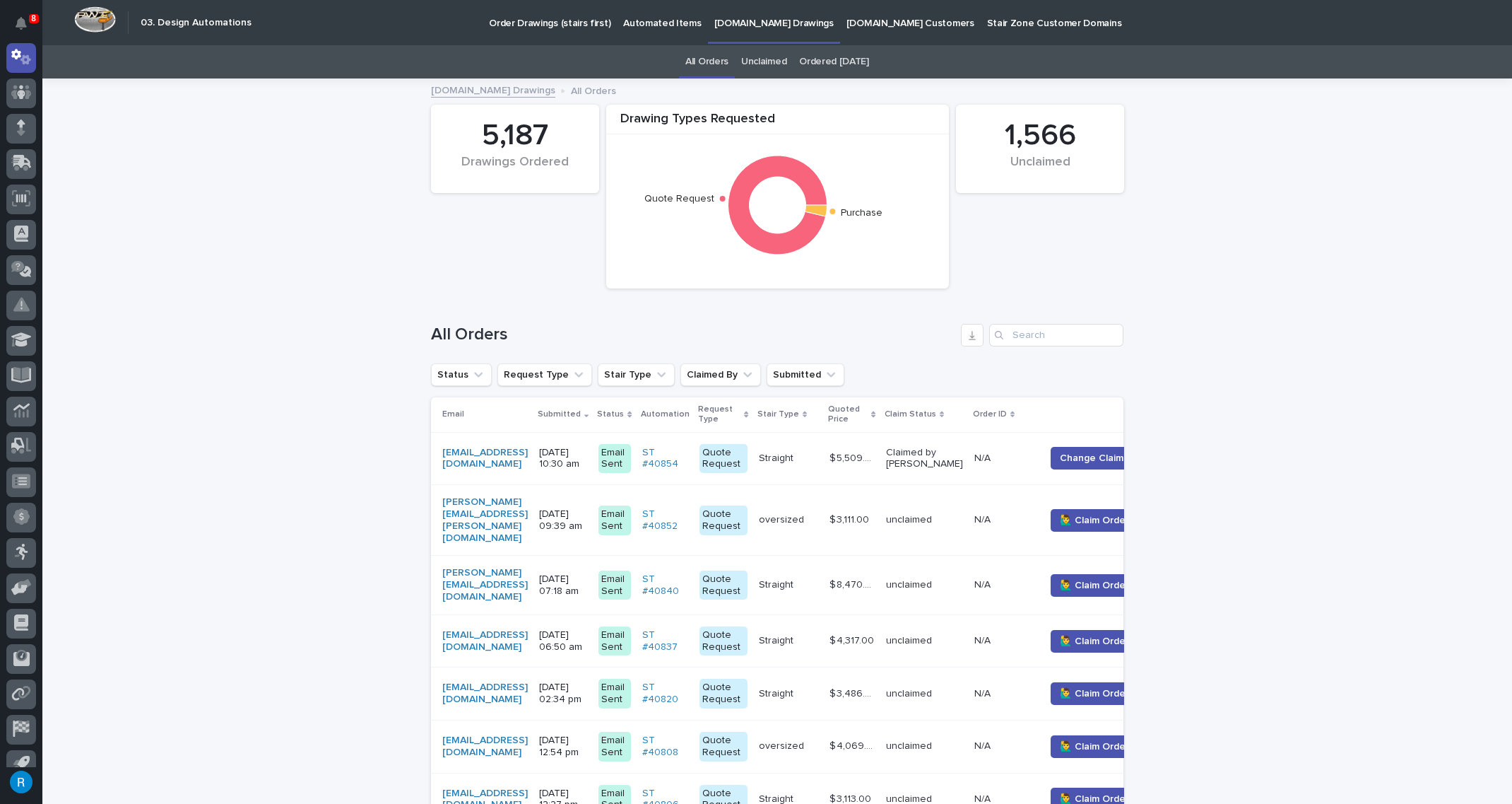
click at [528, 469] on div "[EMAIL_ADDRESS][DOMAIN_NAME]" at bounding box center [484, 458] width 85 height 35
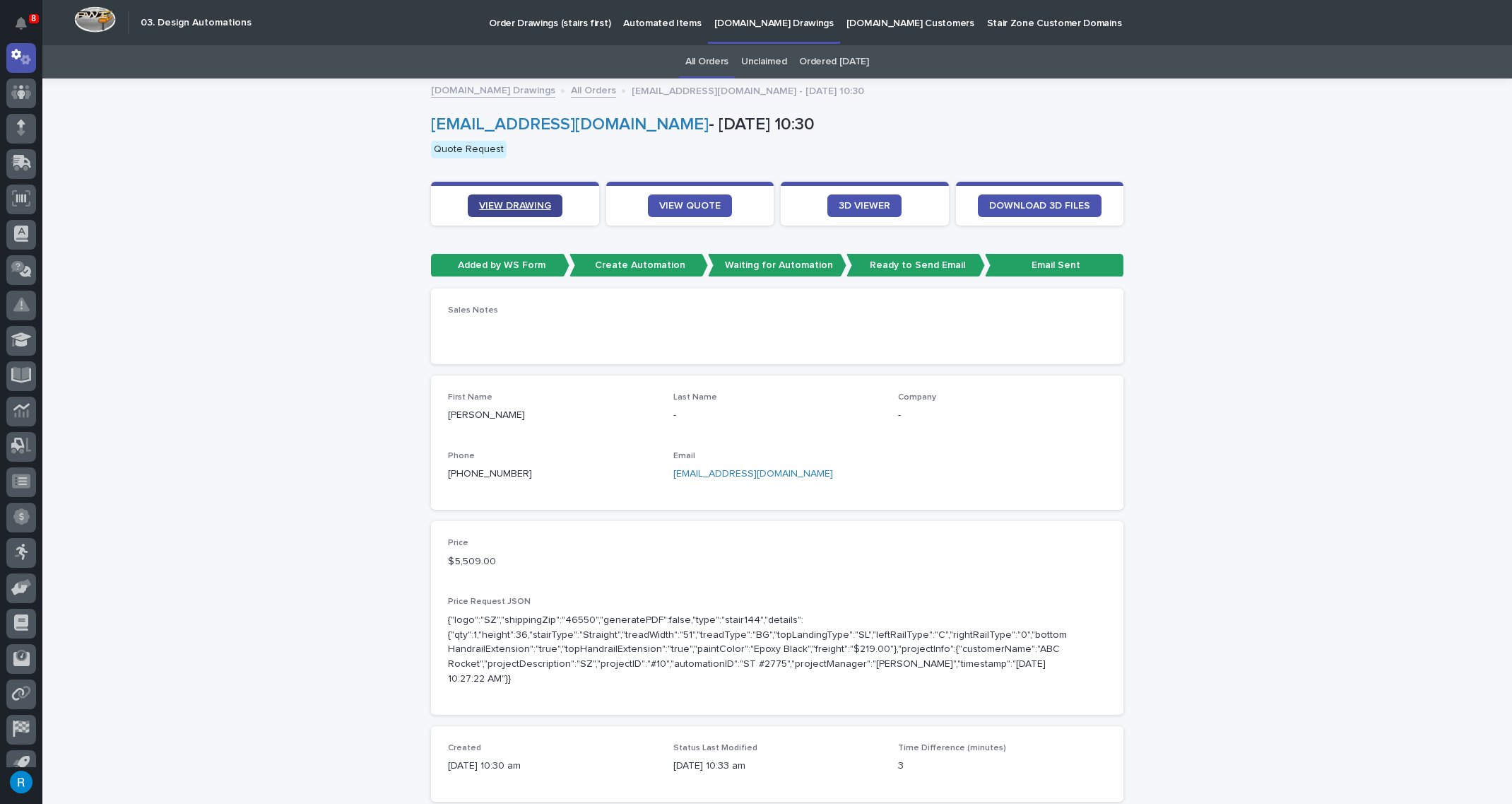
click at [503, 205] on span "VIEW DRAWING" at bounding box center [515, 206] width 72 height 10
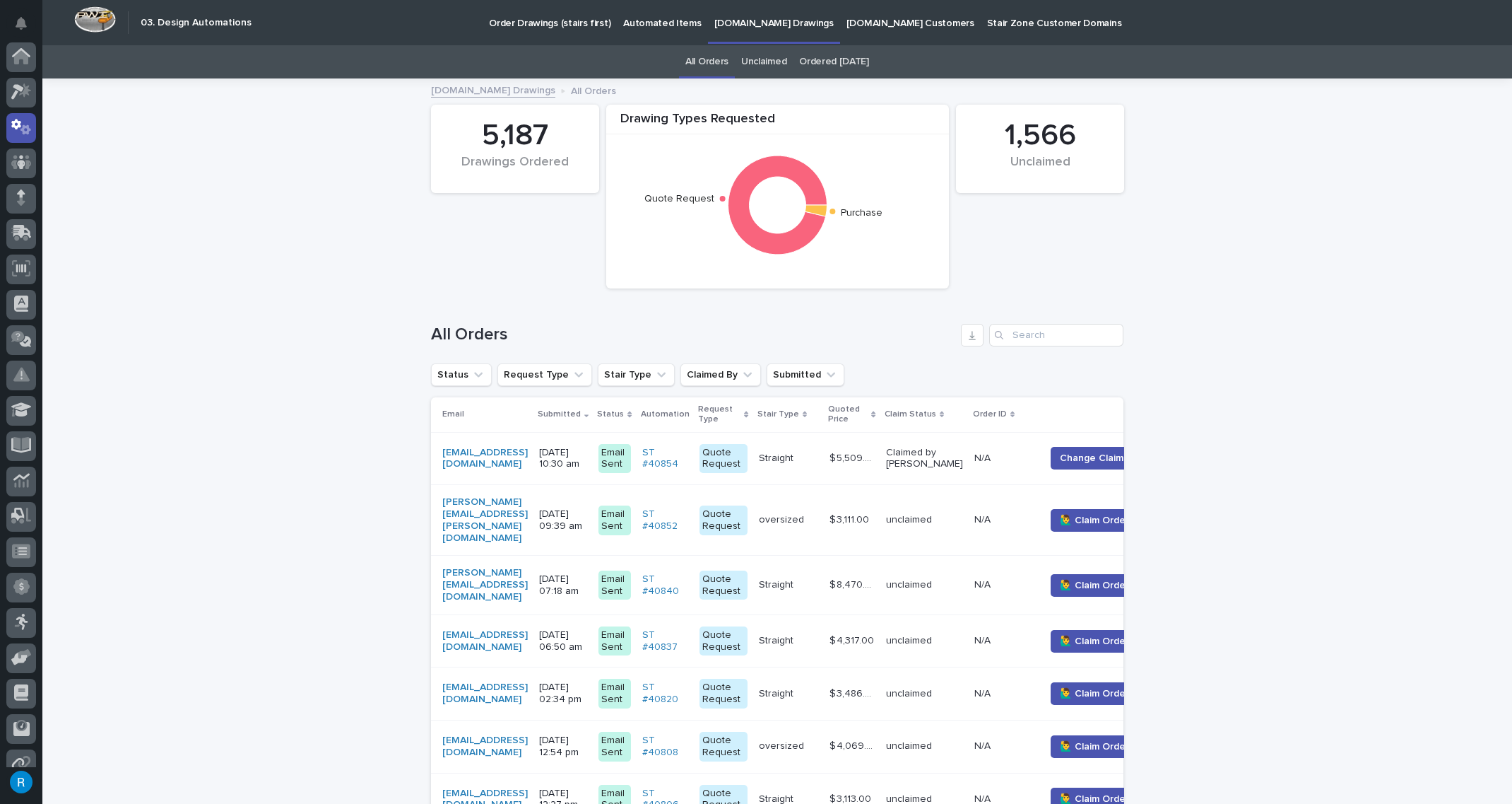
scroll to position [70, 0]
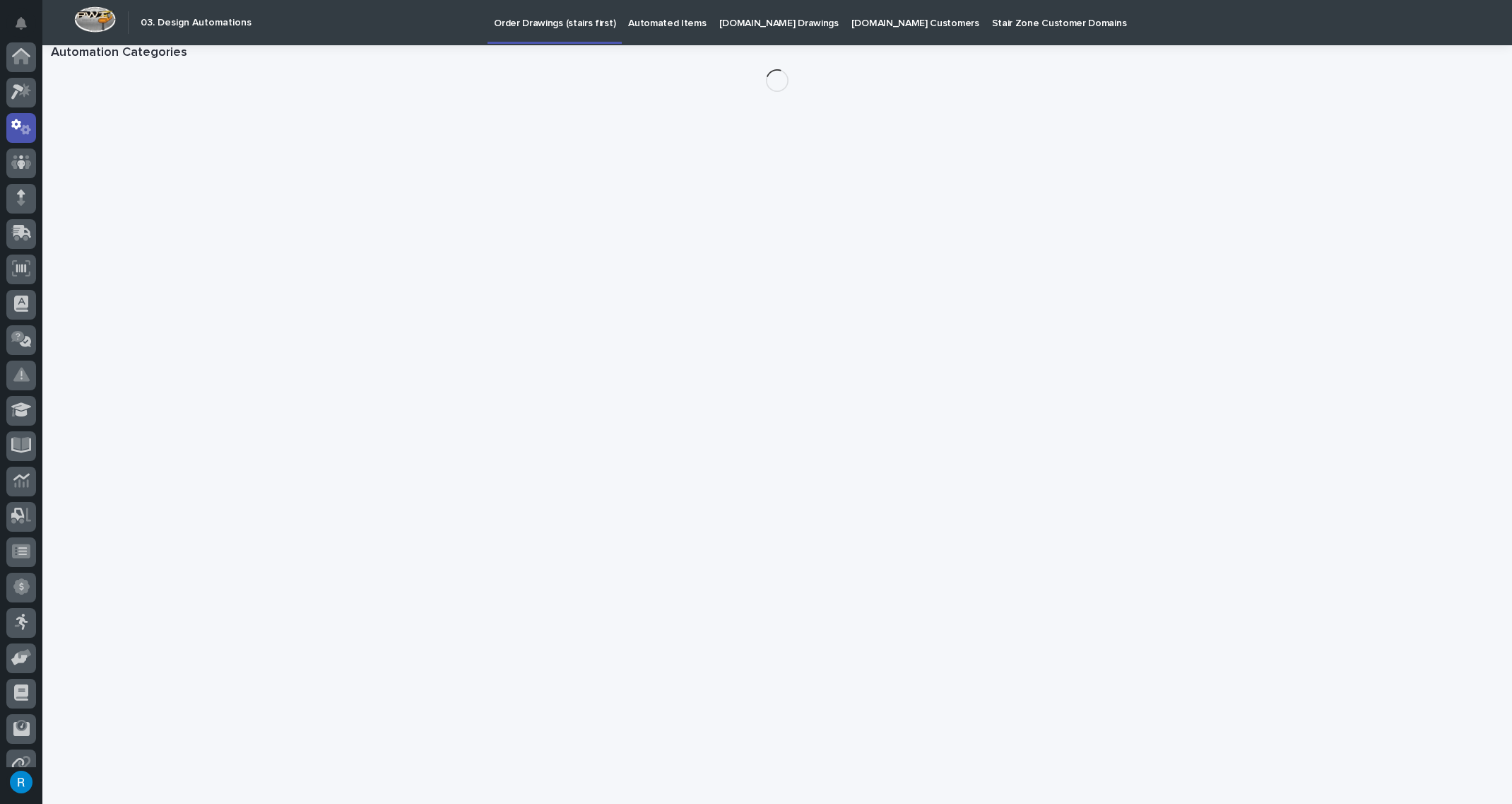
scroll to position [70, 0]
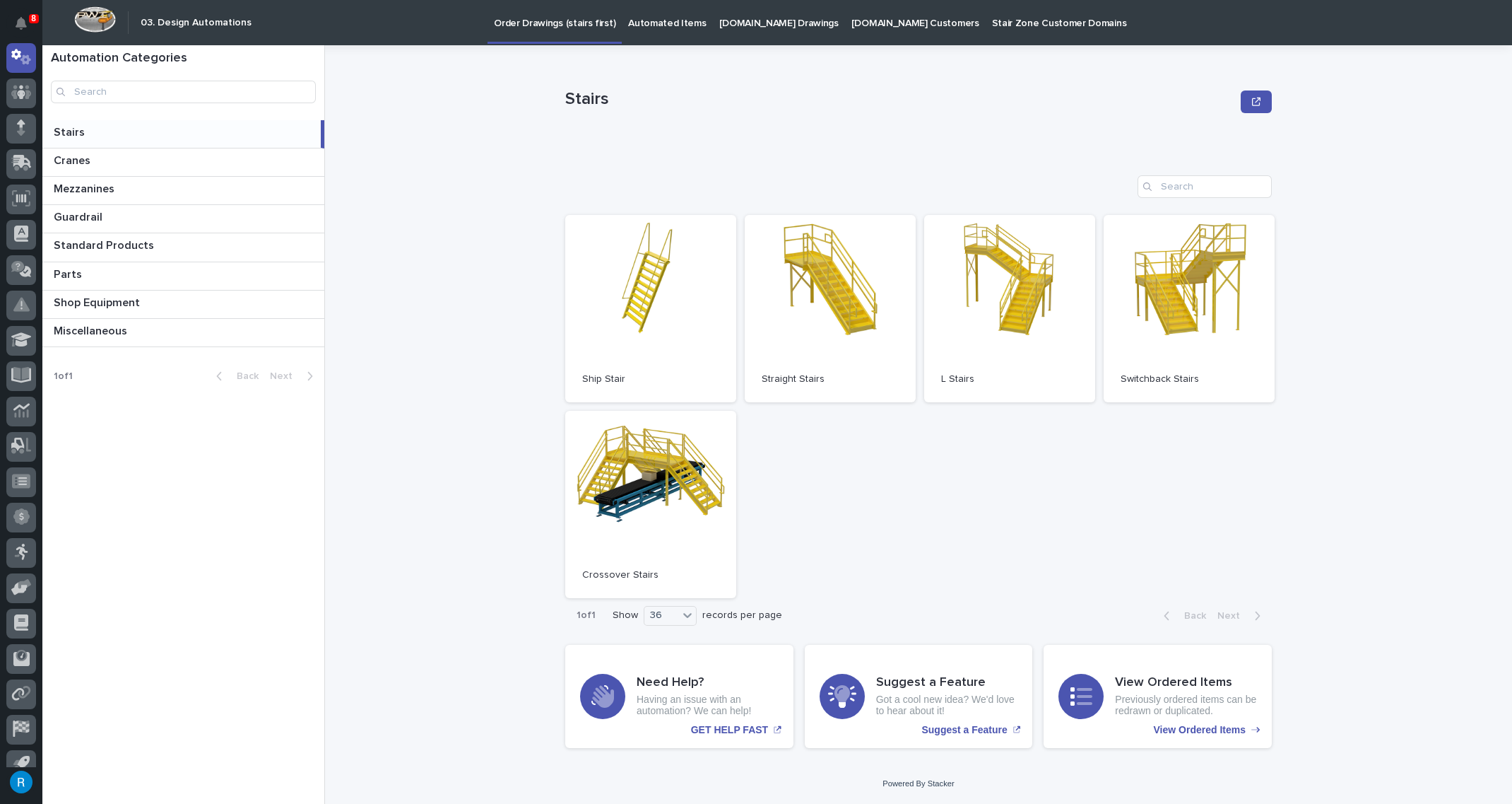
click at [654, 24] on p "Automated Items" at bounding box center [667, 15] width 78 height 30
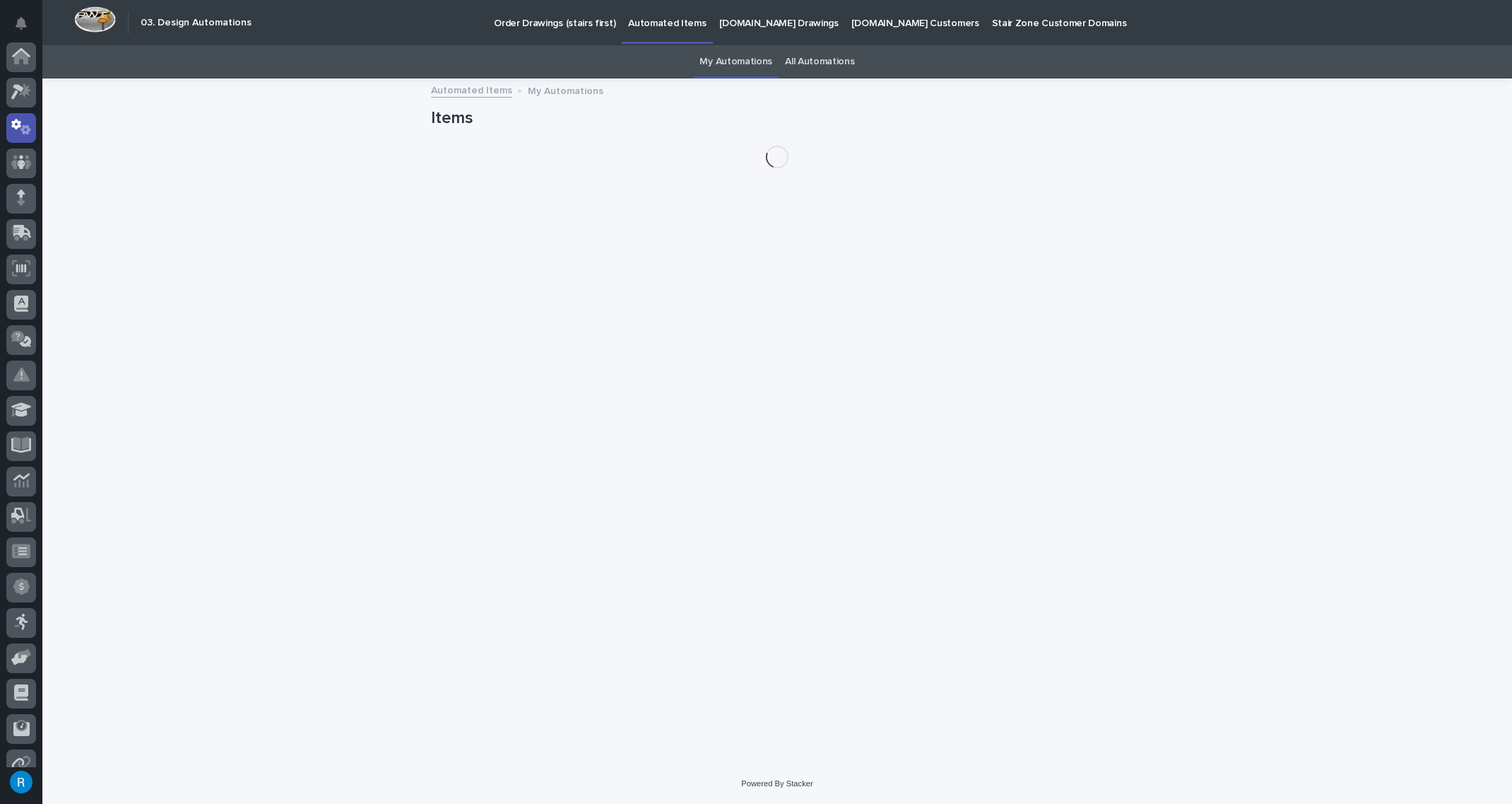
scroll to position [70, 0]
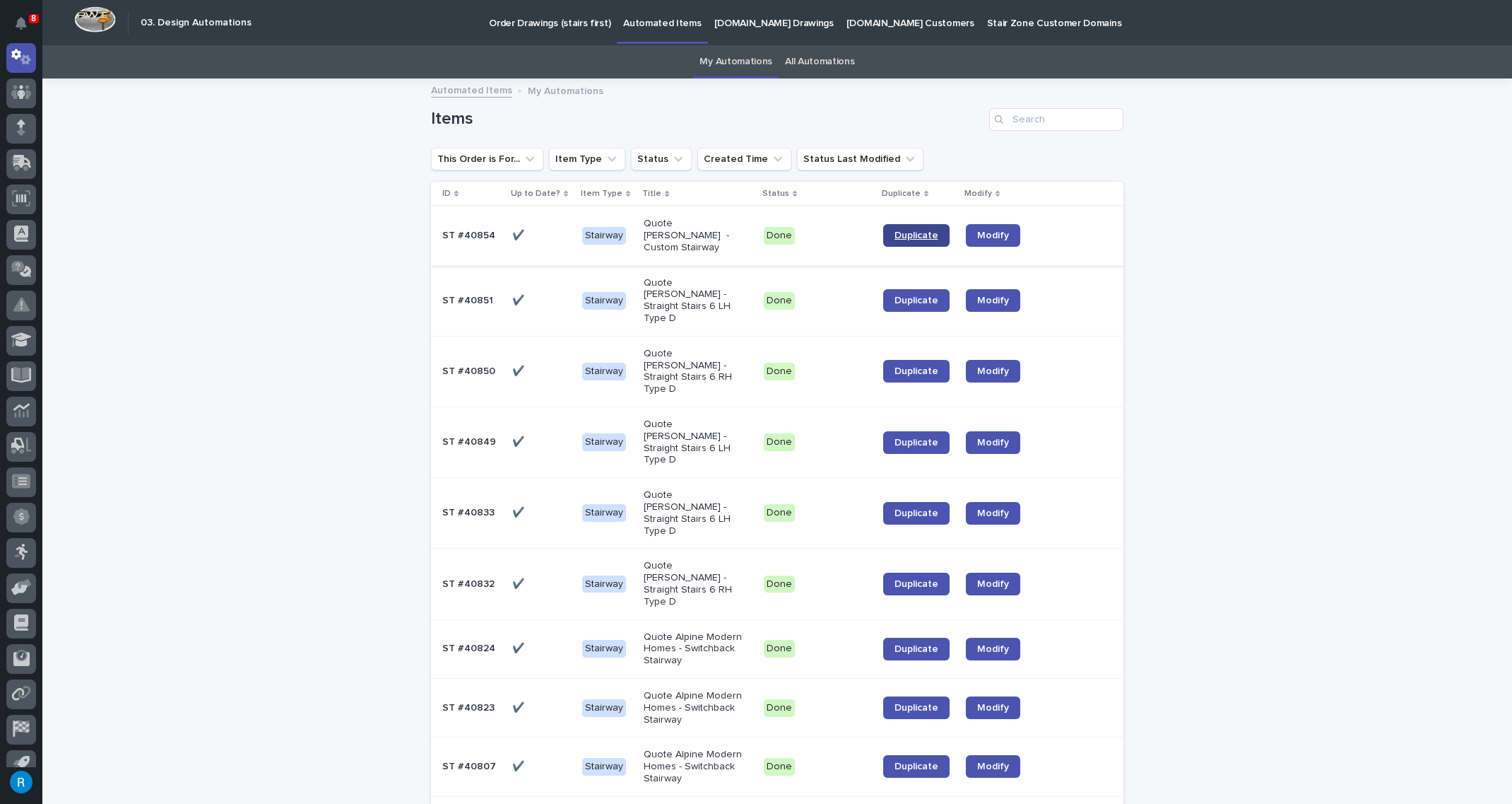
click at [903, 231] on span "Duplicate" at bounding box center [916, 235] width 44 height 10
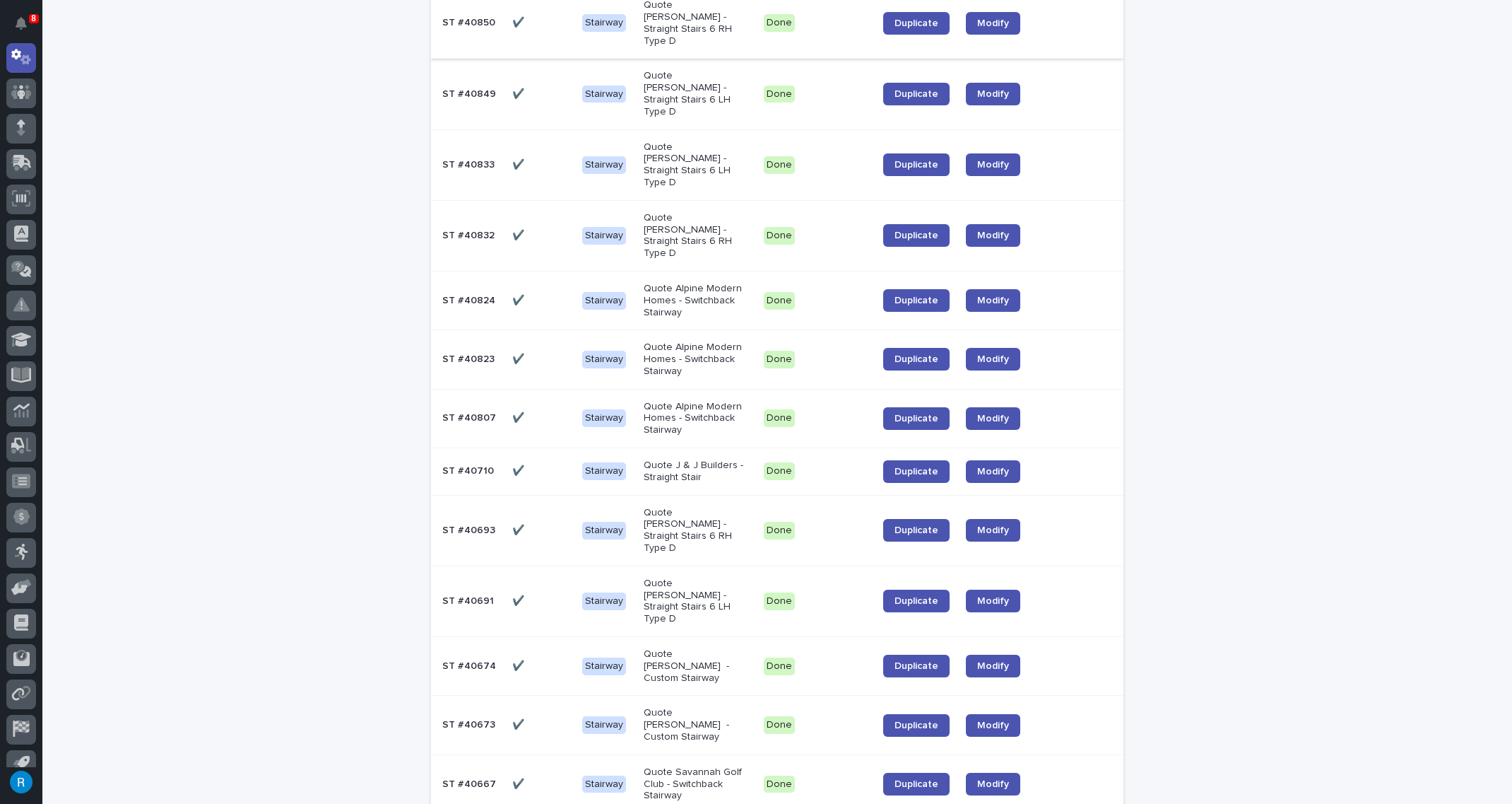
scroll to position [0, 0]
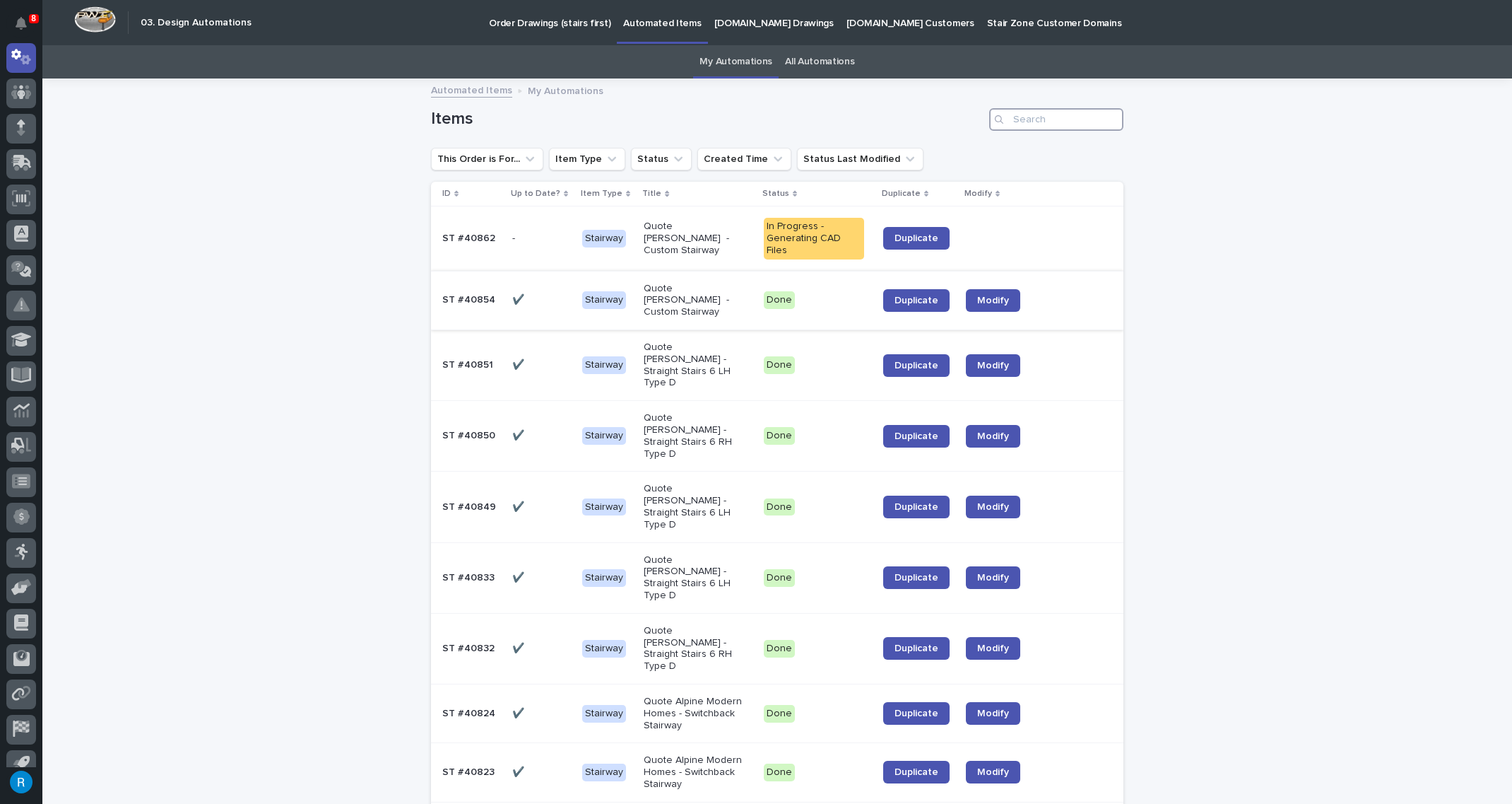
click at [1018, 120] on input "Search" at bounding box center [1055, 120] width 134 height 23
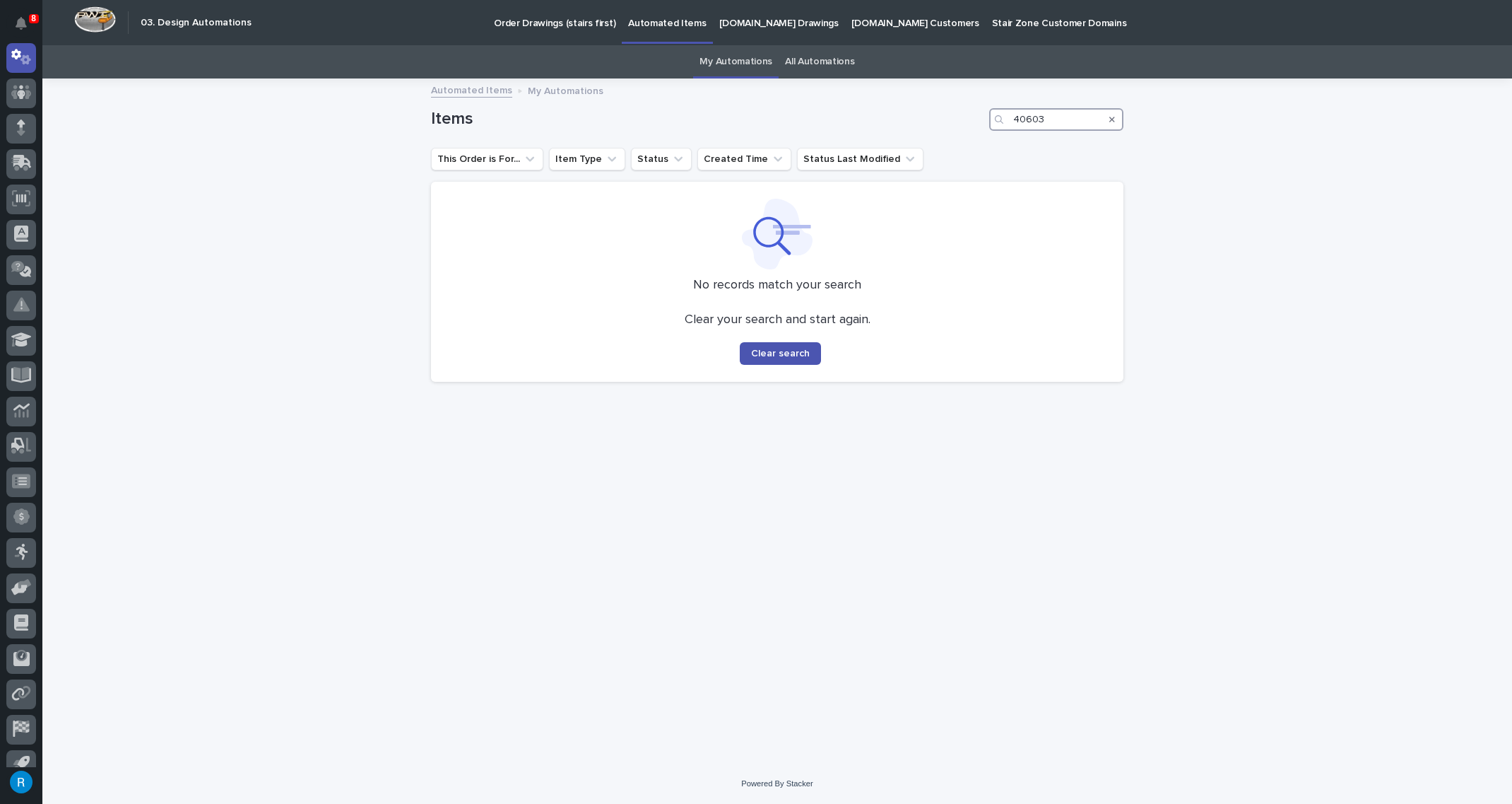
type input "40603"
click at [760, 25] on p "[DOMAIN_NAME] Drawings" at bounding box center [778, 15] width 119 height 30
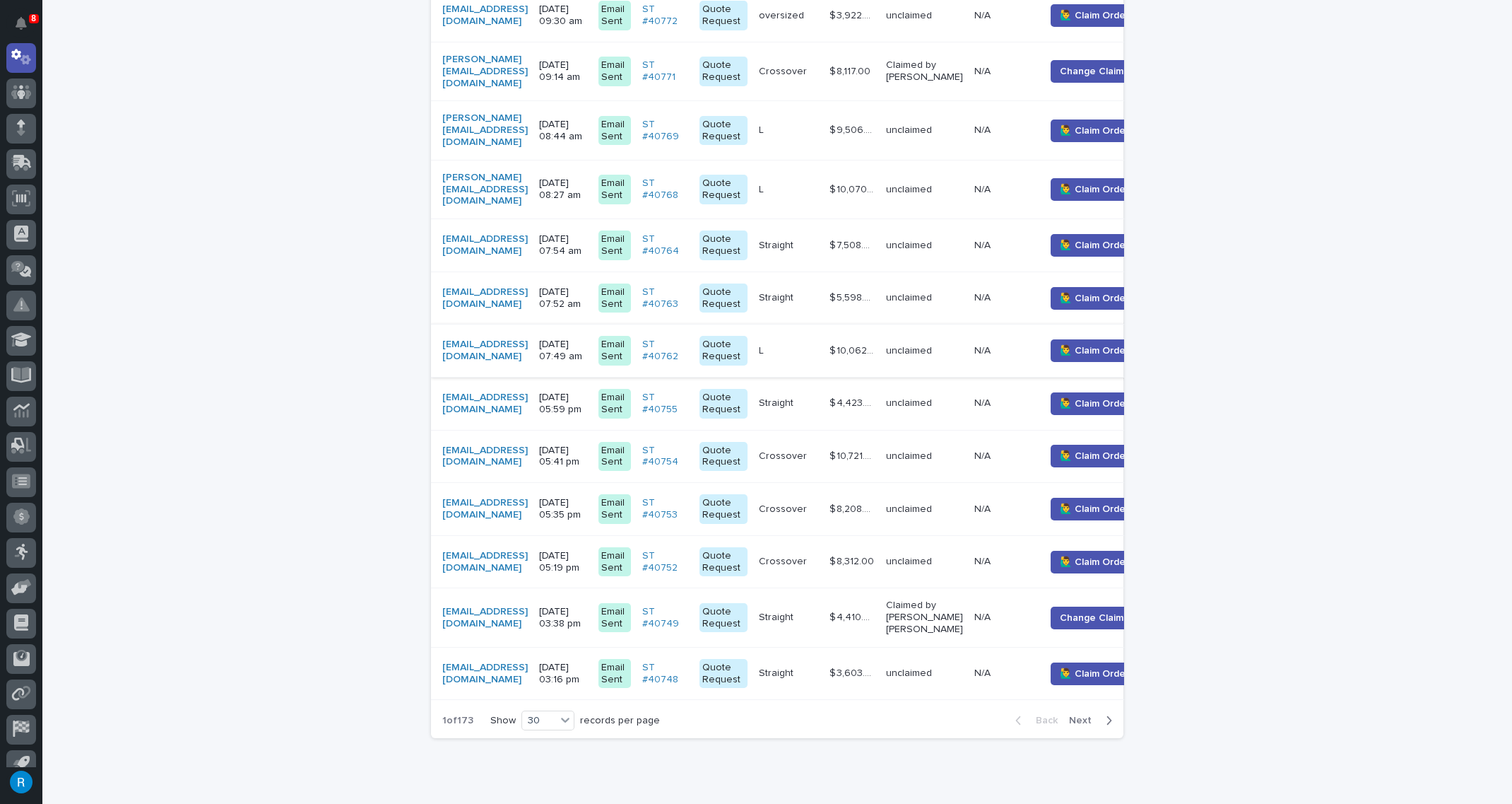
scroll to position [1349, 0]
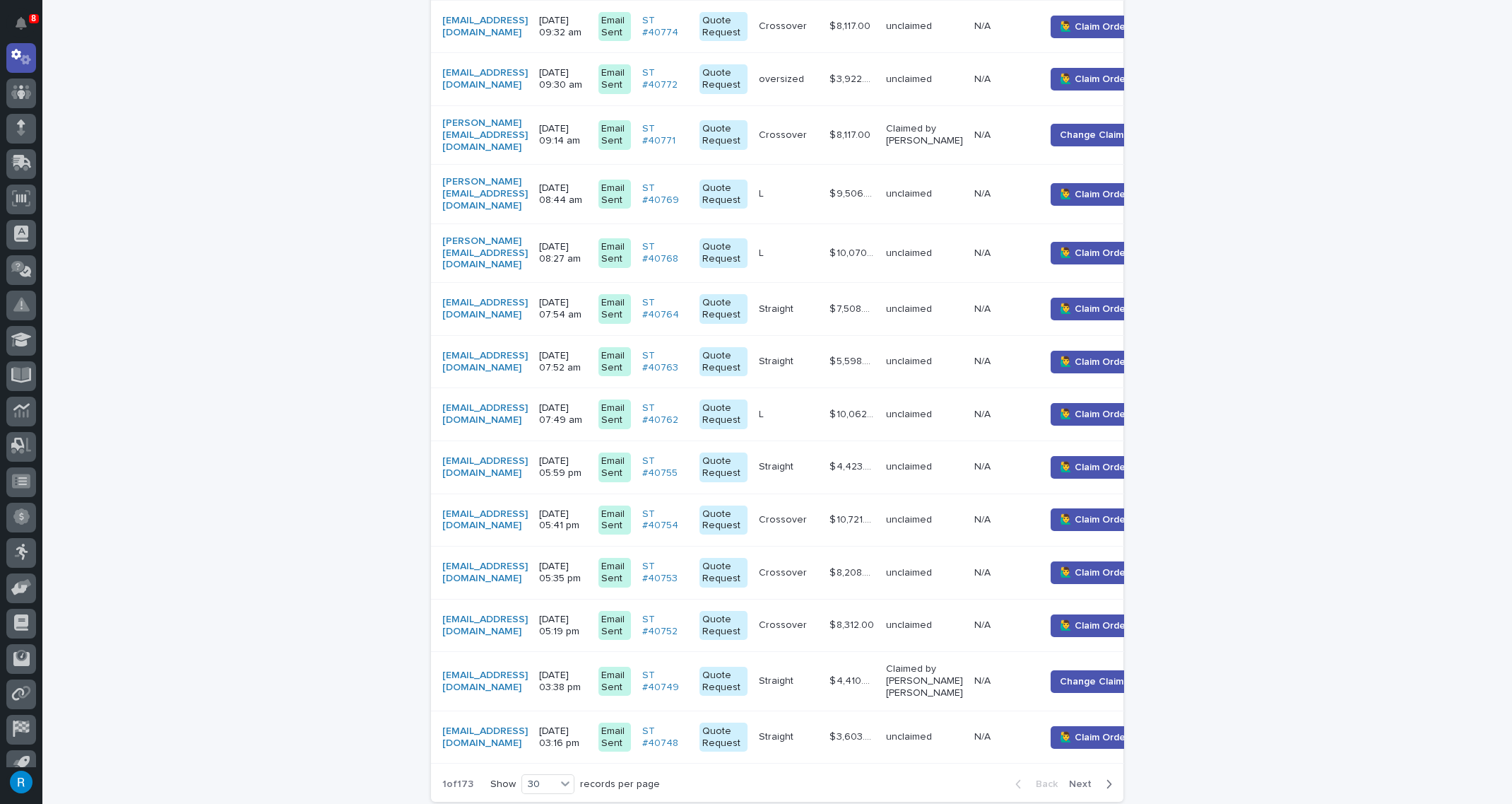
click at [1081, 779] on span "Next" at bounding box center [1085, 784] width 31 height 10
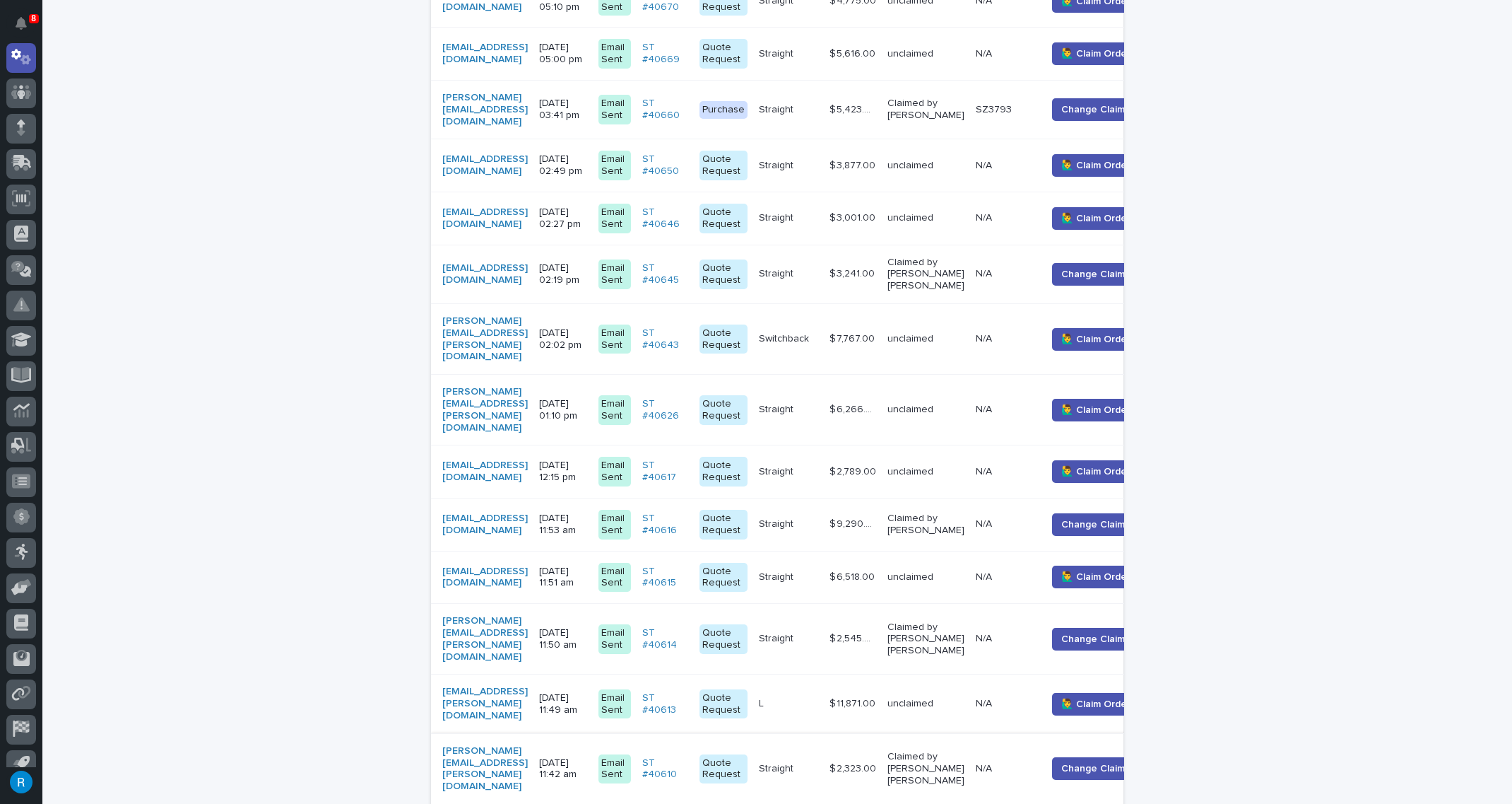
scroll to position [1407, 0]
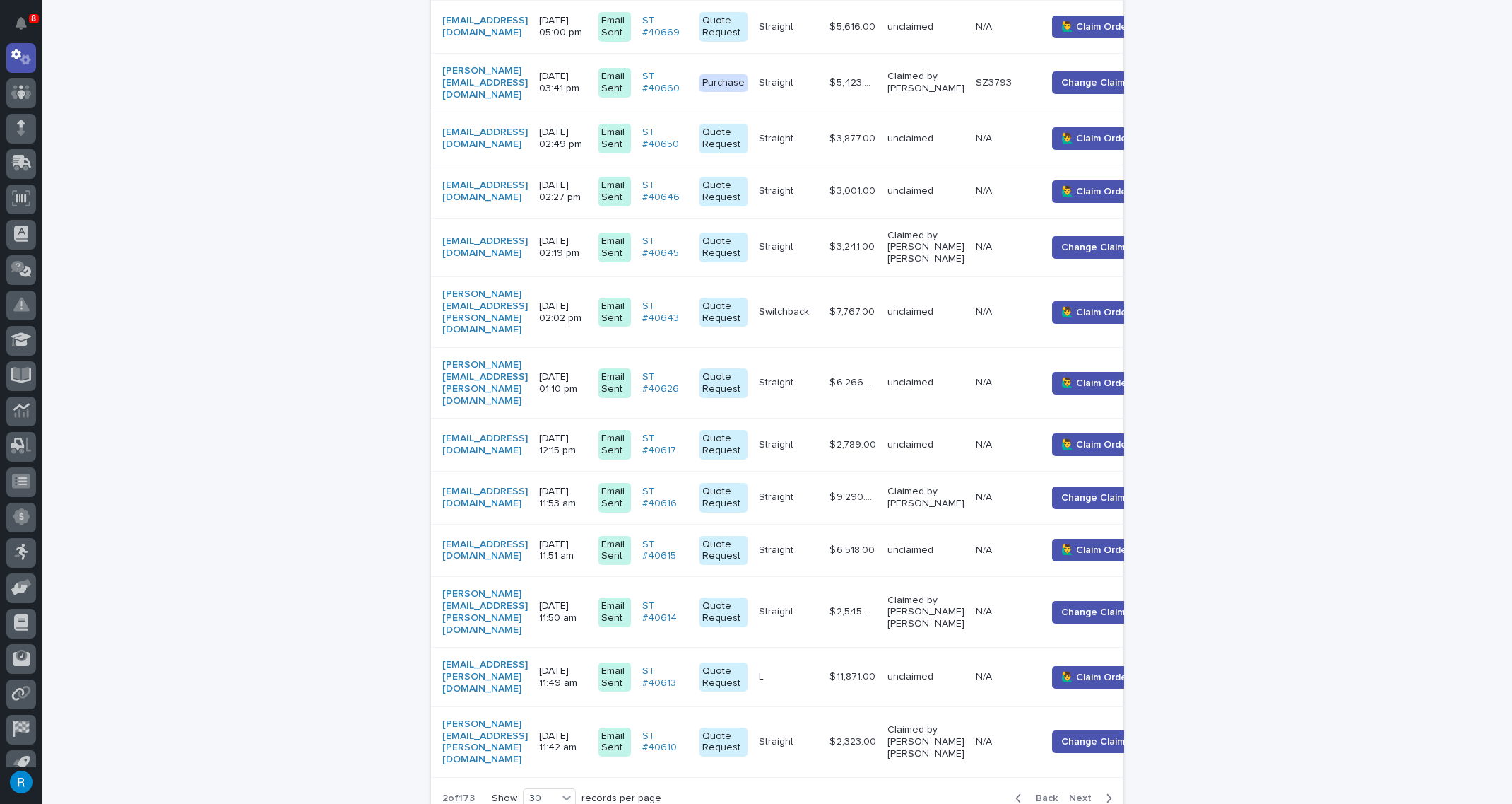
click at [1087, 793] on span "Next" at bounding box center [1085, 798] width 31 height 10
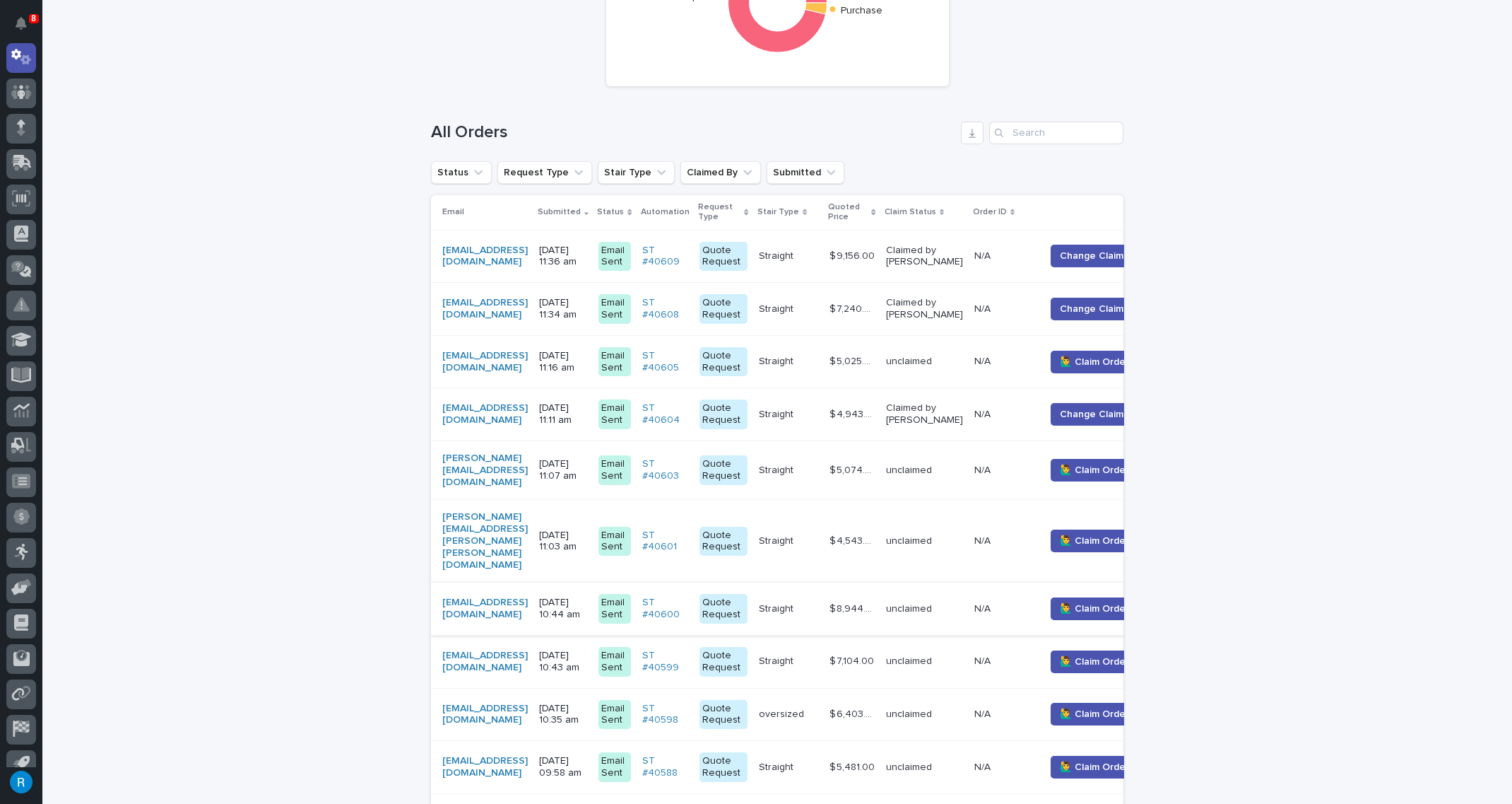
scroll to position [251, 0]
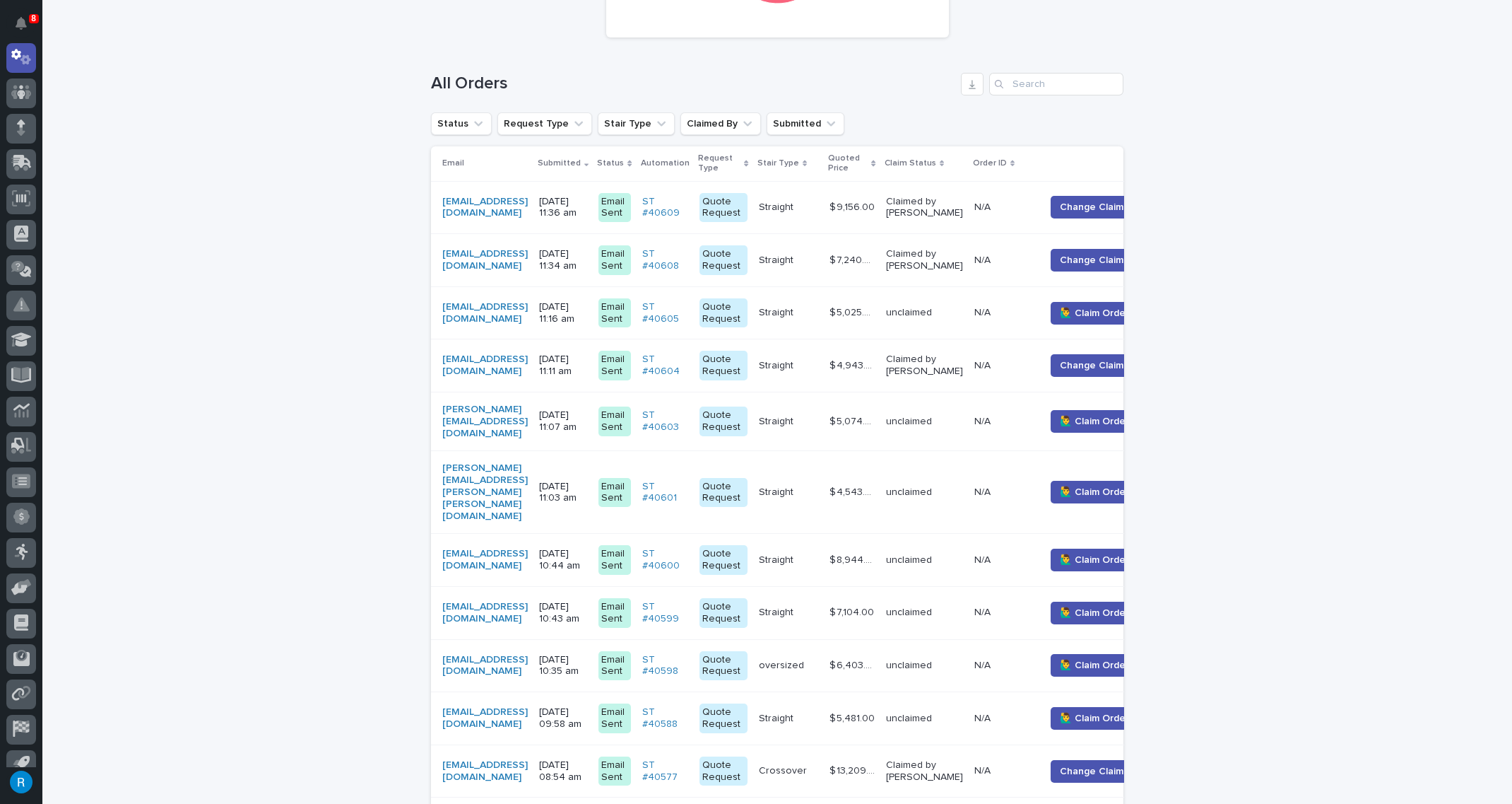
click at [528, 422] on div "[PERSON_NAME][EMAIL_ADDRESS][DOMAIN_NAME]" at bounding box center [484, 421] width 85 height 35
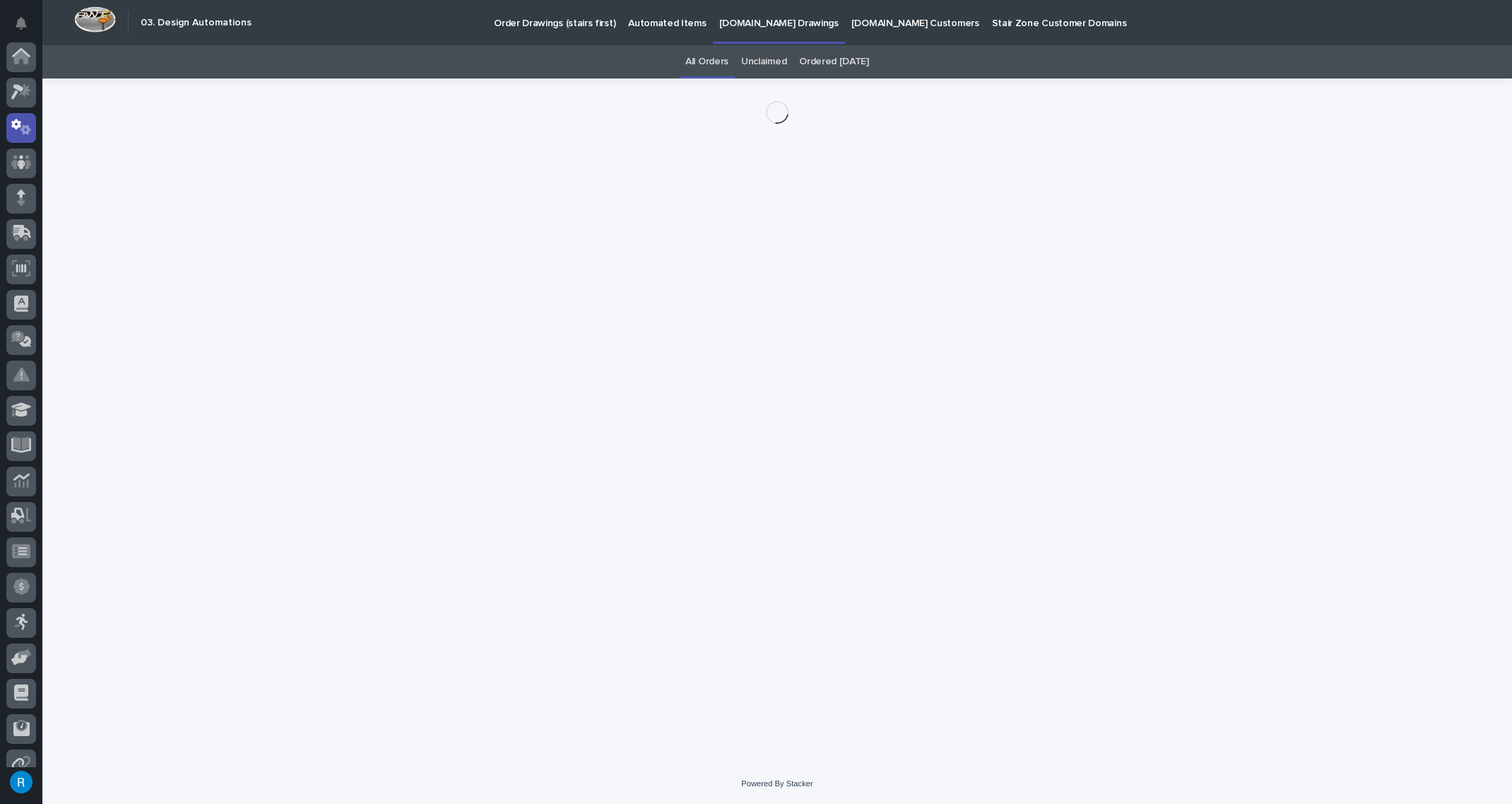
scroll to position [70, 0]
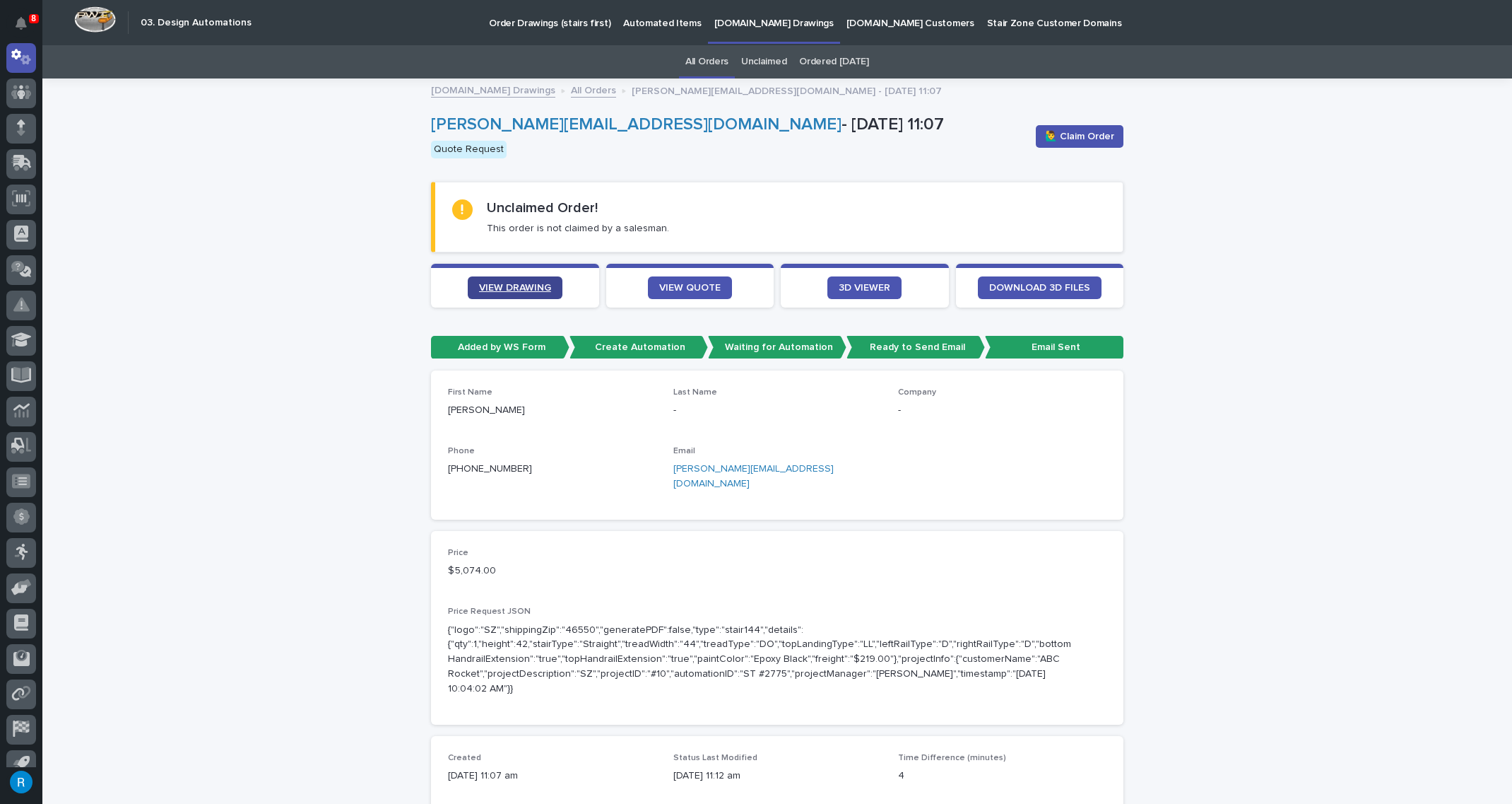
click at [496, 284] on span "VIEW DRAWING" at bounding box center [515, 288] width 72 height 10
click at [687, 279] on link "VIEW QUOTE" at bounding box center [689, 288] width 84 height 23
